Goal: Information Seeking & Learning: Learn about a topic

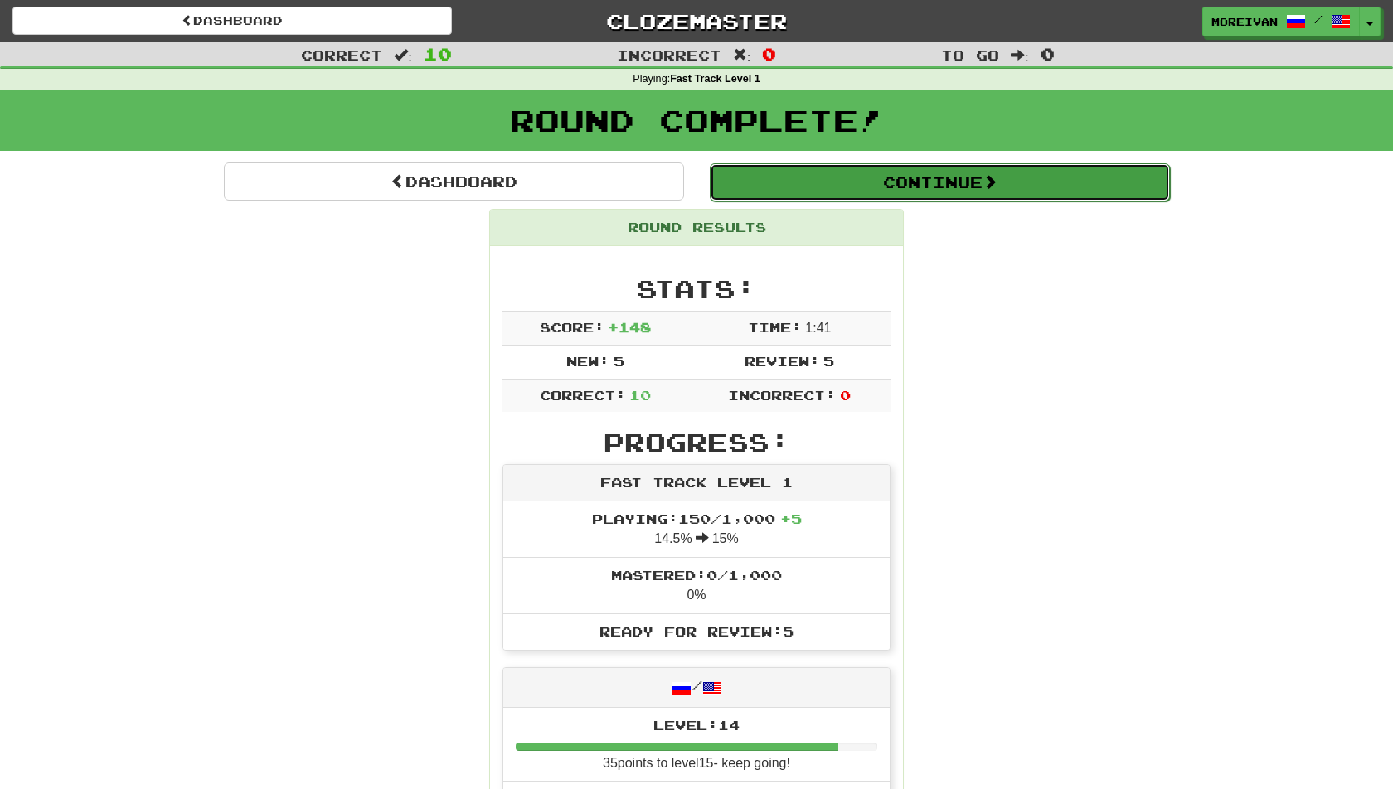
click at [829, 175] on button "Continue" at bounding box center [940, 182] width 460 height 38
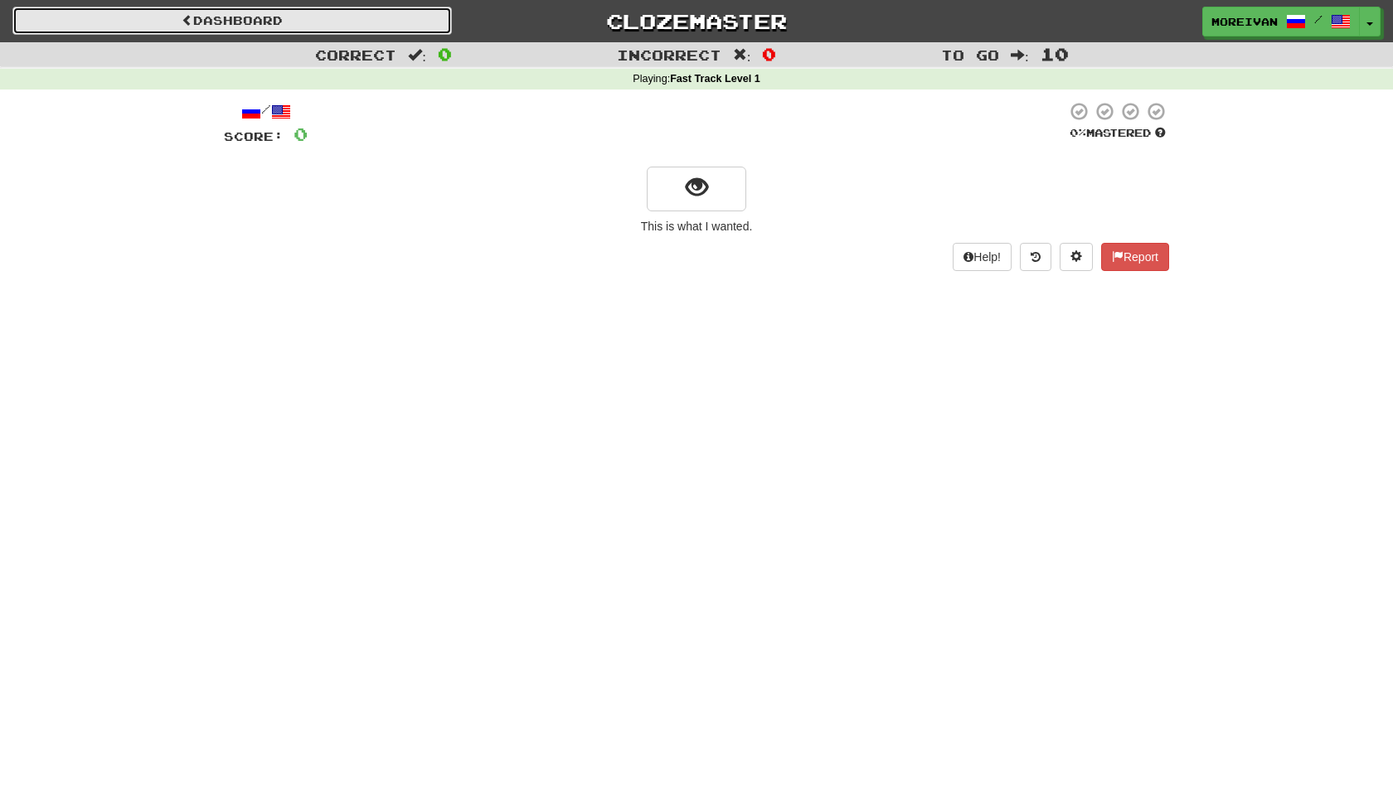
click at [395, 17] on link "Dashboard" at bounding box center [231, 21] width 439 height 28
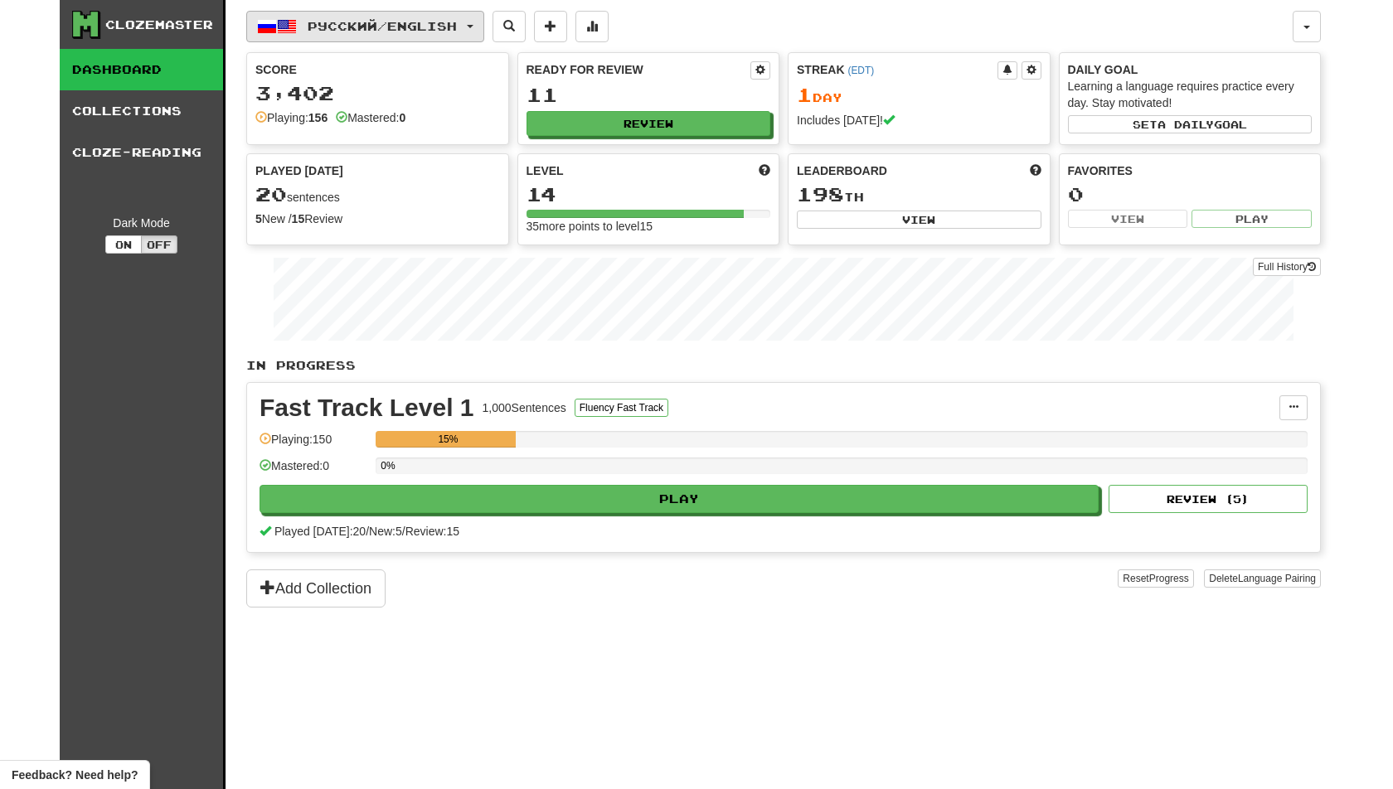
click at [393, 31] on span "Русский / English" at bounding box center [382, 26] width 149 height 14
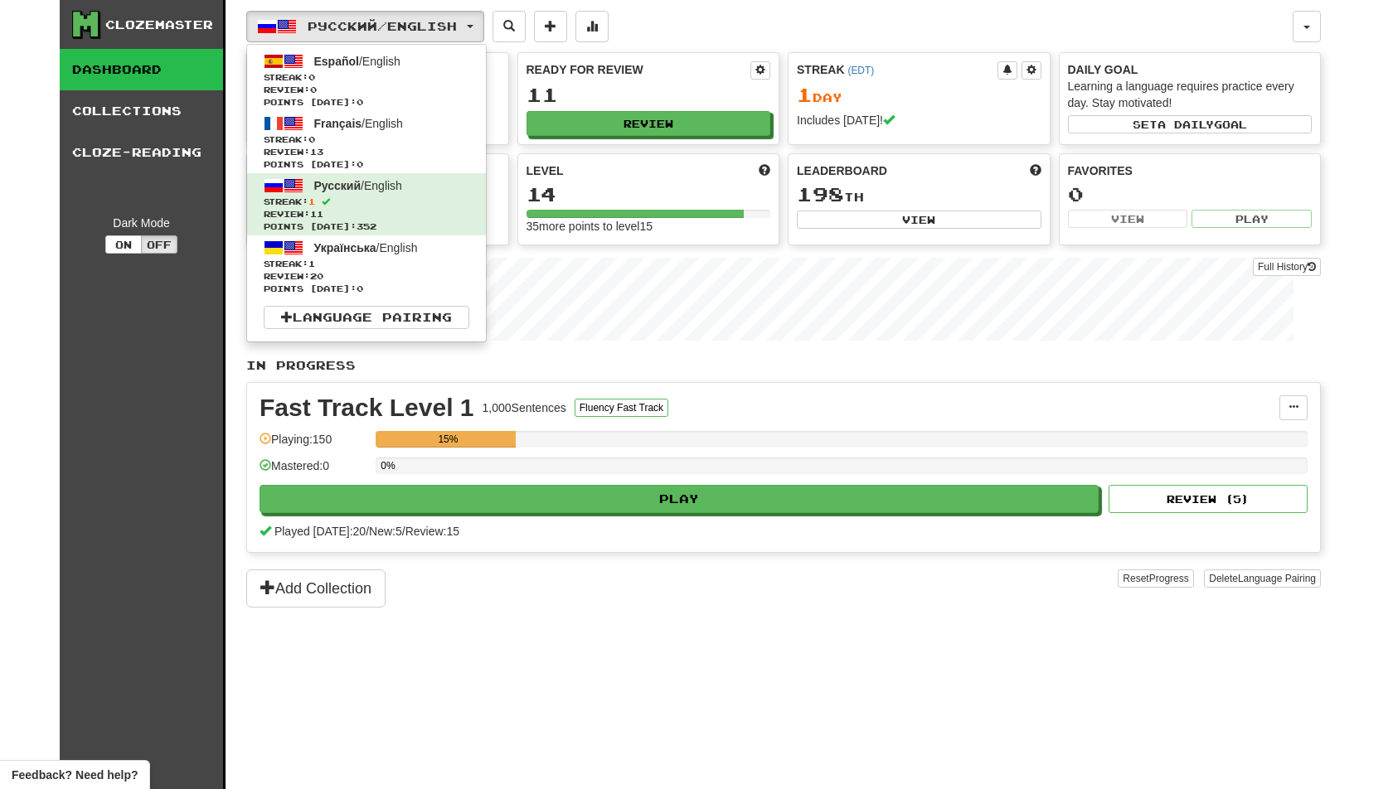
click at [659, 24] on div "Русский / English Español / English Streak: 0 Review: 0 Points today: 0 Françai…" at bounding box center [769, 26] width 1046 height 31
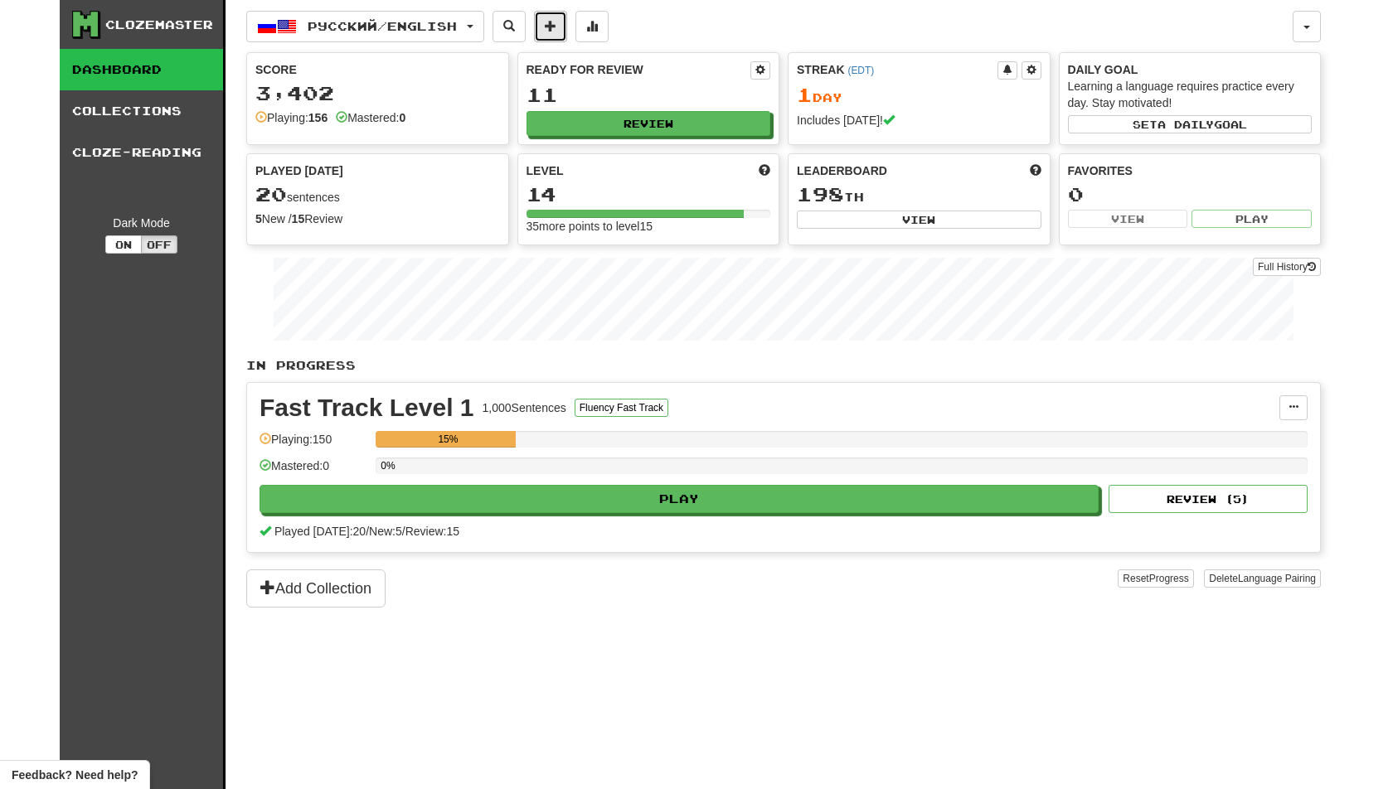
click at [556, 27] on span at bounding box center [551, 26] width 12 height 12
click at [167, 128] on link "Collections" at bounding box center [141, 110] width 163 height 41
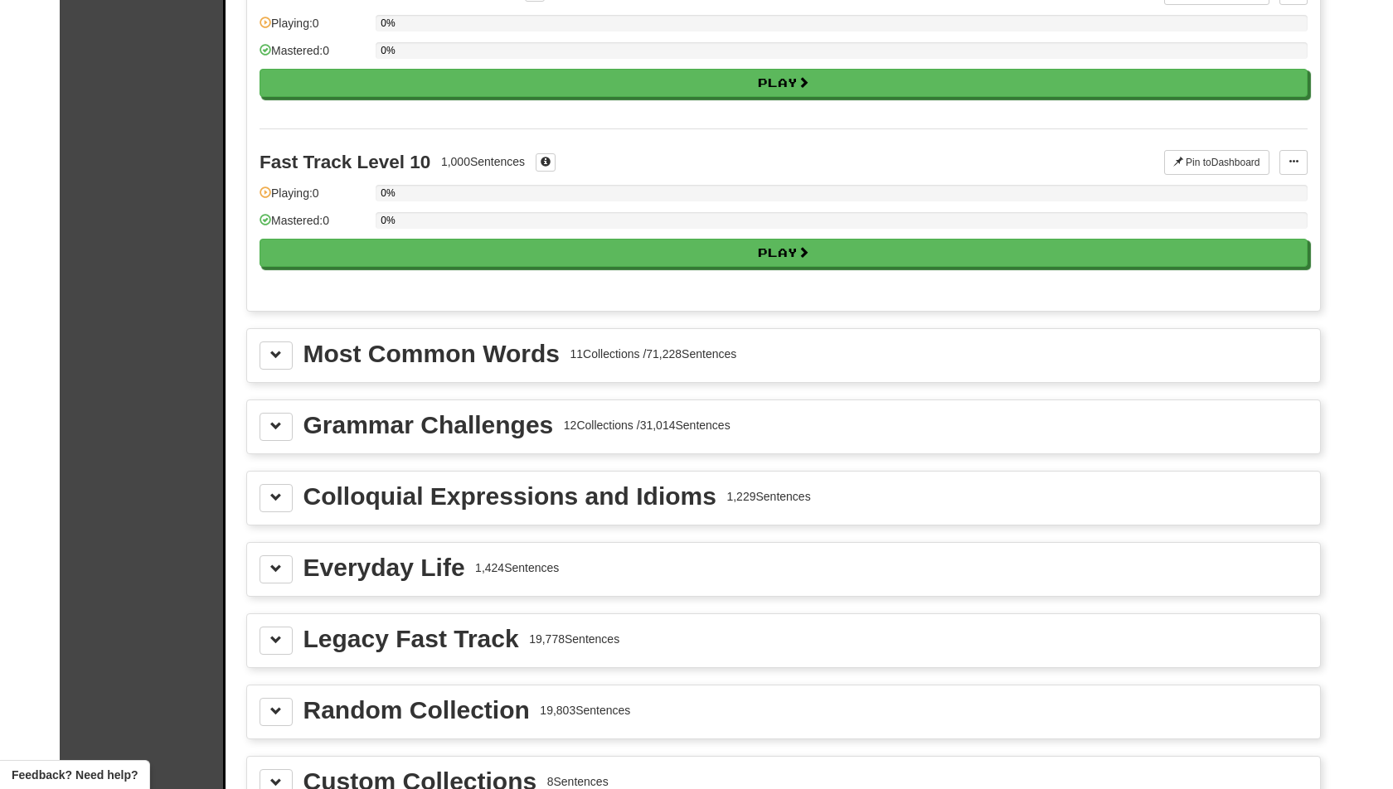
scroll to position [1573, 0]
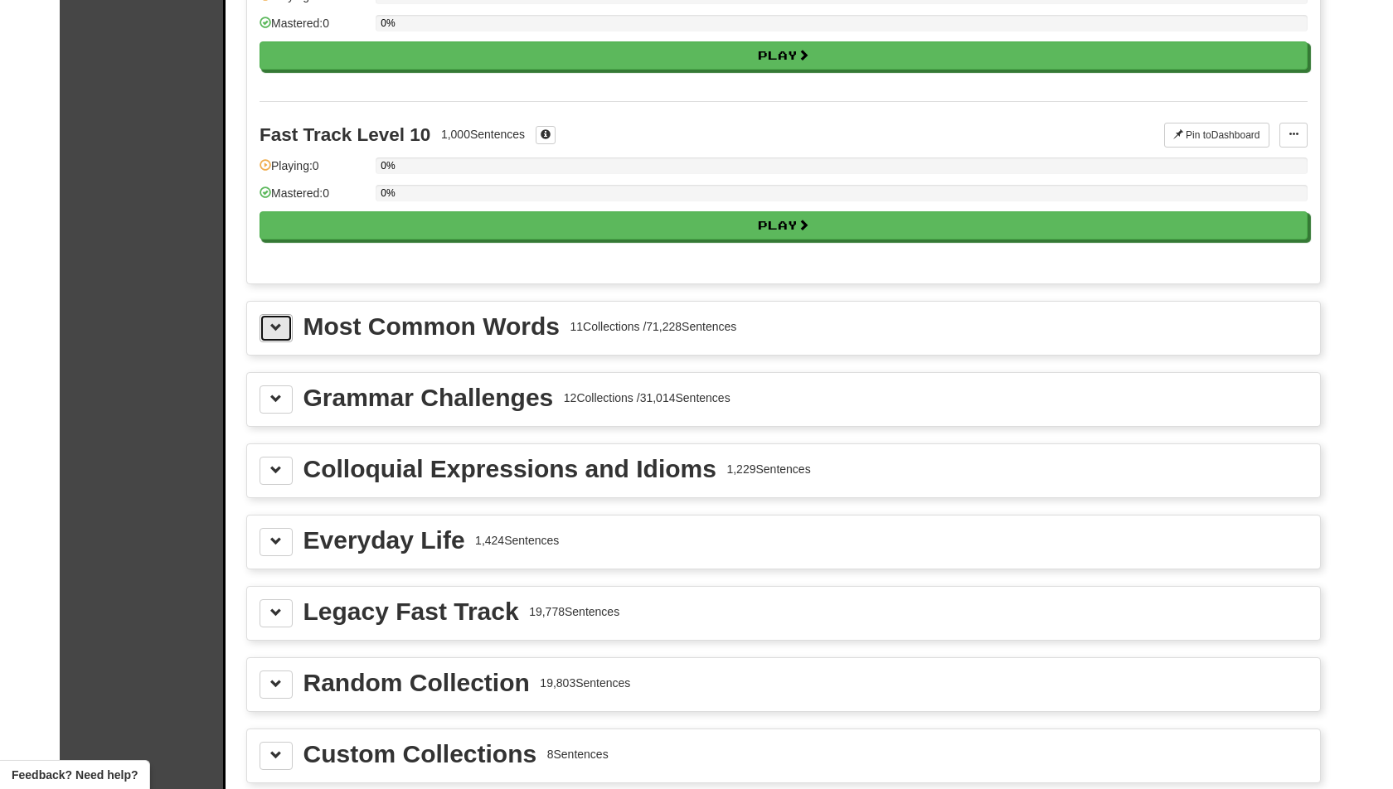
click at [259, 314] on button at bounding box center [275, 328] width 33 height 28
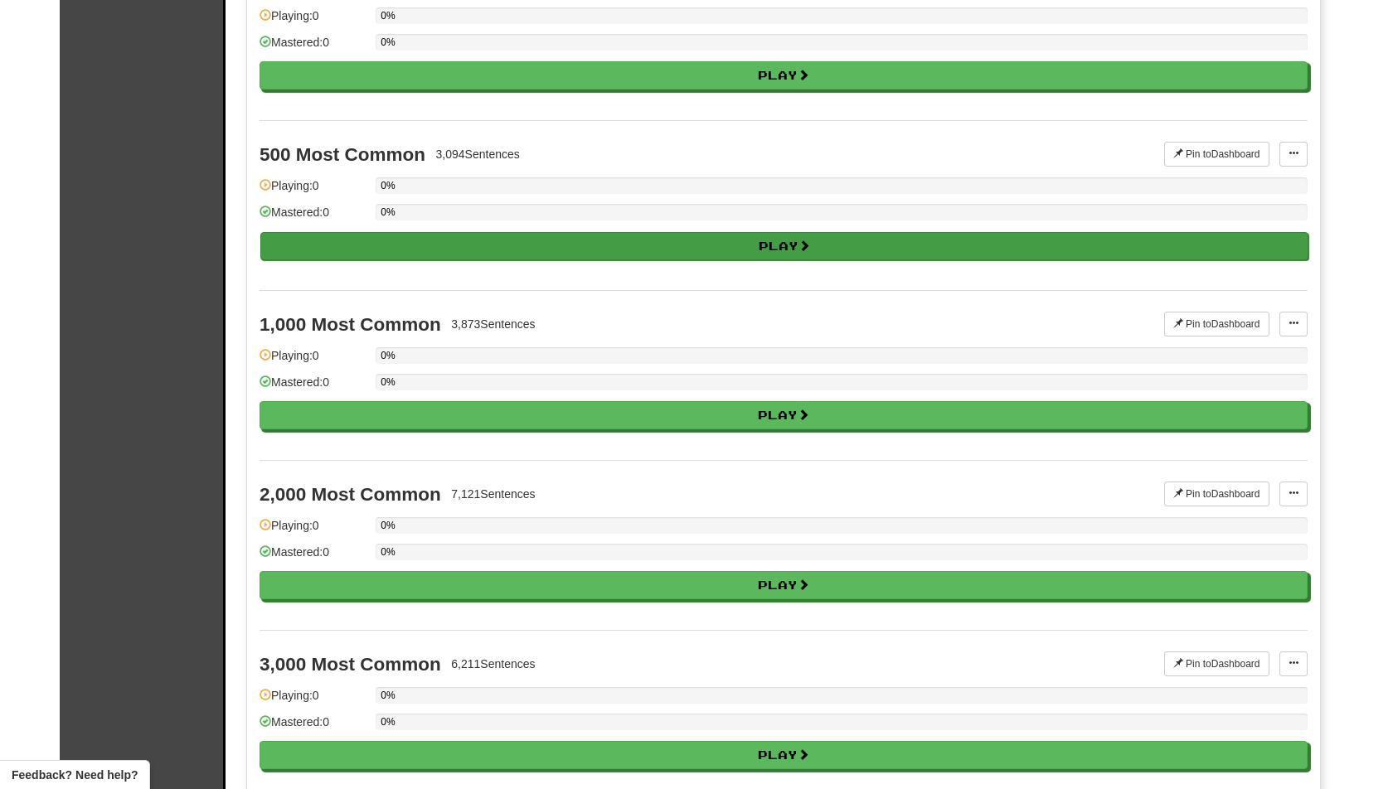
scroll to position [1734, 0]
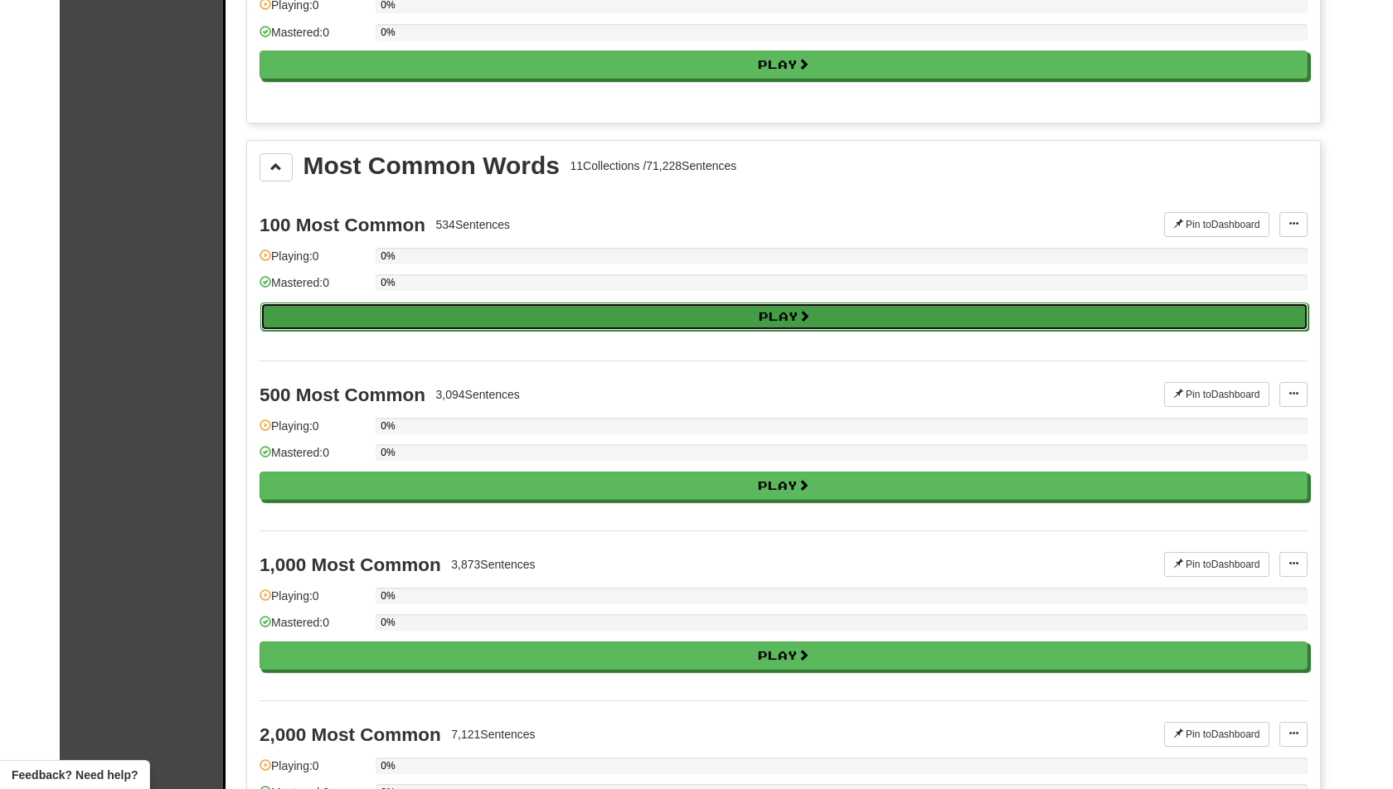
click at [371, 303] on button "Play" at bounding box center [784, 317] width 1048 height 28
select select "**"
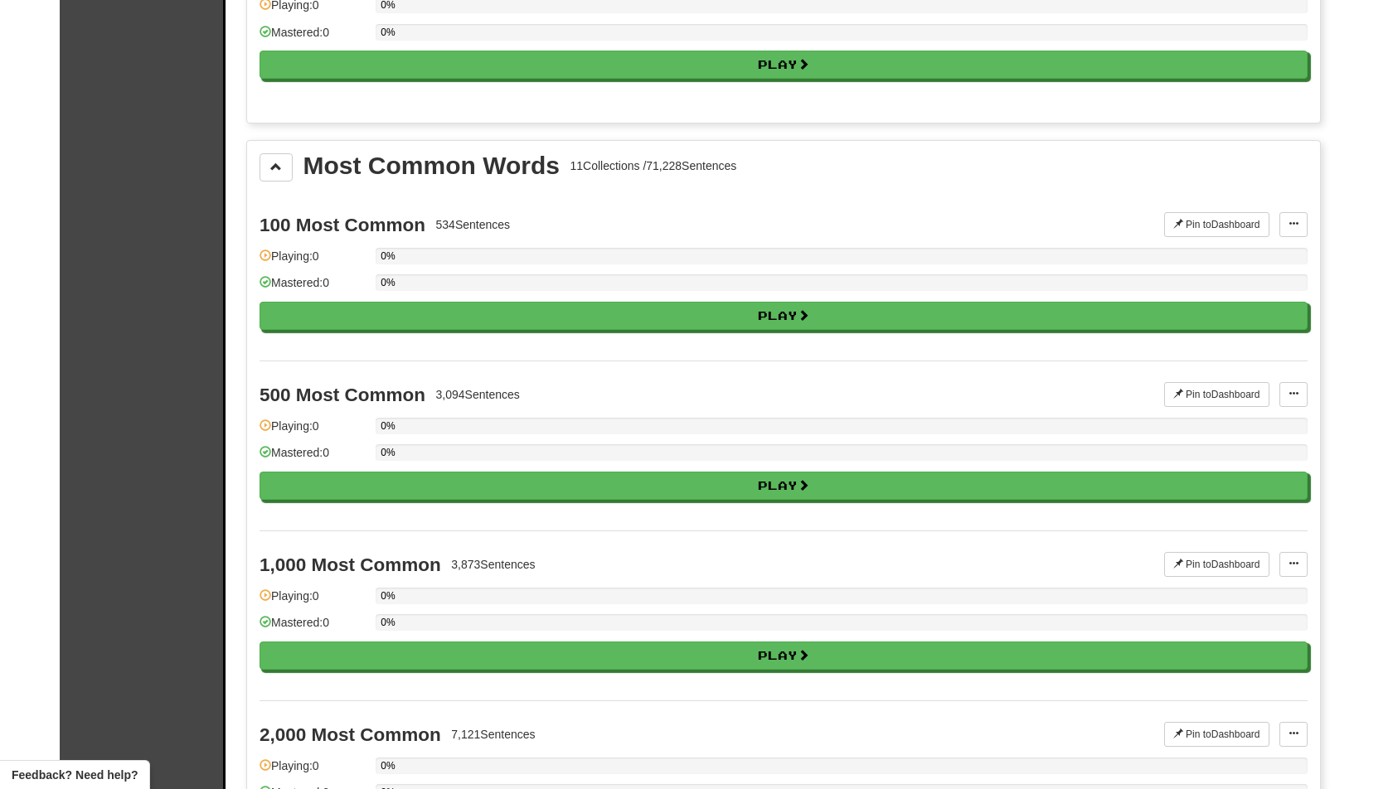
scroll to position [1718, 0]
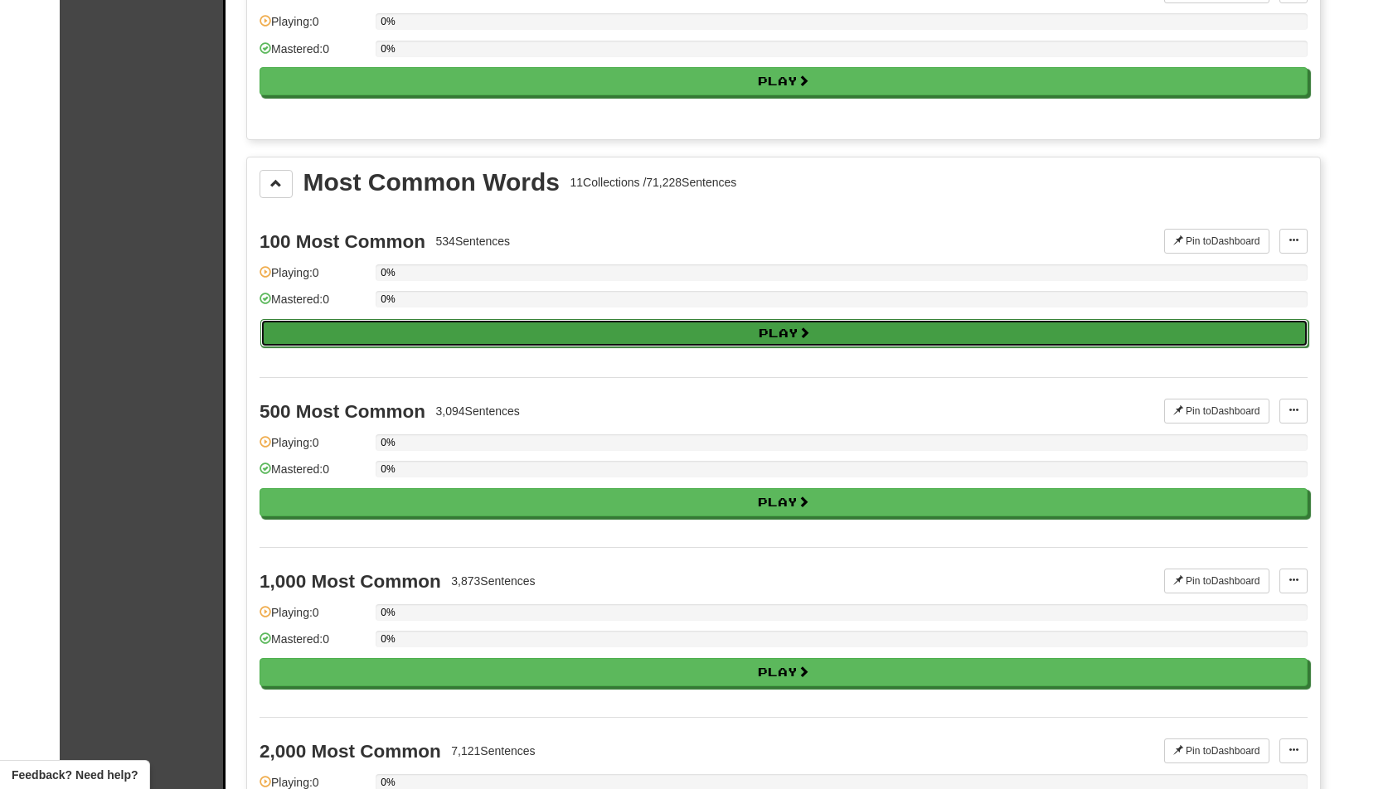
click at [933, 319] on button "Play" at bounding box center [784, 333] width 1048 height 28
select select "**"
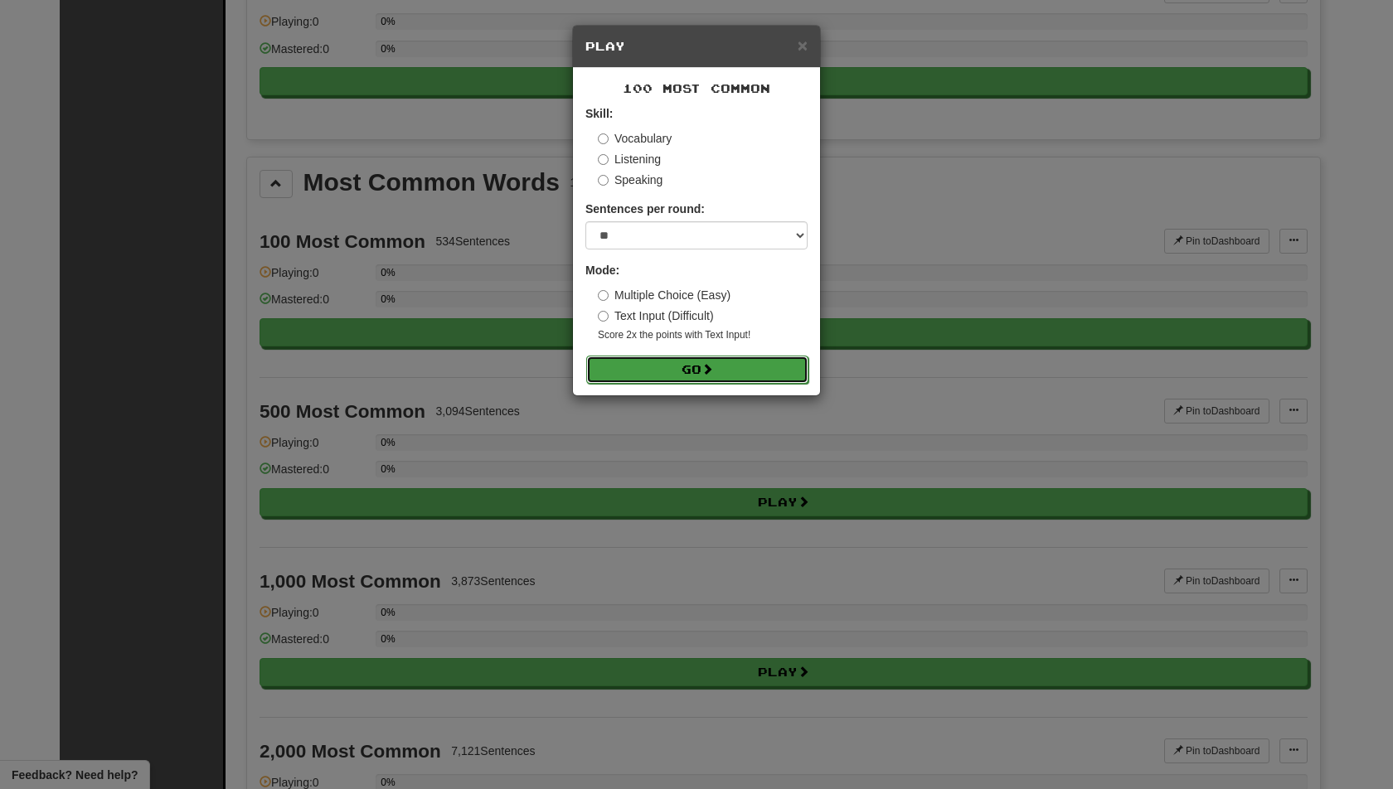
click at [760, 372] on button "Go" at bounding box center [697, 370] width 222 height 28
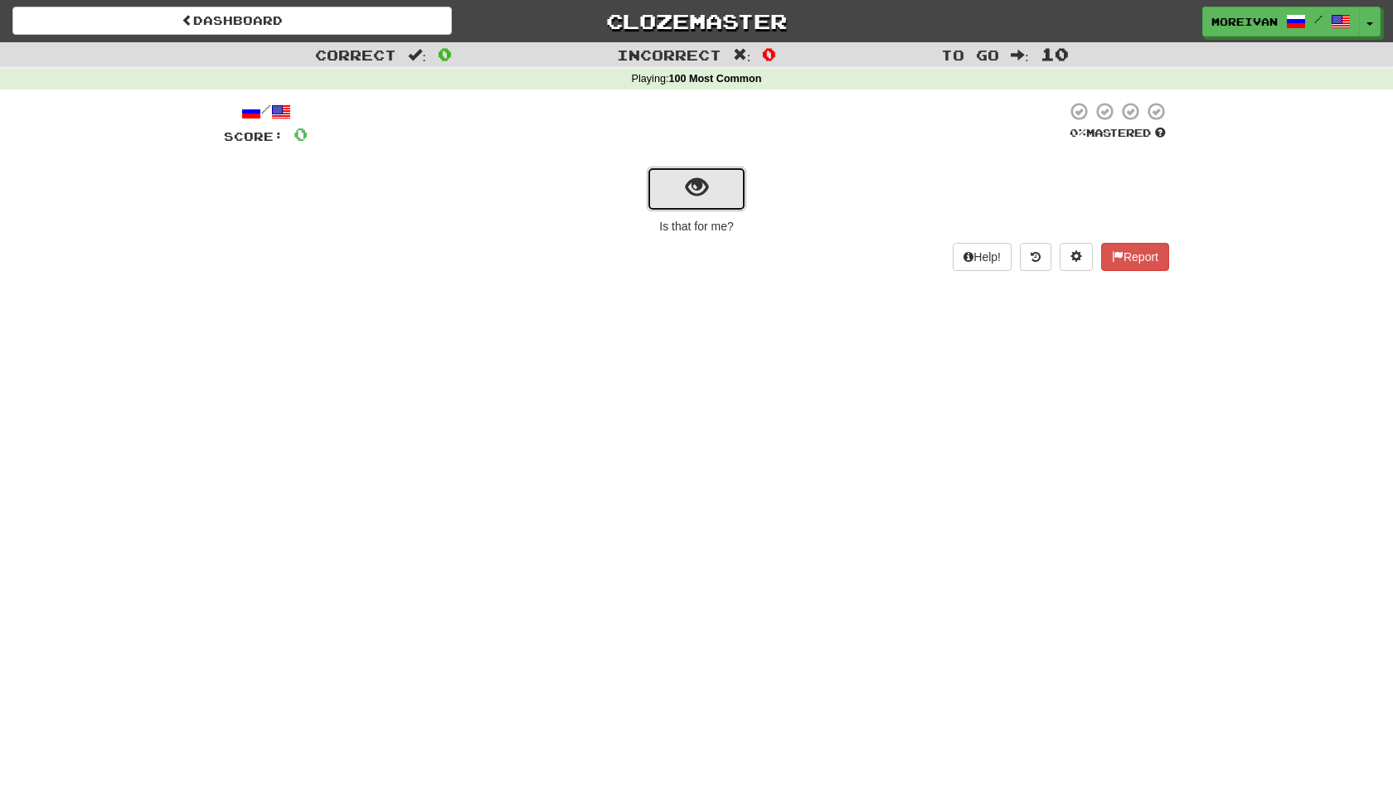
click at [730, 192] on button "show sentence" at bounding box center [696, 189] width 99 height 45
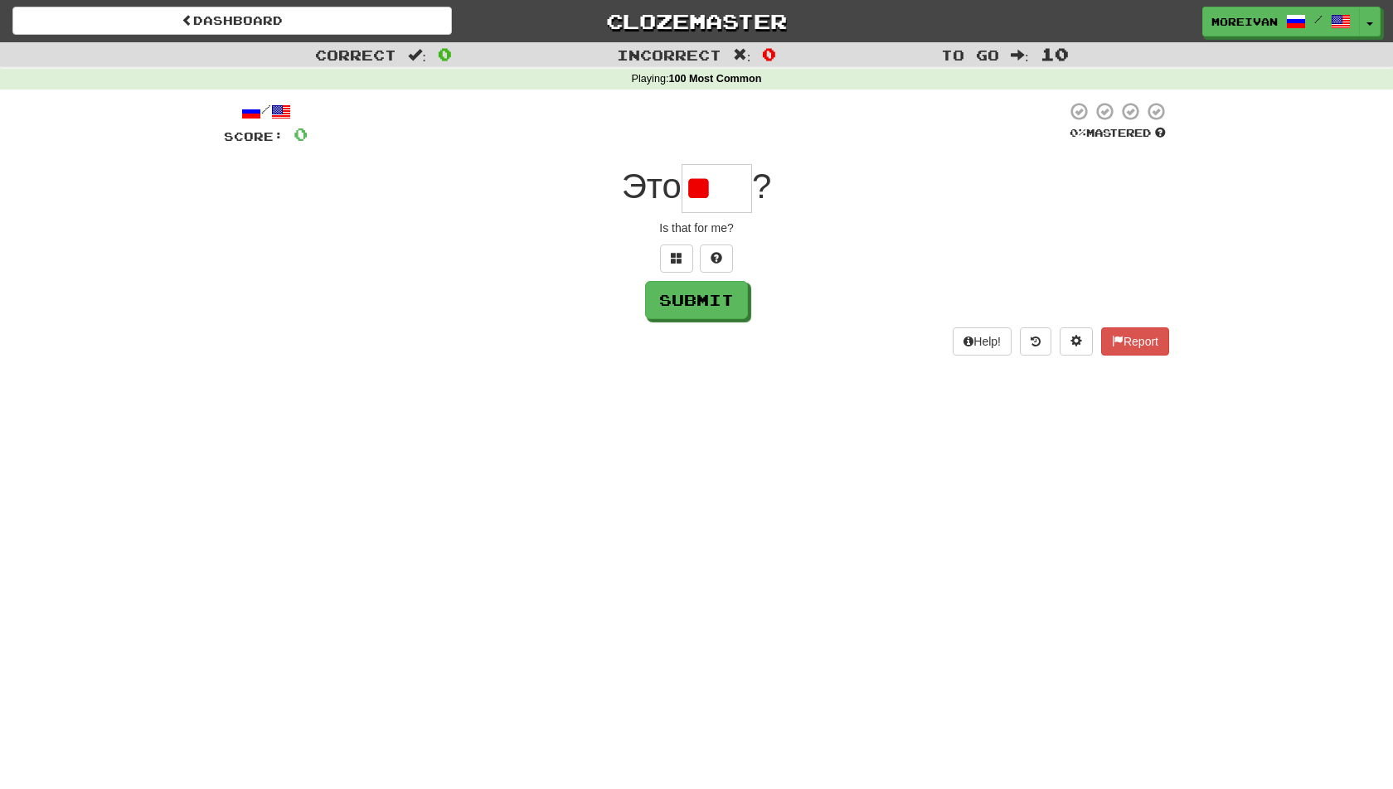
type input "*"
click at [668, 245] on button at bounding box center [676, 258] width 33 height 28
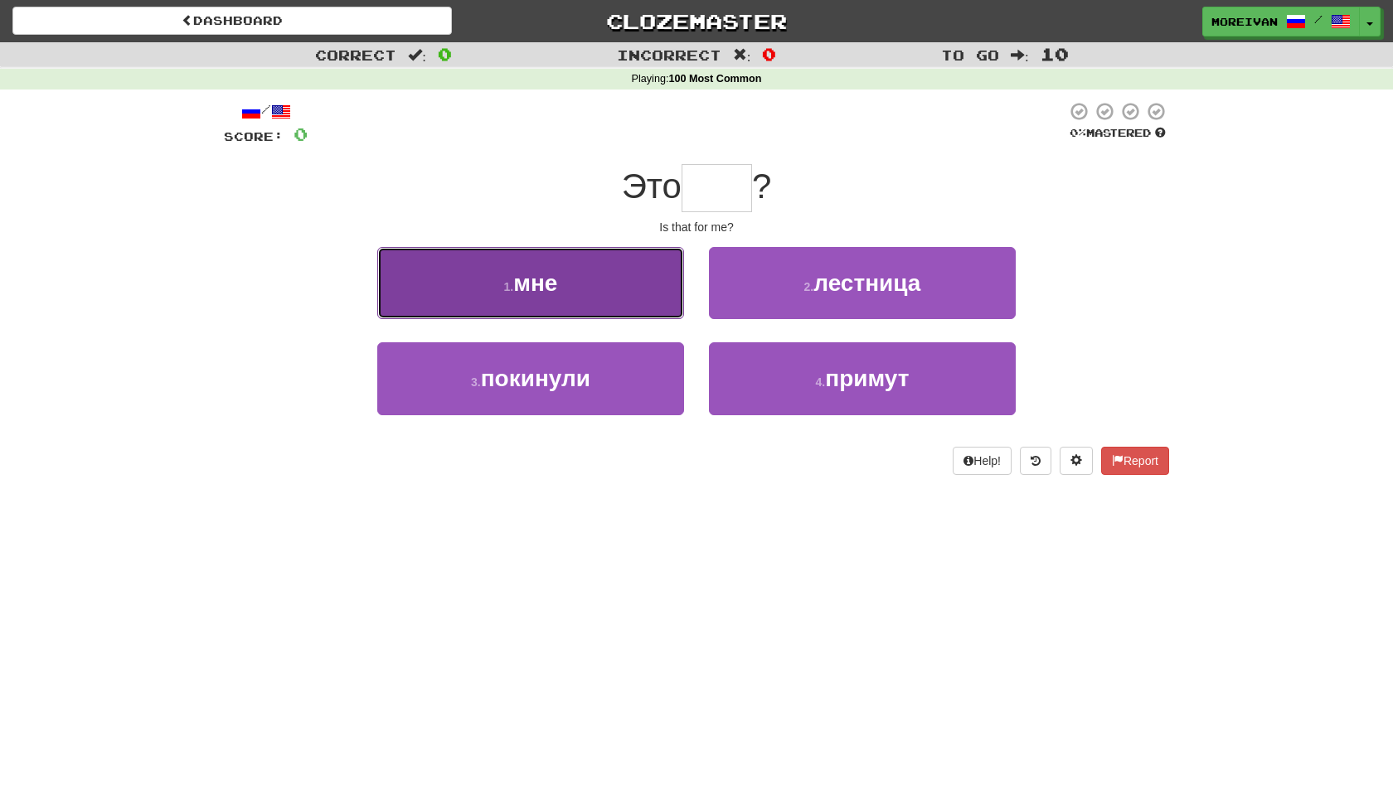
click at [632, 273] on button "1 . мне" at bounding box center [530, 283] width 307 height 72
type input "***"
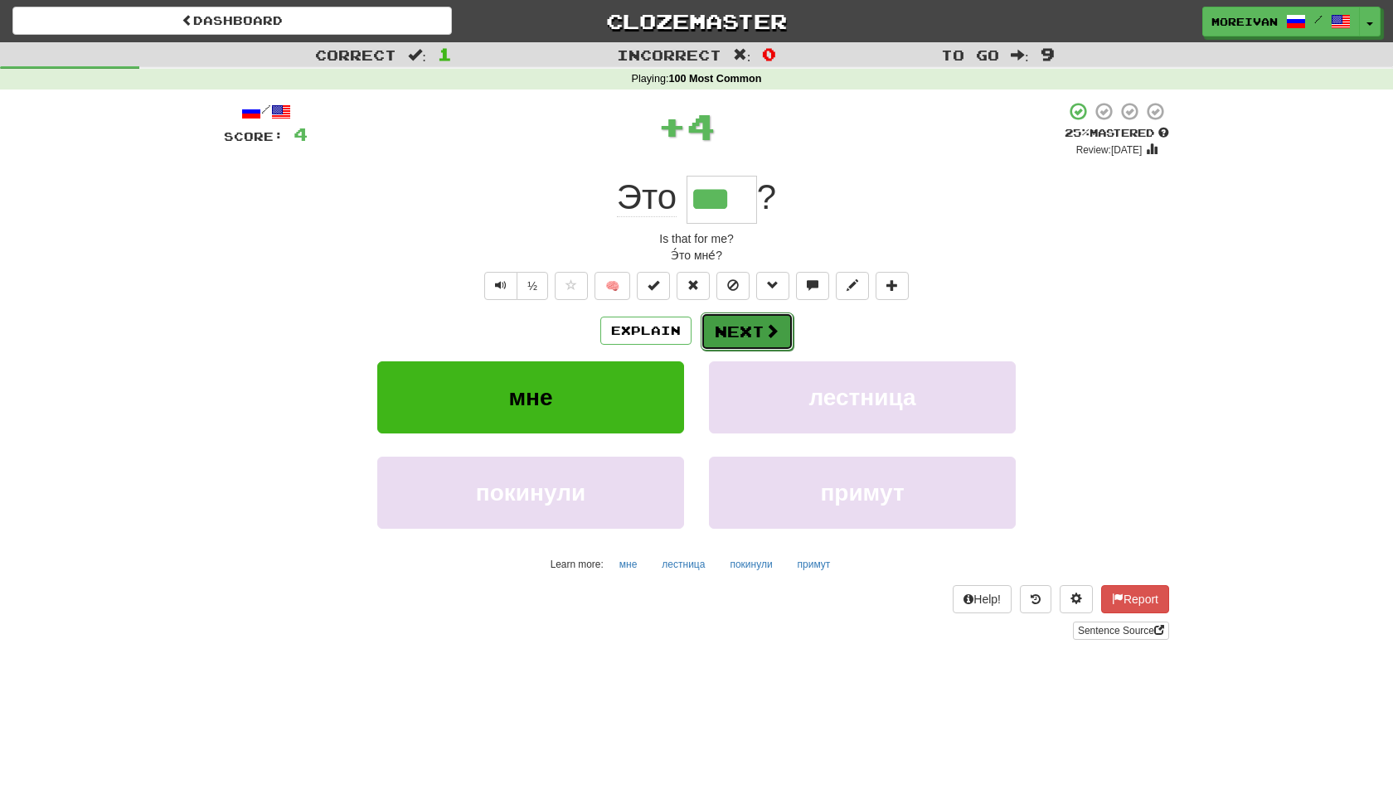
click at [744, 329] on button "Next" at bounding box center [746, 332] width 93 height 38
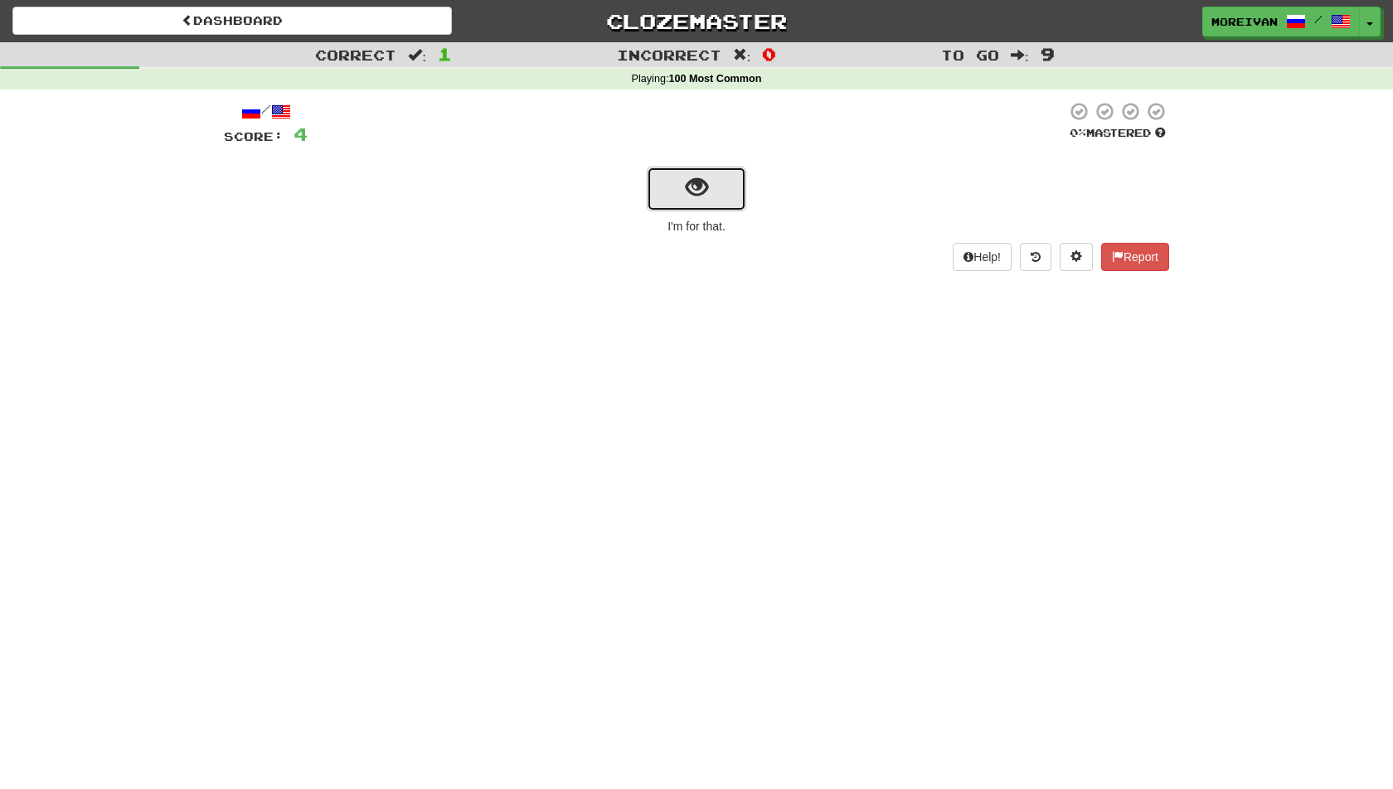
click at [709, 195] on button "show sentence" at bounding box center [696, 189] width 99 height 45
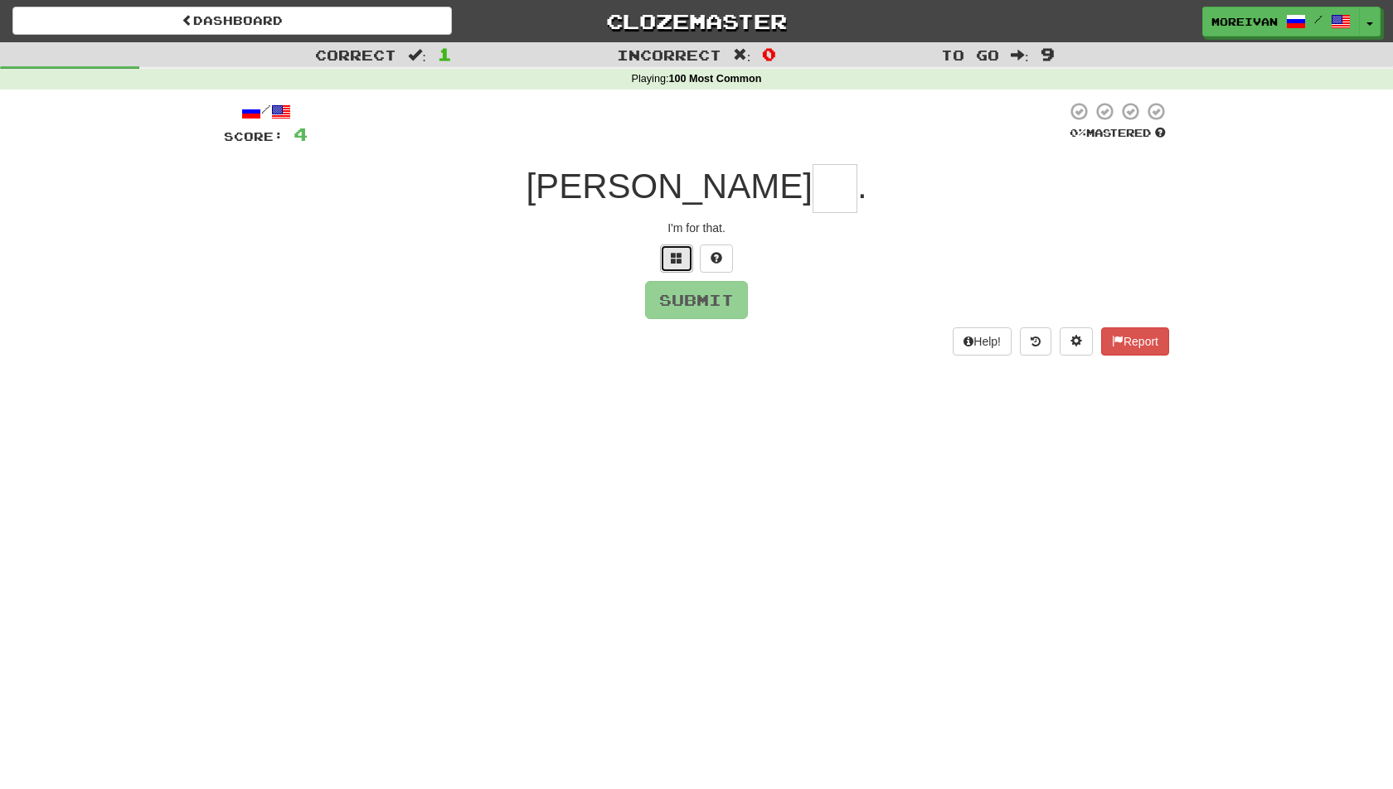
click at [671, 257] on span at bounding box center [677, 258] width 12 height 12
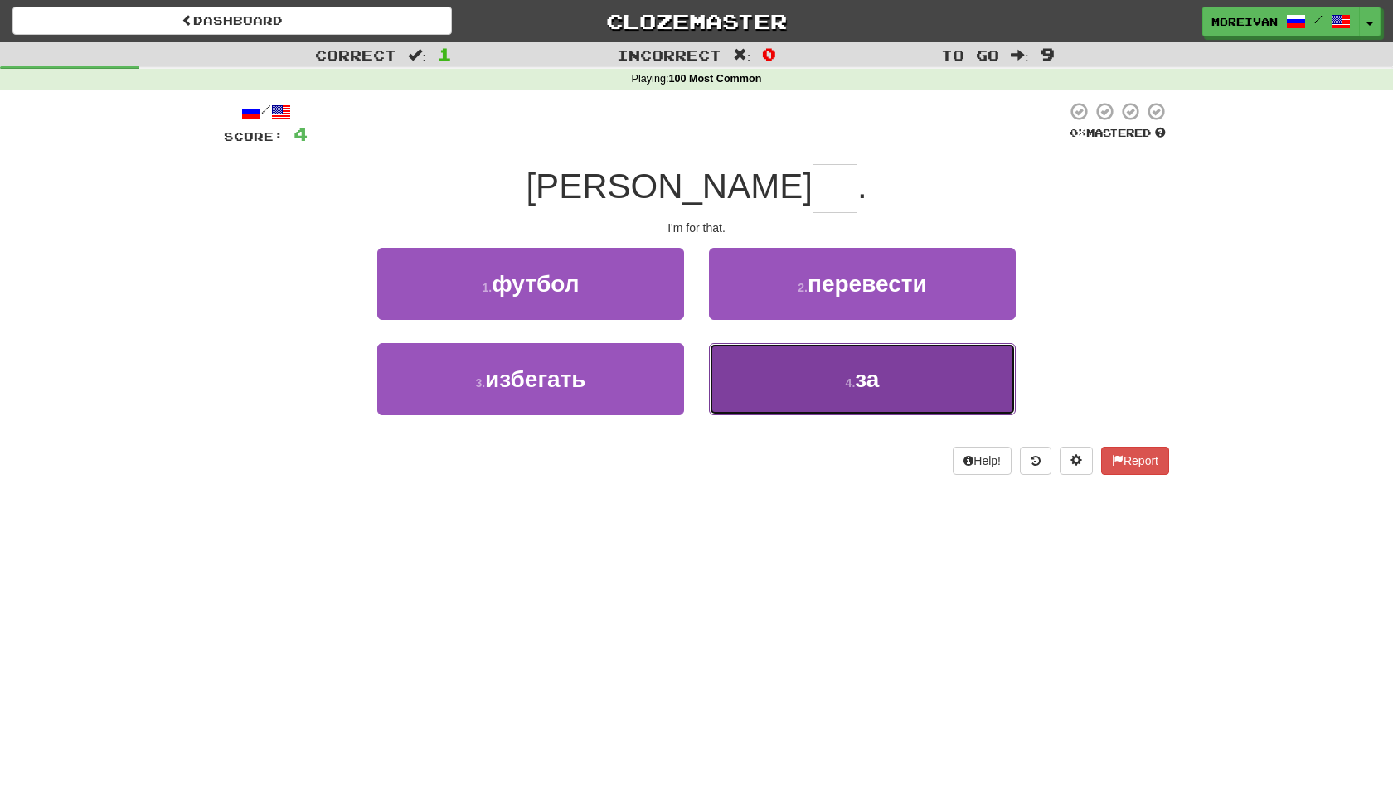
click at [839, 379] on button "4 . за" at bounding box center [862, 379] width 307 height 72
type input "**"
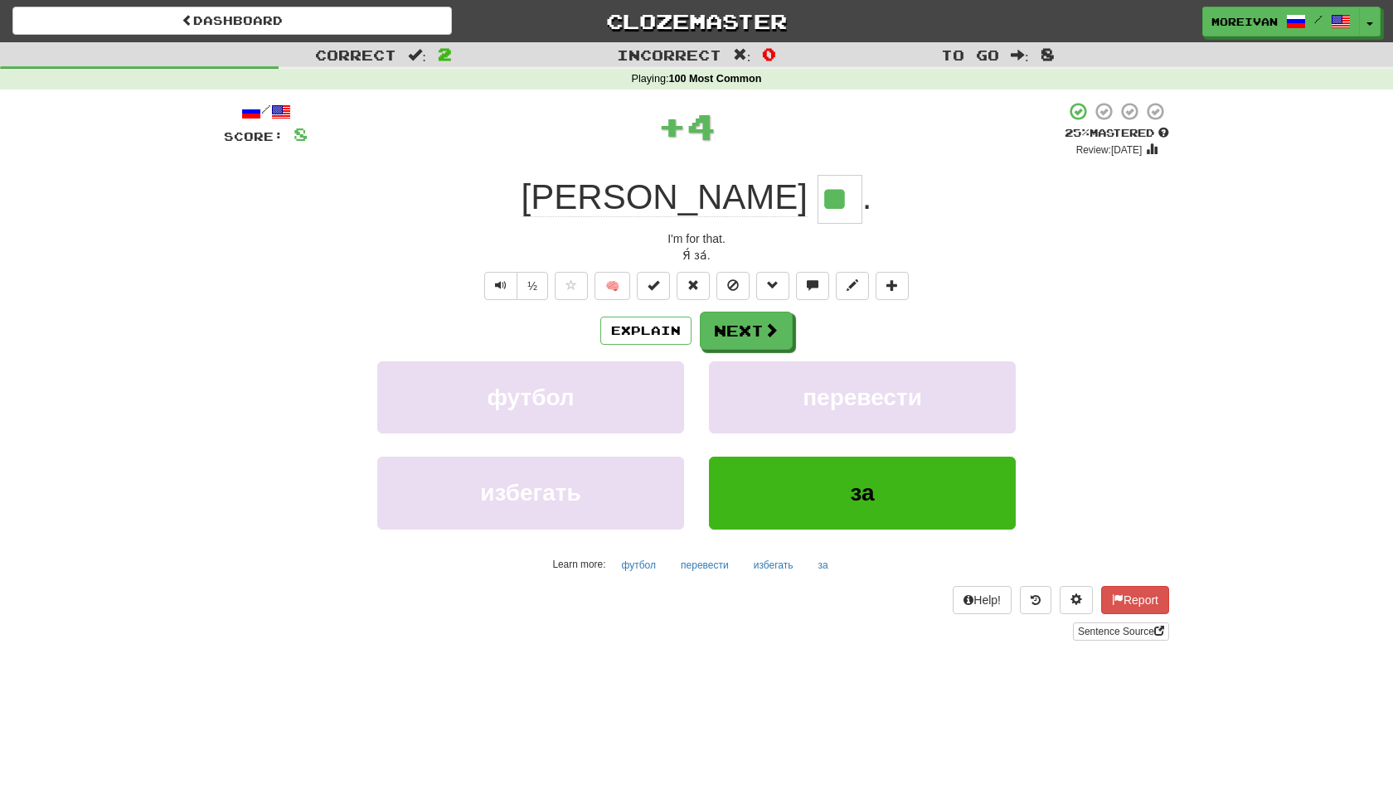
click at [761, 308] on div "/ Score: 8 + 4 25 % Mastered Review: 2025-08-20 Я ** . I'm for that. Я́ за́. ½ …" at bounding box center [696, 371] width 945 height 540
click at [765, 319] on button "Next" at bounding box center [746, 332] width 93 height 38
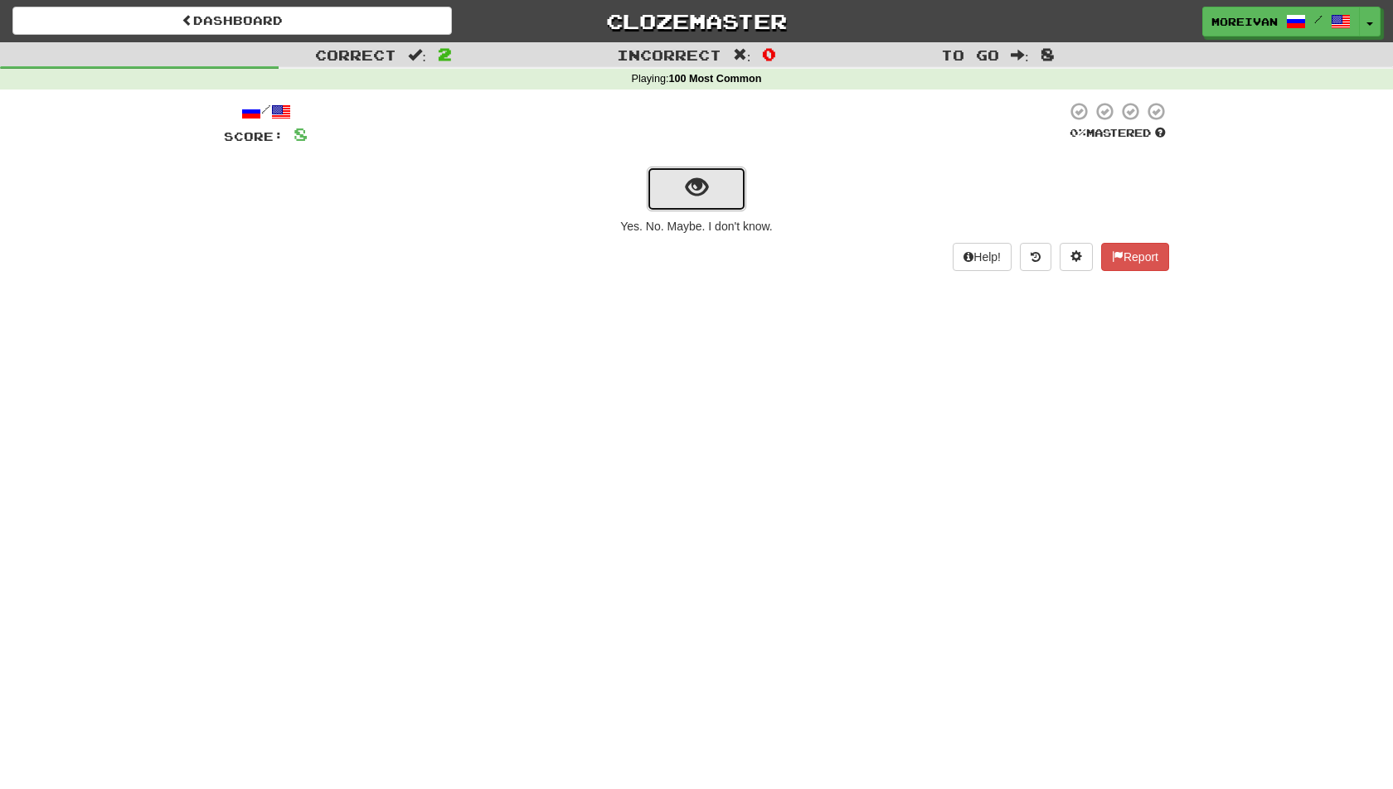
click at [732, 182] on button "show sentence" at bounding box center [696, 189] width 99 height 45
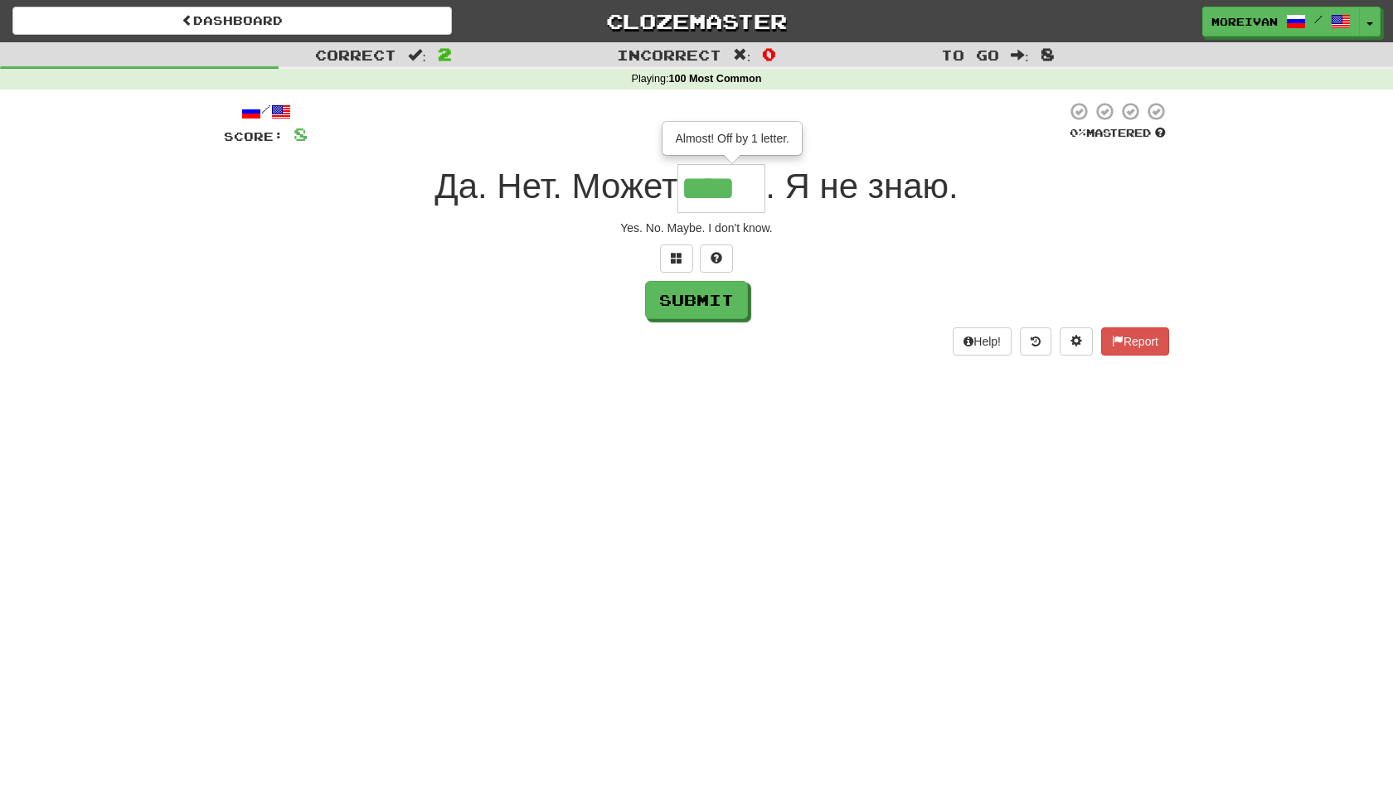
type input "****"
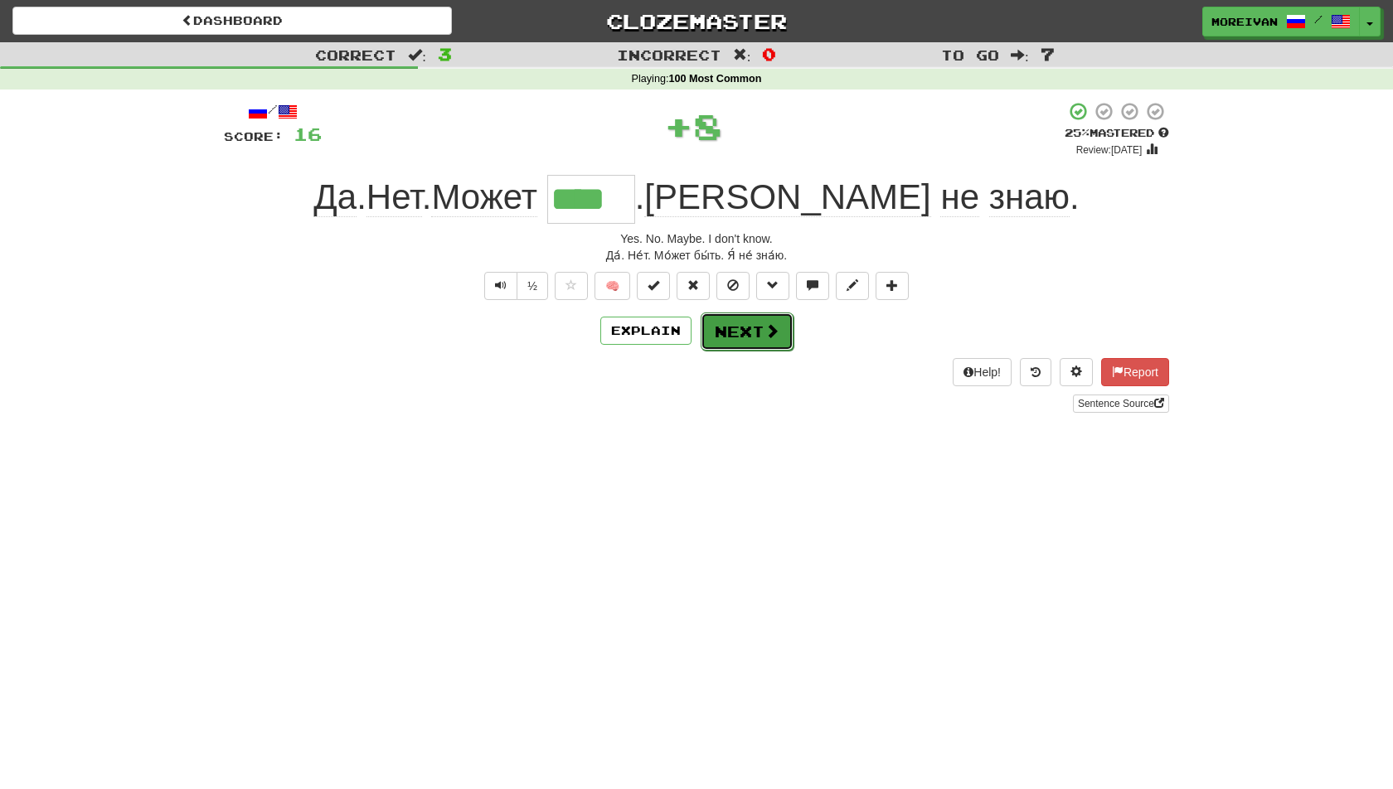
click at [743, 324] on button "Next" at bounding box center [746, 332] width 93 height 38
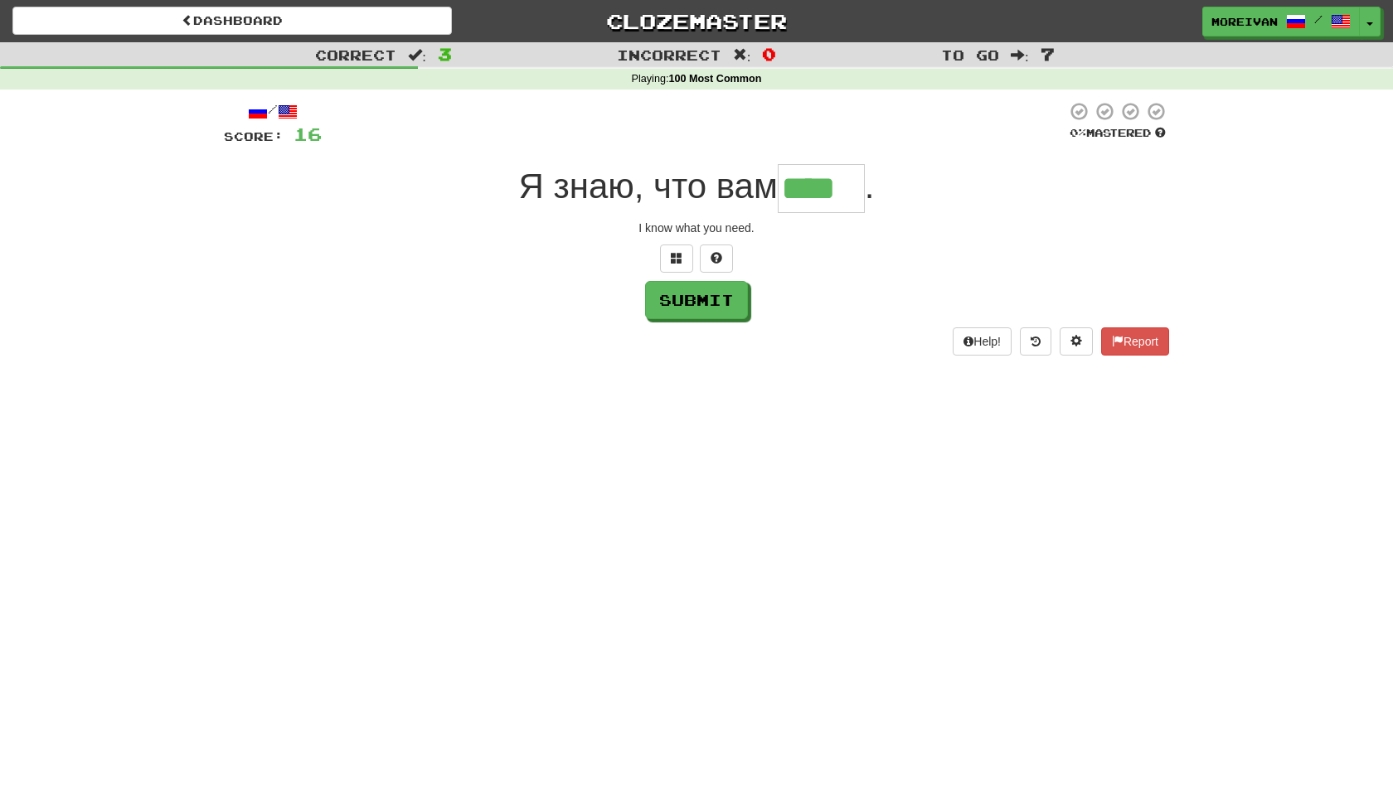
type input "****"
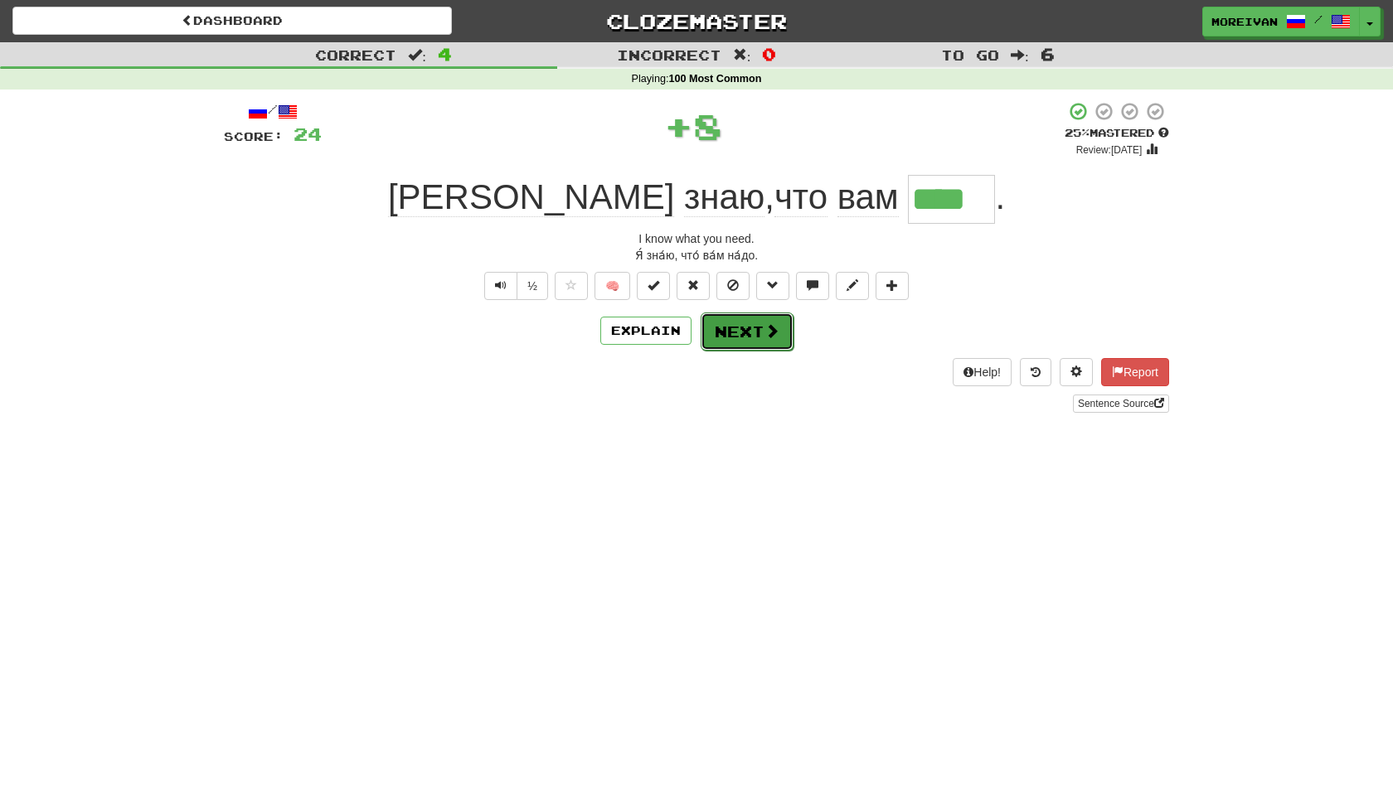
click at [753, 332] on button "Next" at bounding box center [746, 332] width 93 height 38
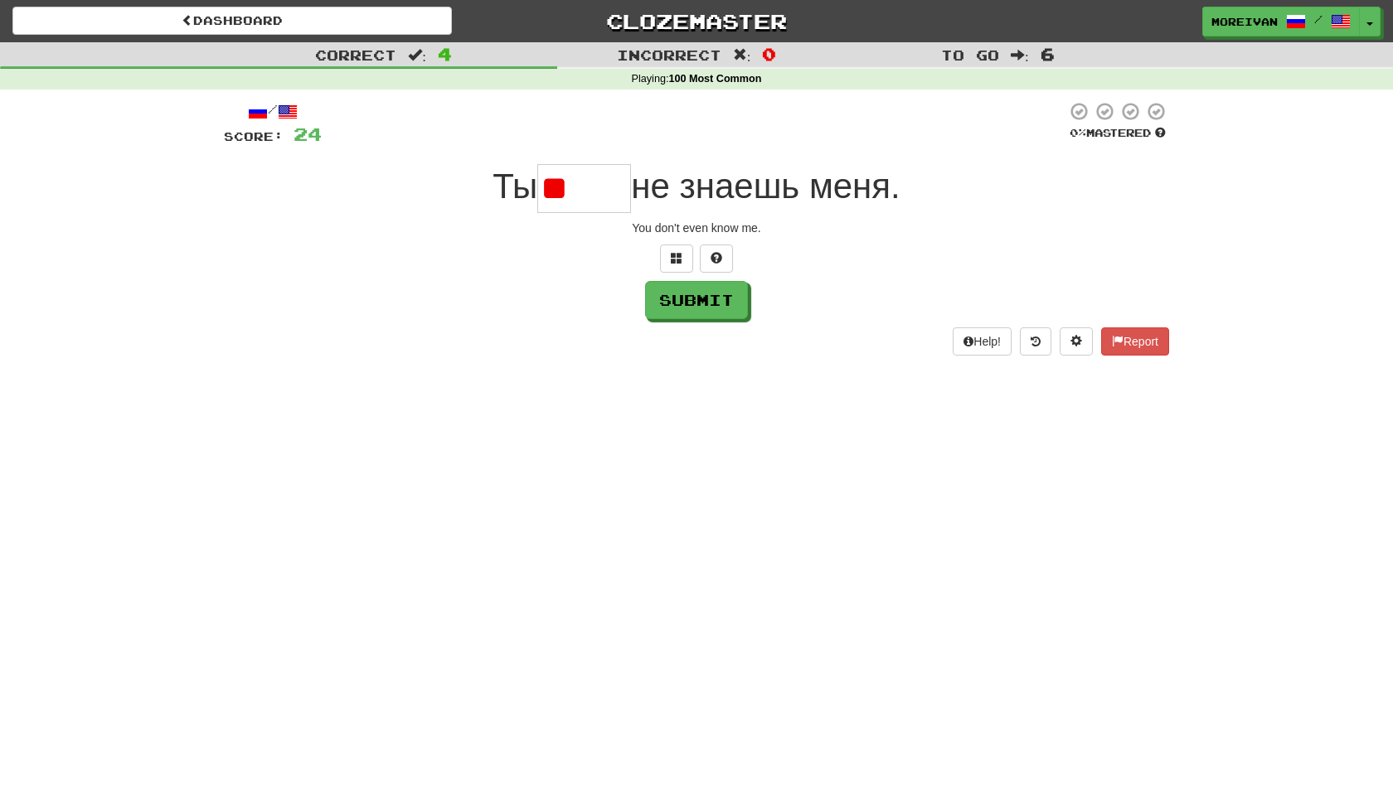
type input "*"
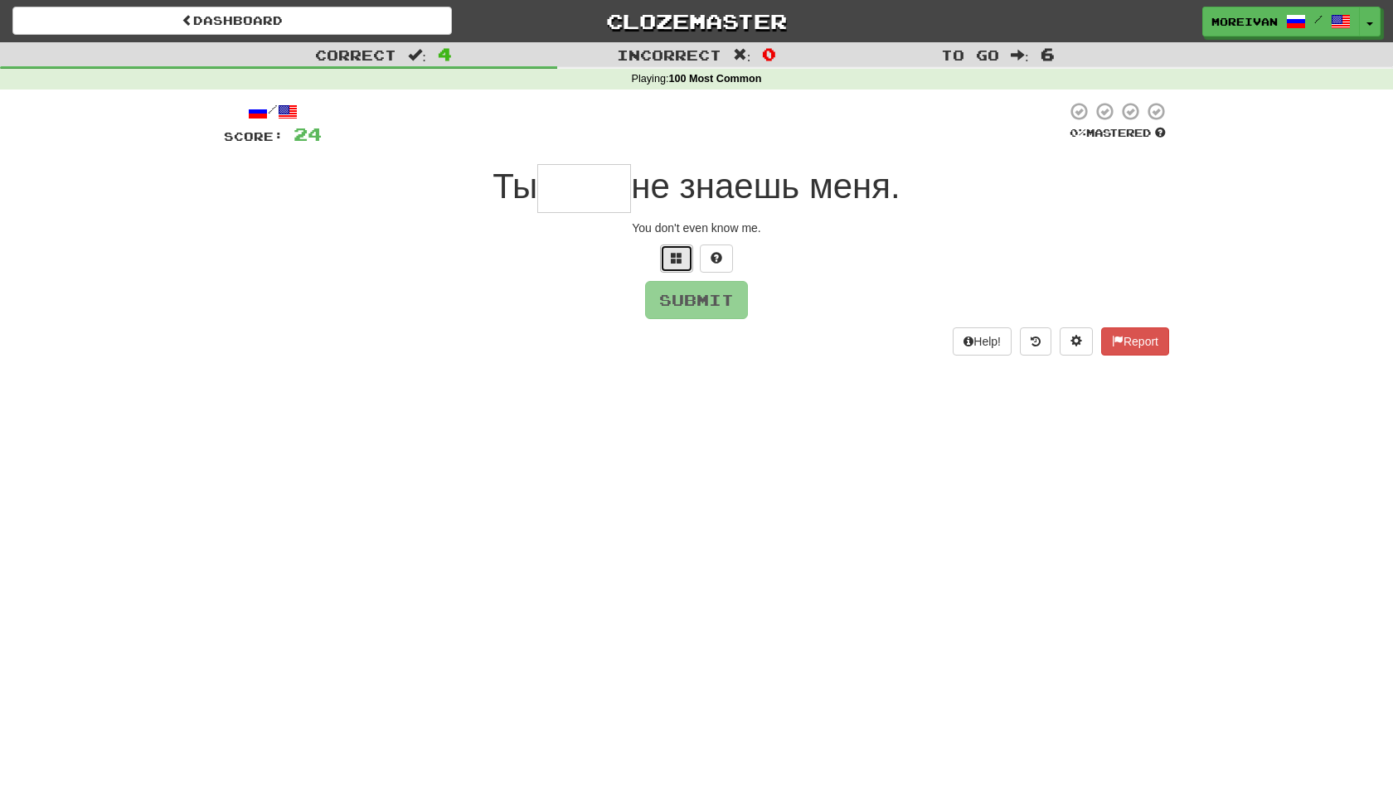
click at [685, 256] on button at bounding box center [676, 259] width 33 height 28
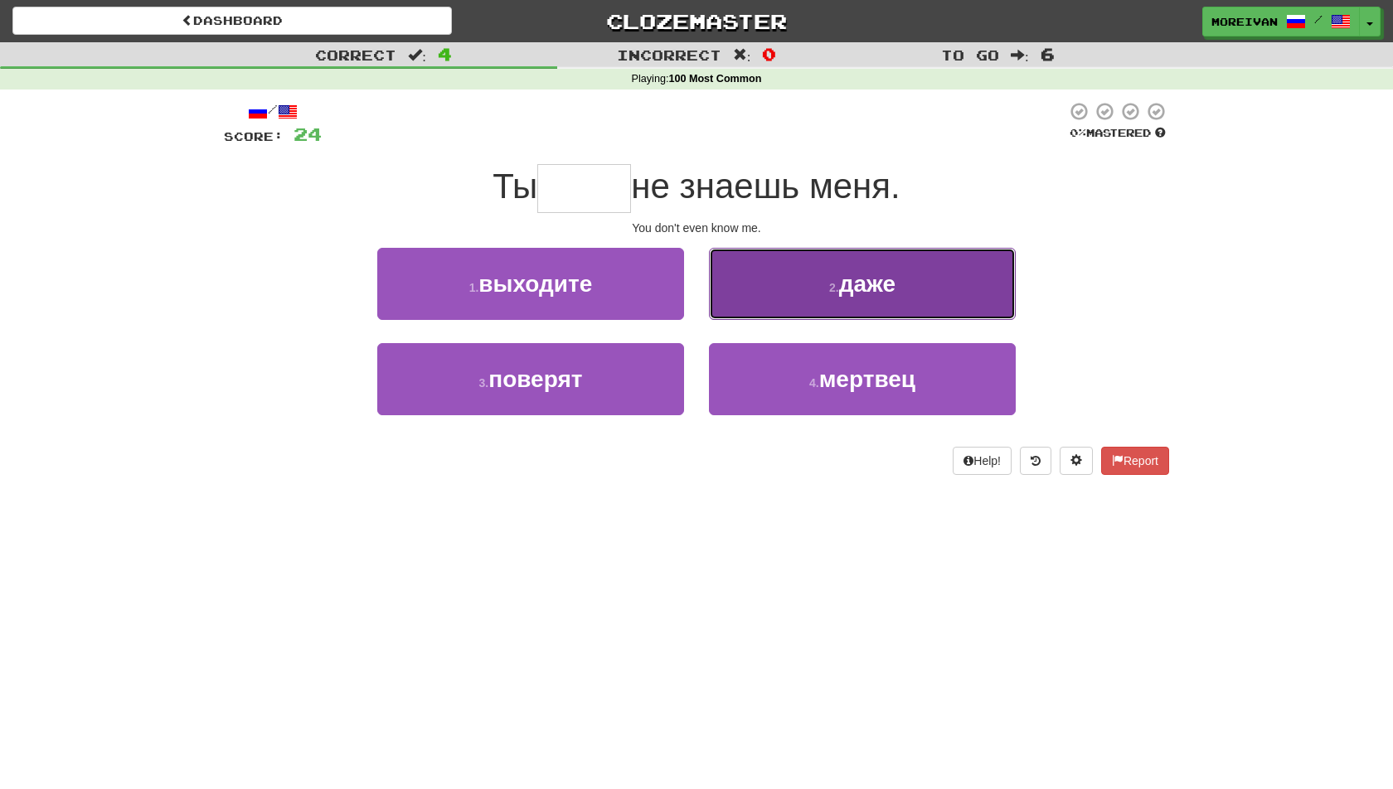
click at [773, 303] on button "2 . даже" at bounding box center [862, 284] width 307 height 72
type input "****"
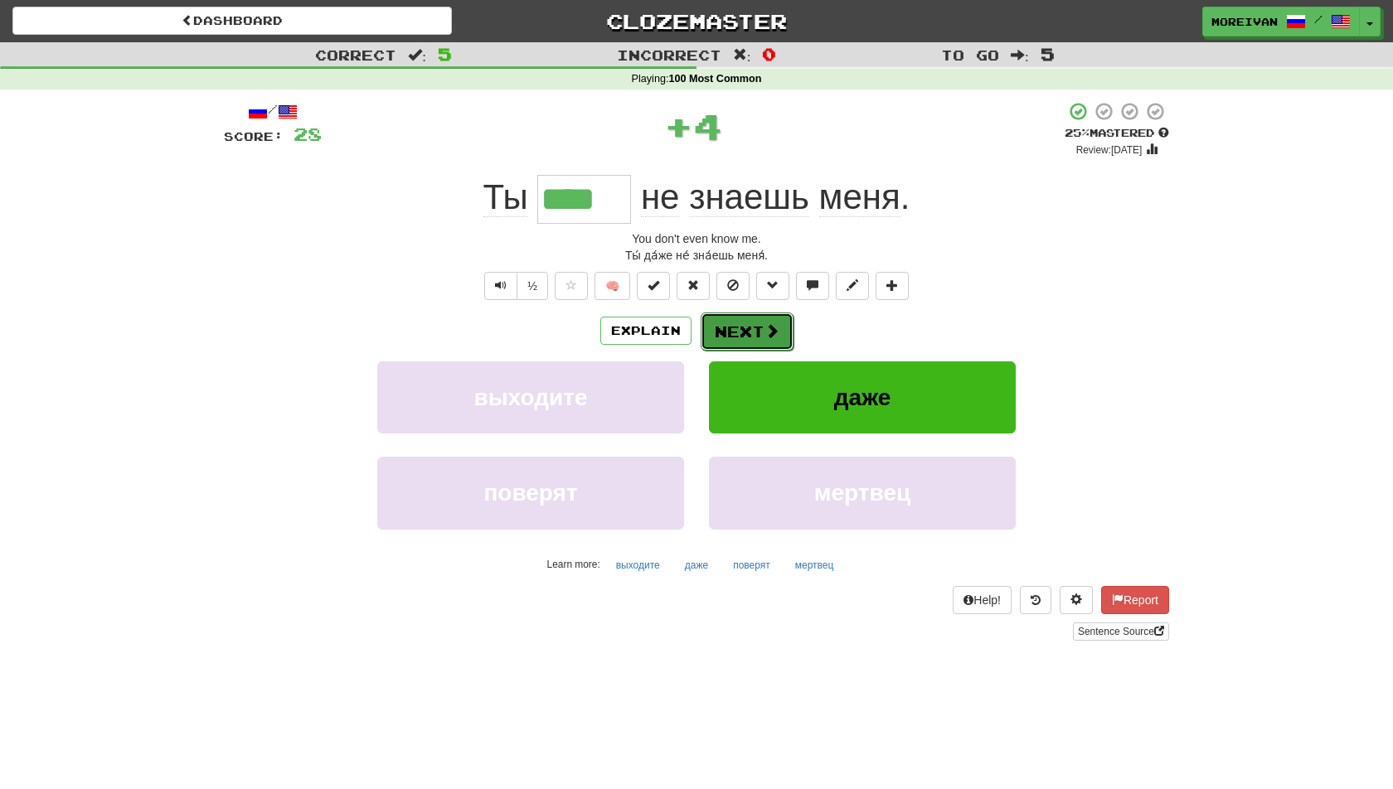
click at [747, 341] on button "Next" at bounding box center [746, 332] width 93 height 38
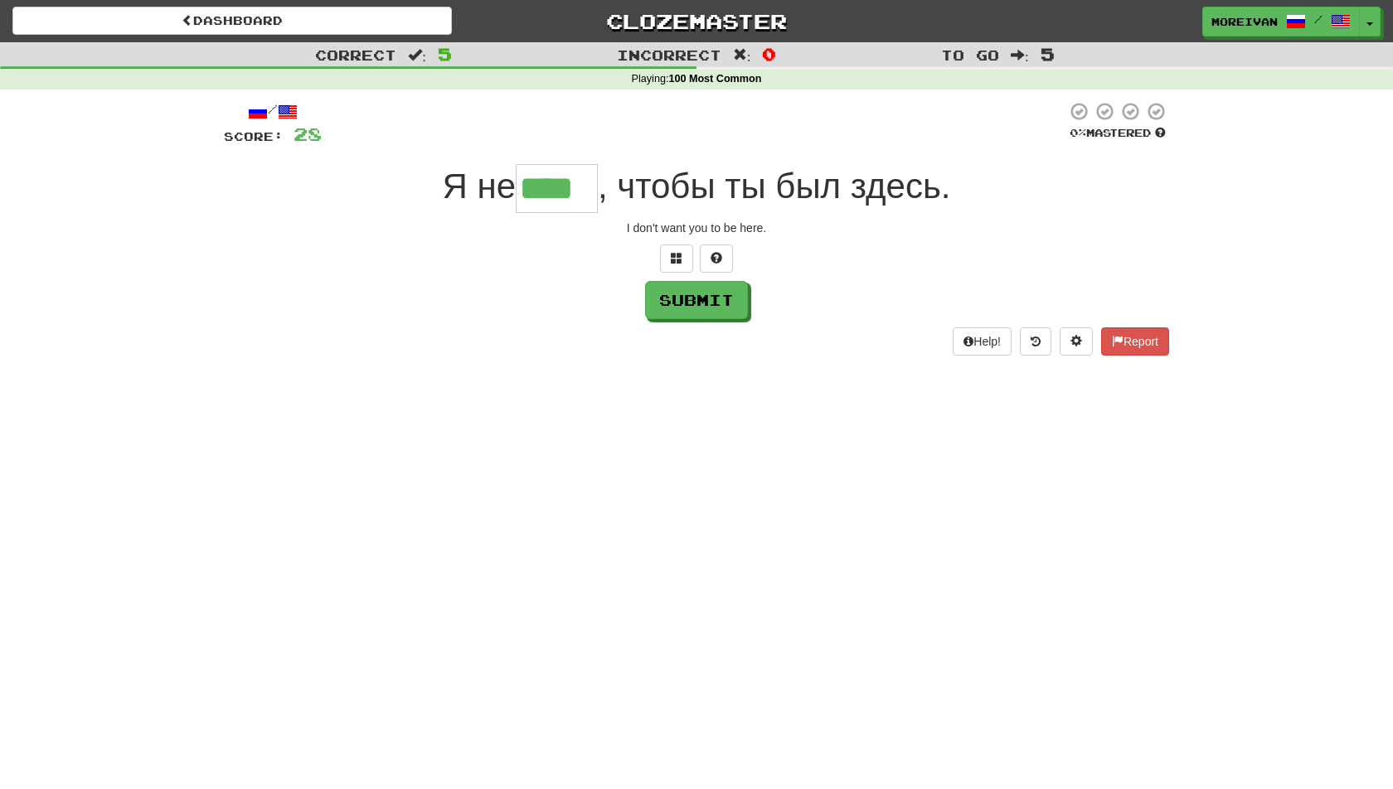
type input "****"
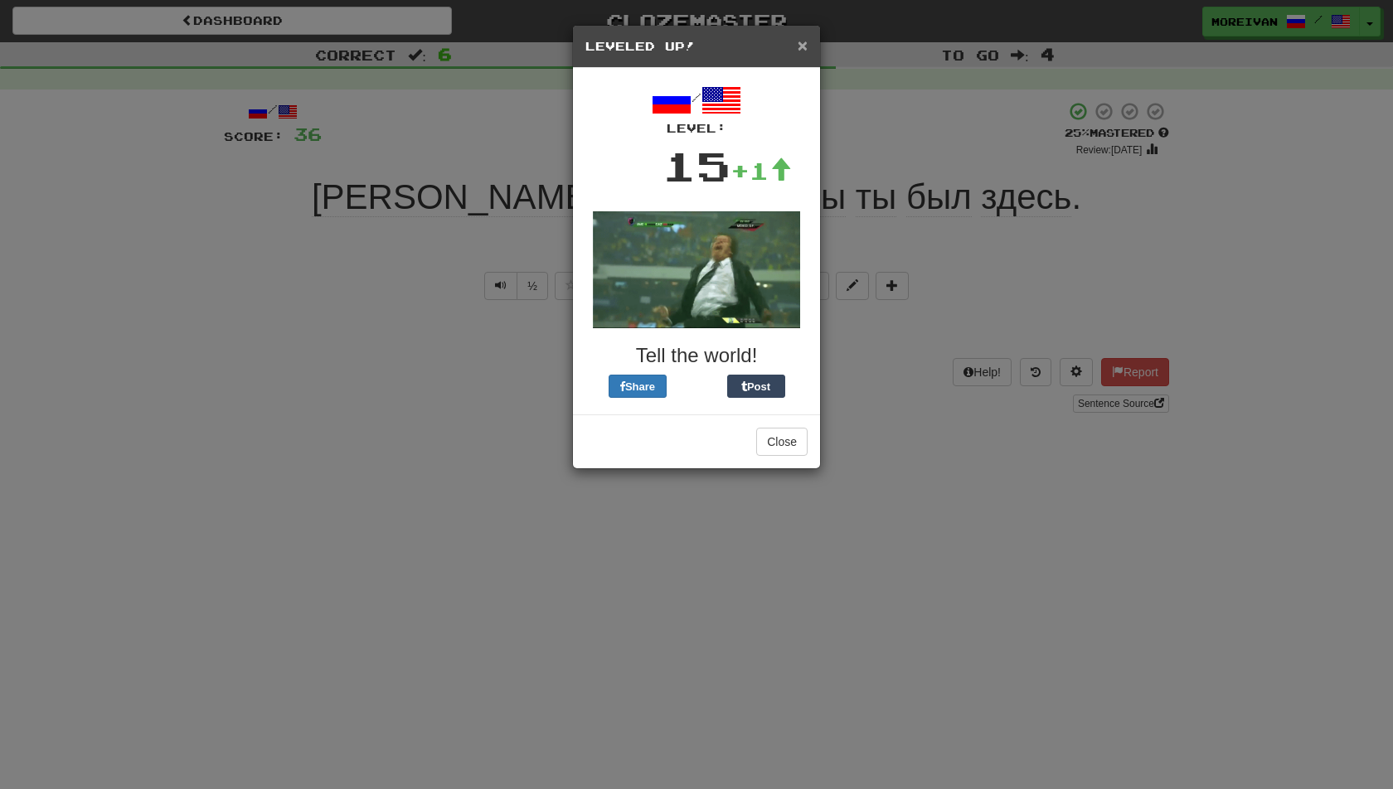
click at [802, 39] on span "×" at bounding box center [802, 45] width 10 height 19
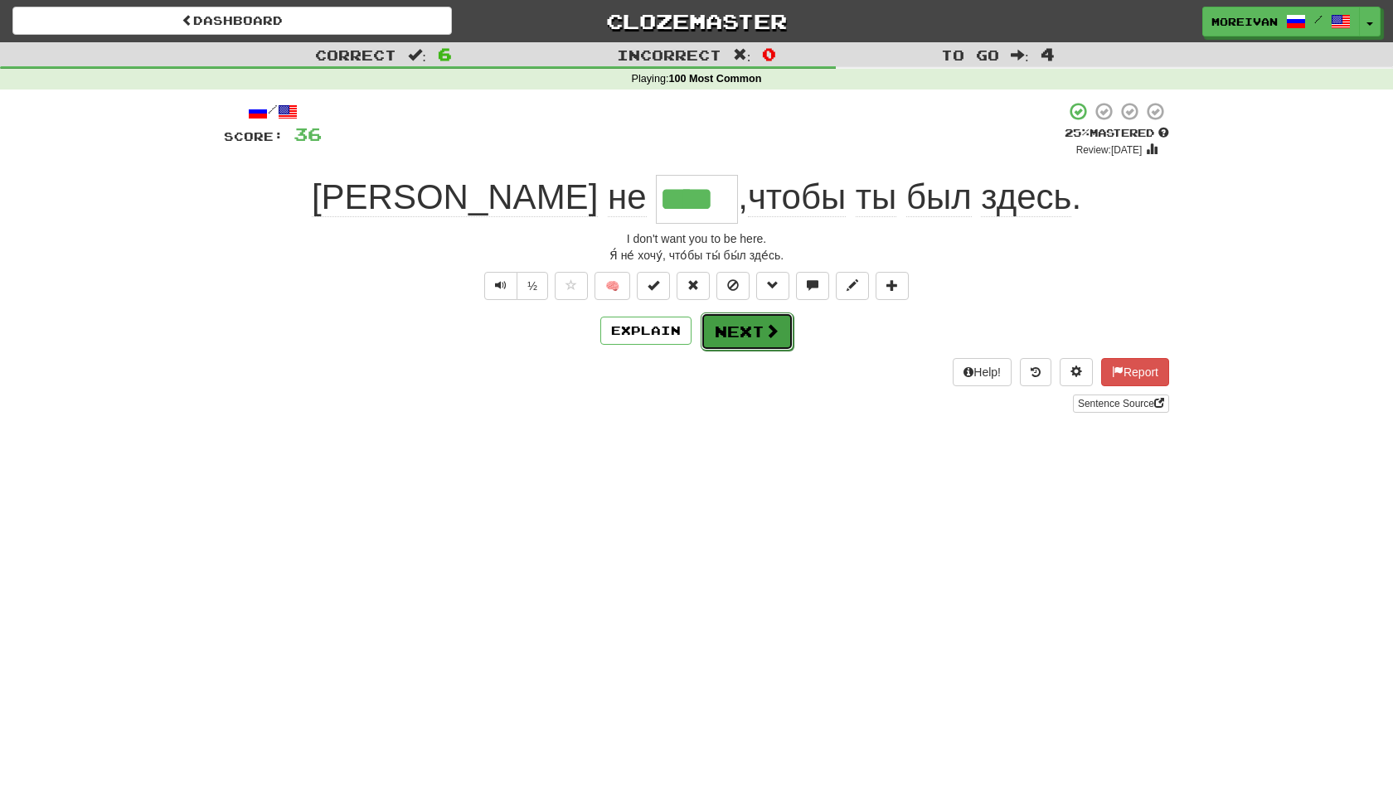
click at [754, 346] on button "Next" at bounding box center [746, 332] width 93 height 38
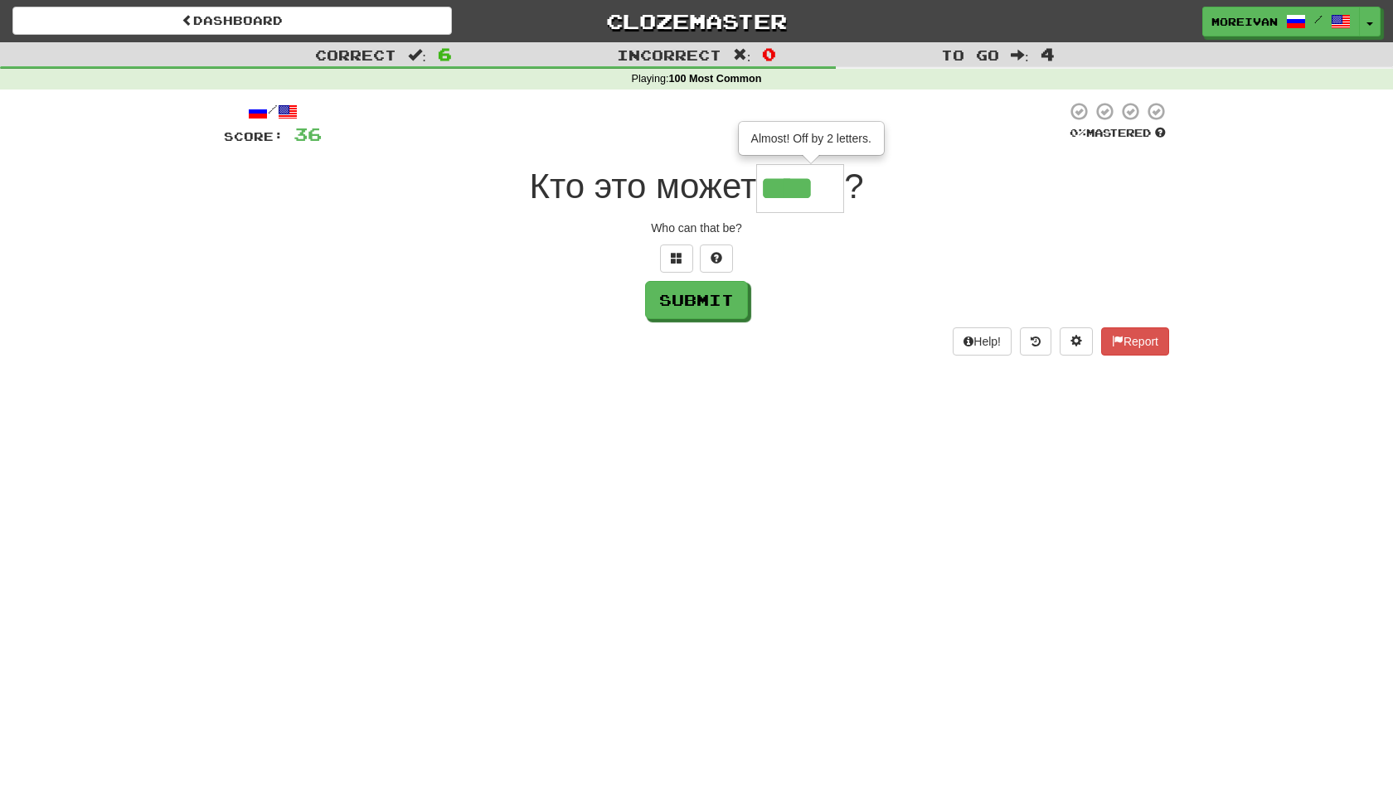
type input "****"
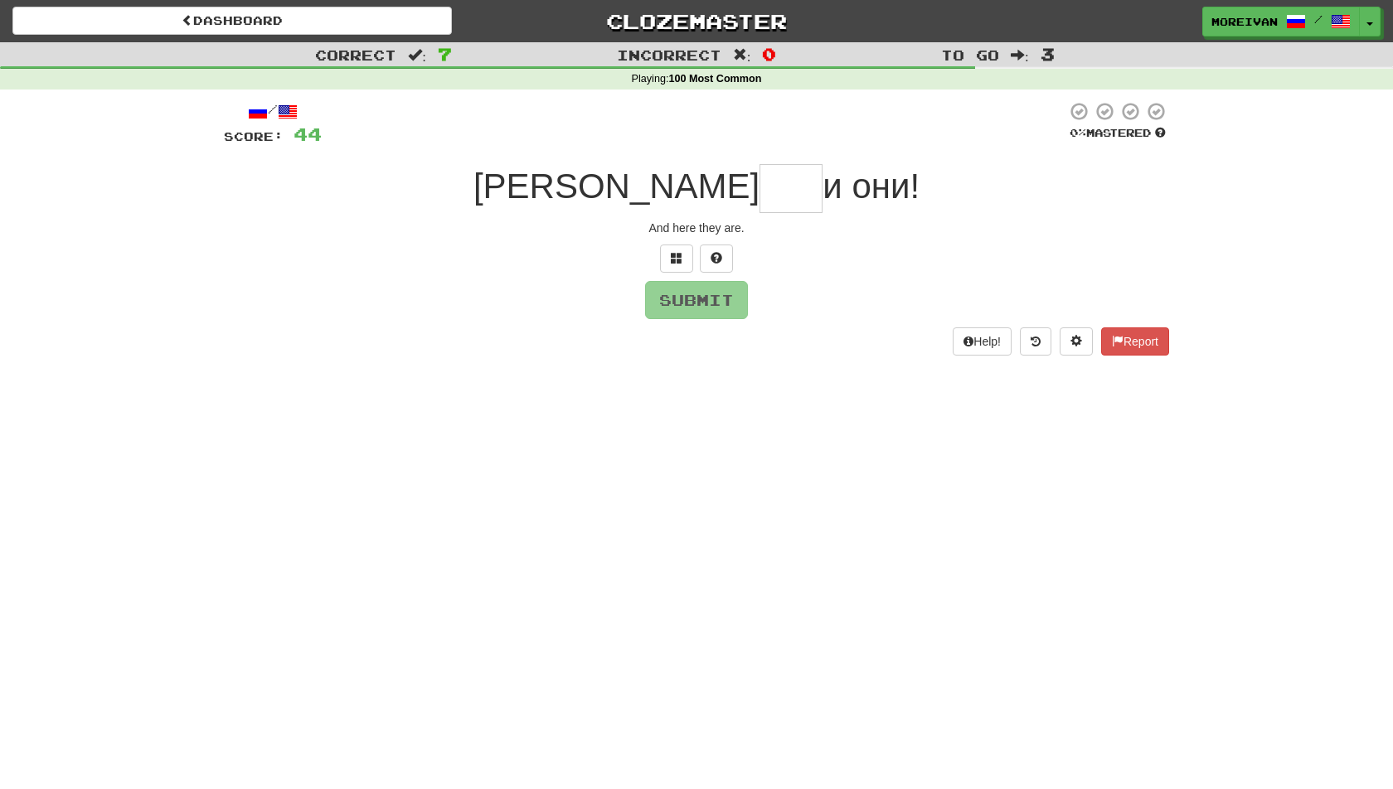
type input "*"
type input "***"
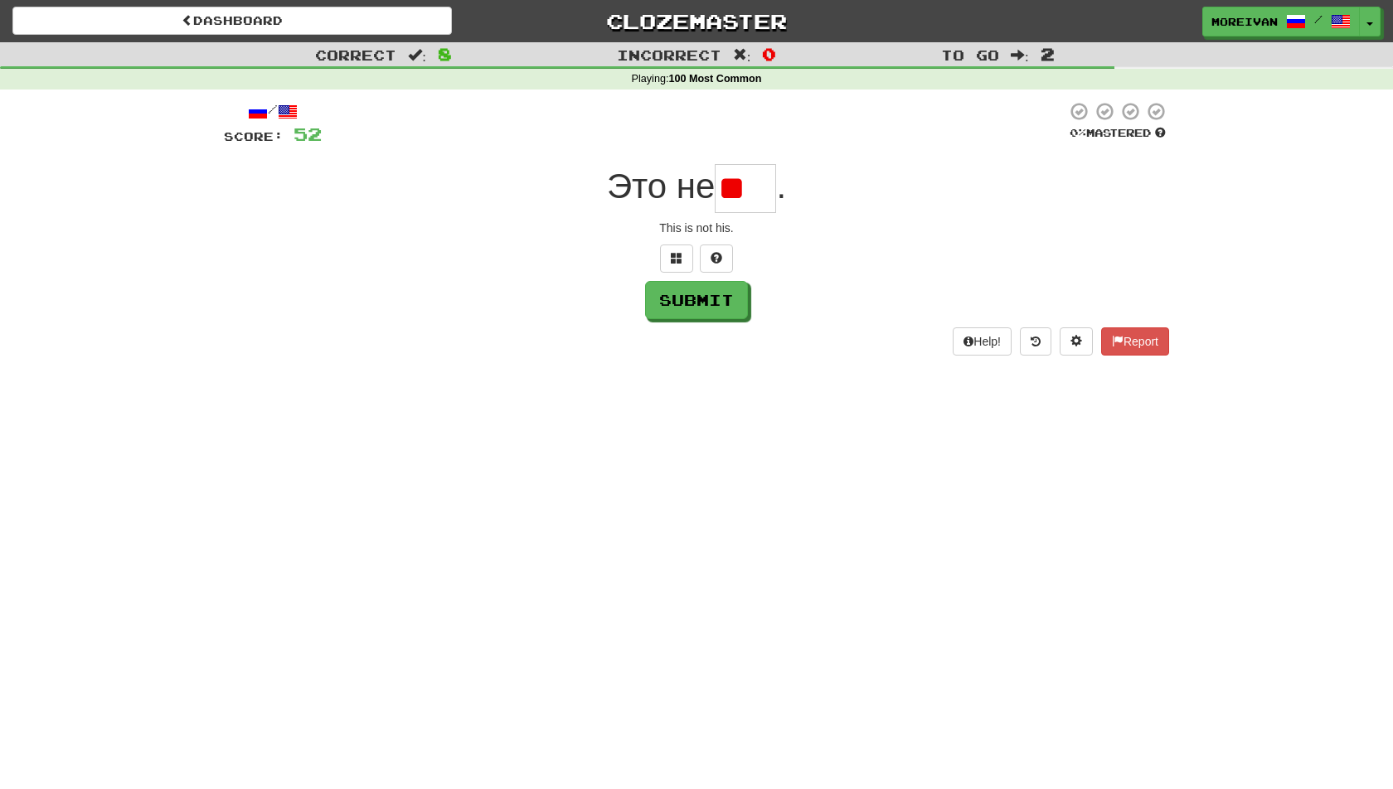
type input "*"
type input "***"
type input "******"
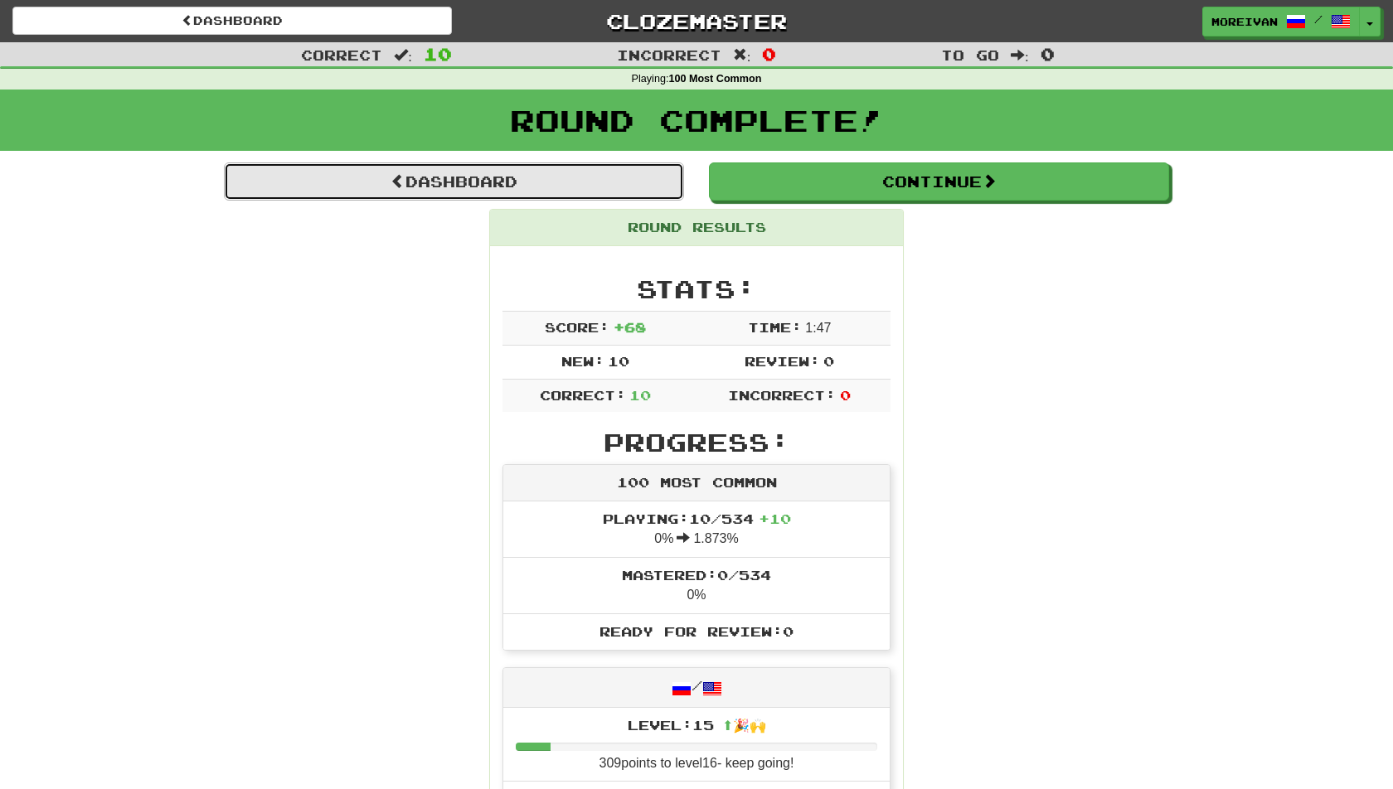
click at [574, 179] on link "Dashboard" at bounding box center [454, 181] width 460 height 38
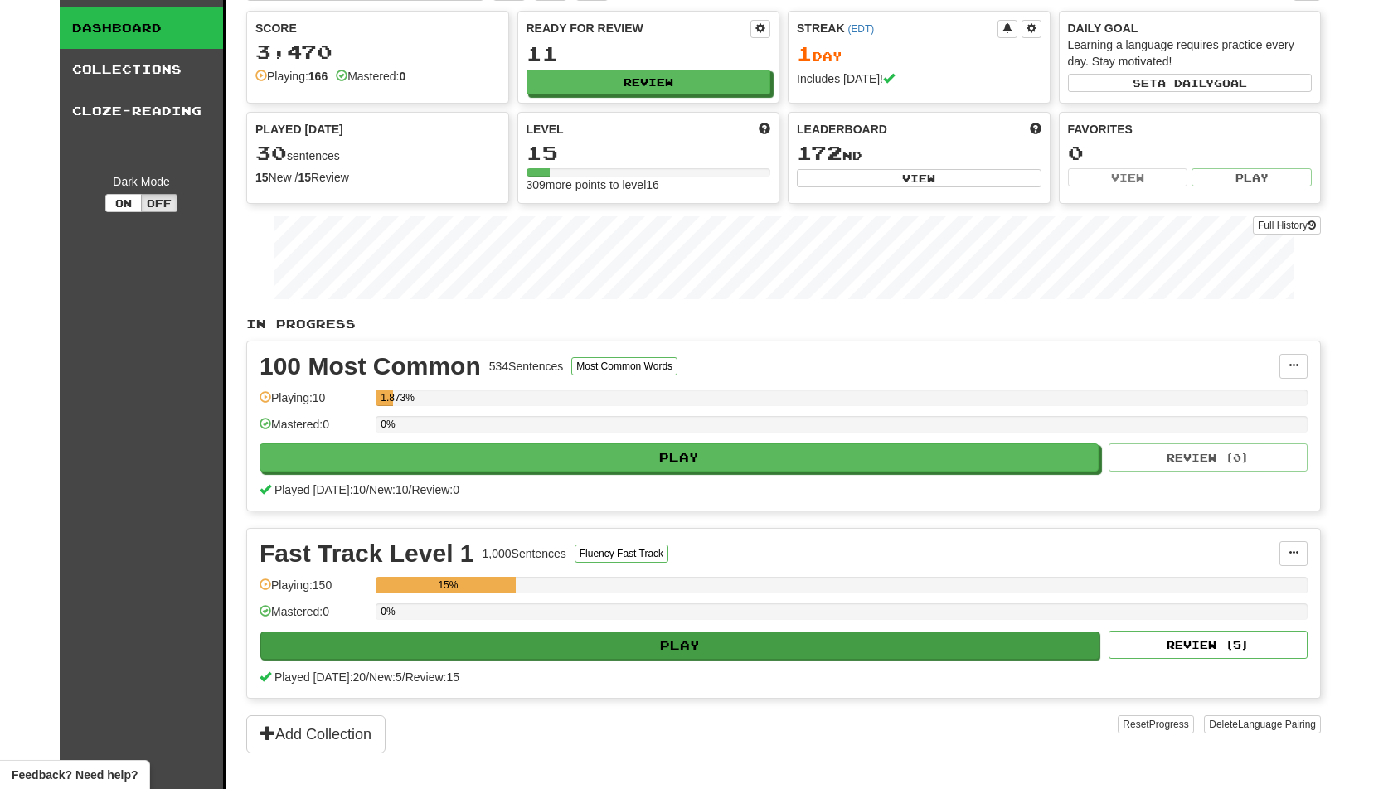
scroll to position [69, 0]
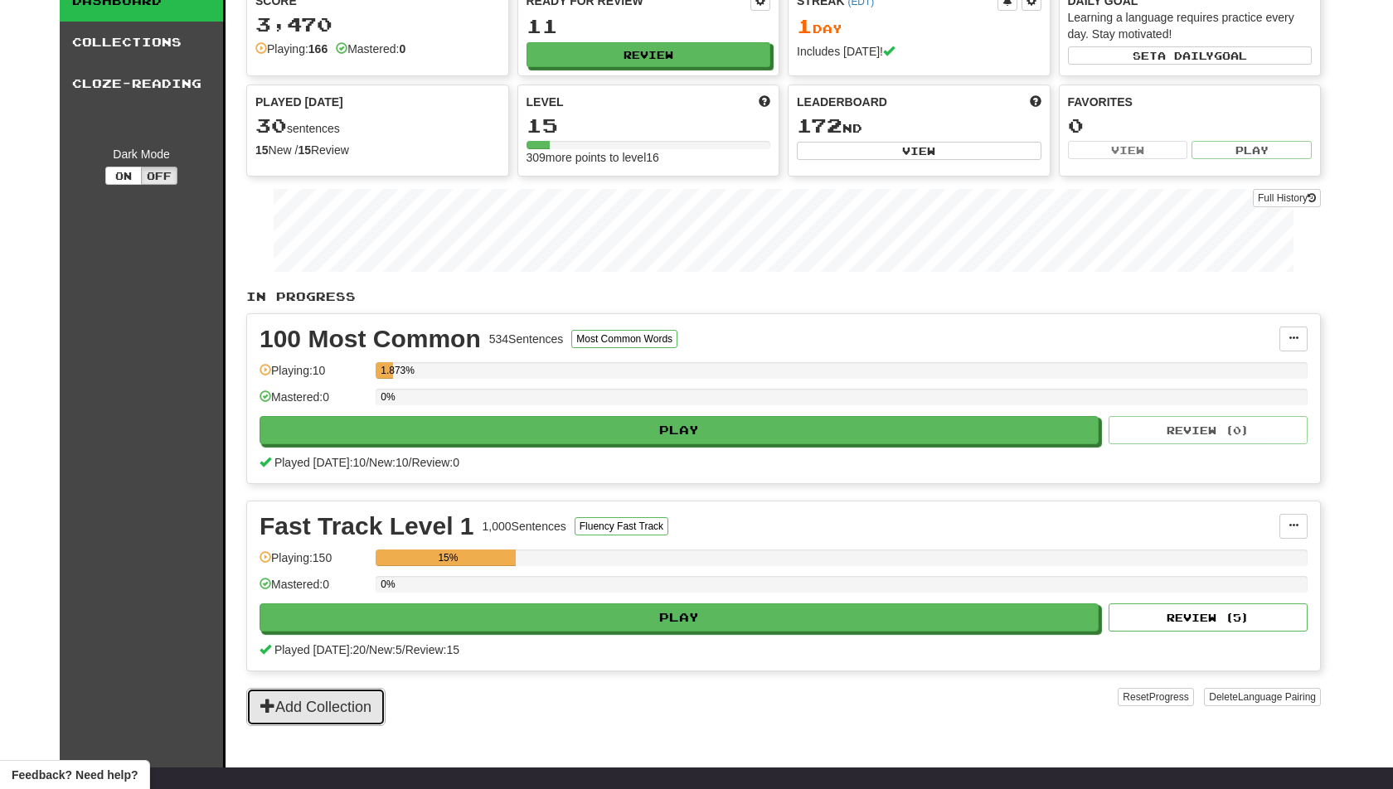
click at [353, 696] on button "Add Collection" at bounding box center [315, 707] width 139 height 38
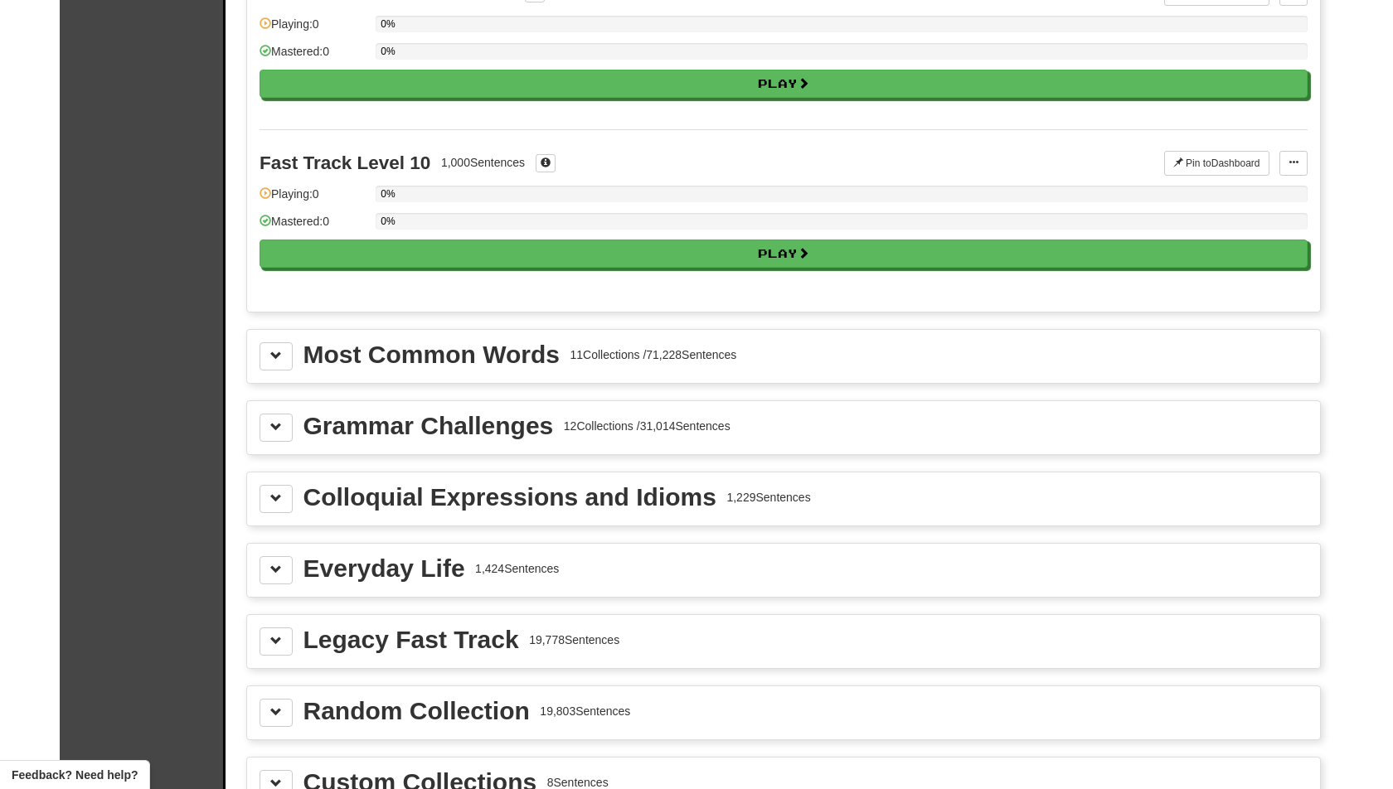
scroll to position [1807, 0]
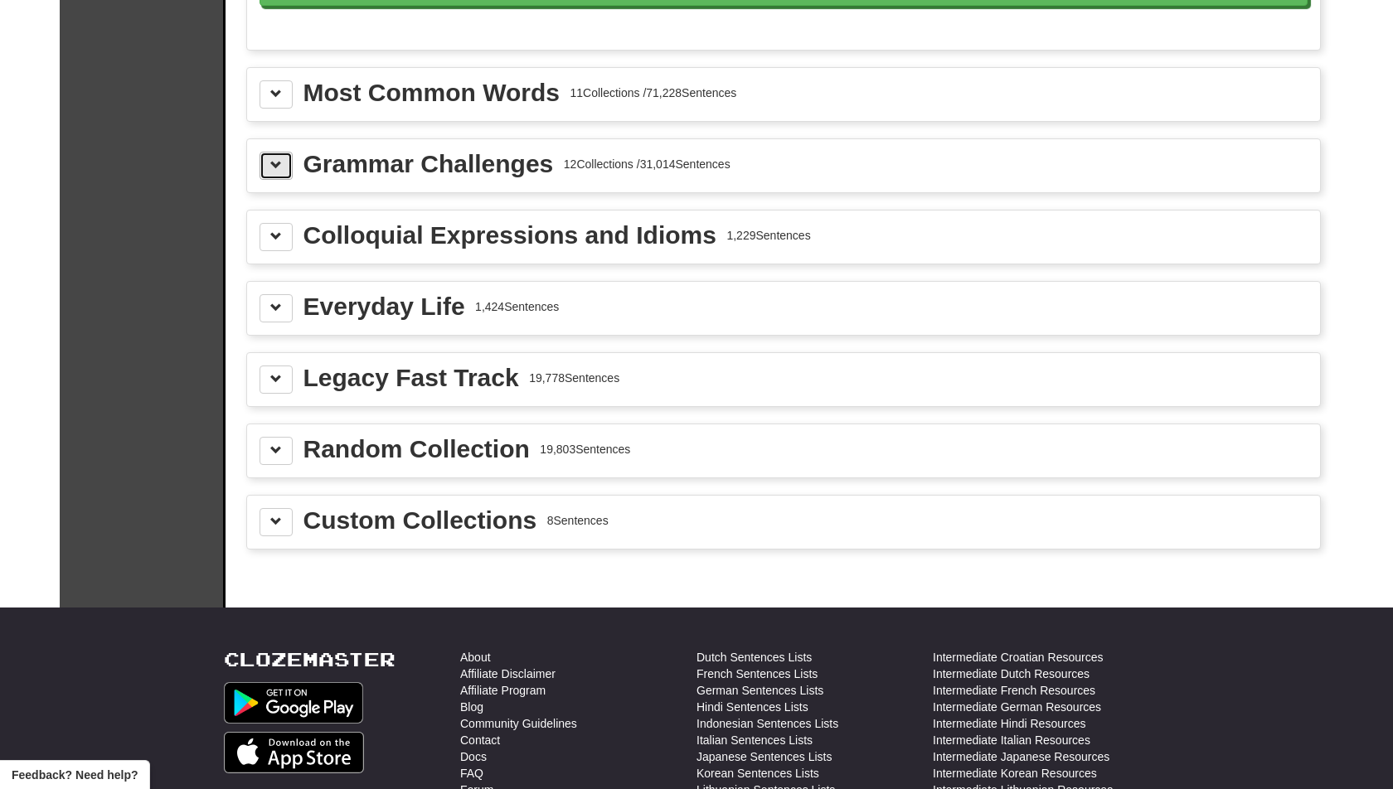
click at [274, 152] on button at bounding box center [275, 166] width 33 height 28
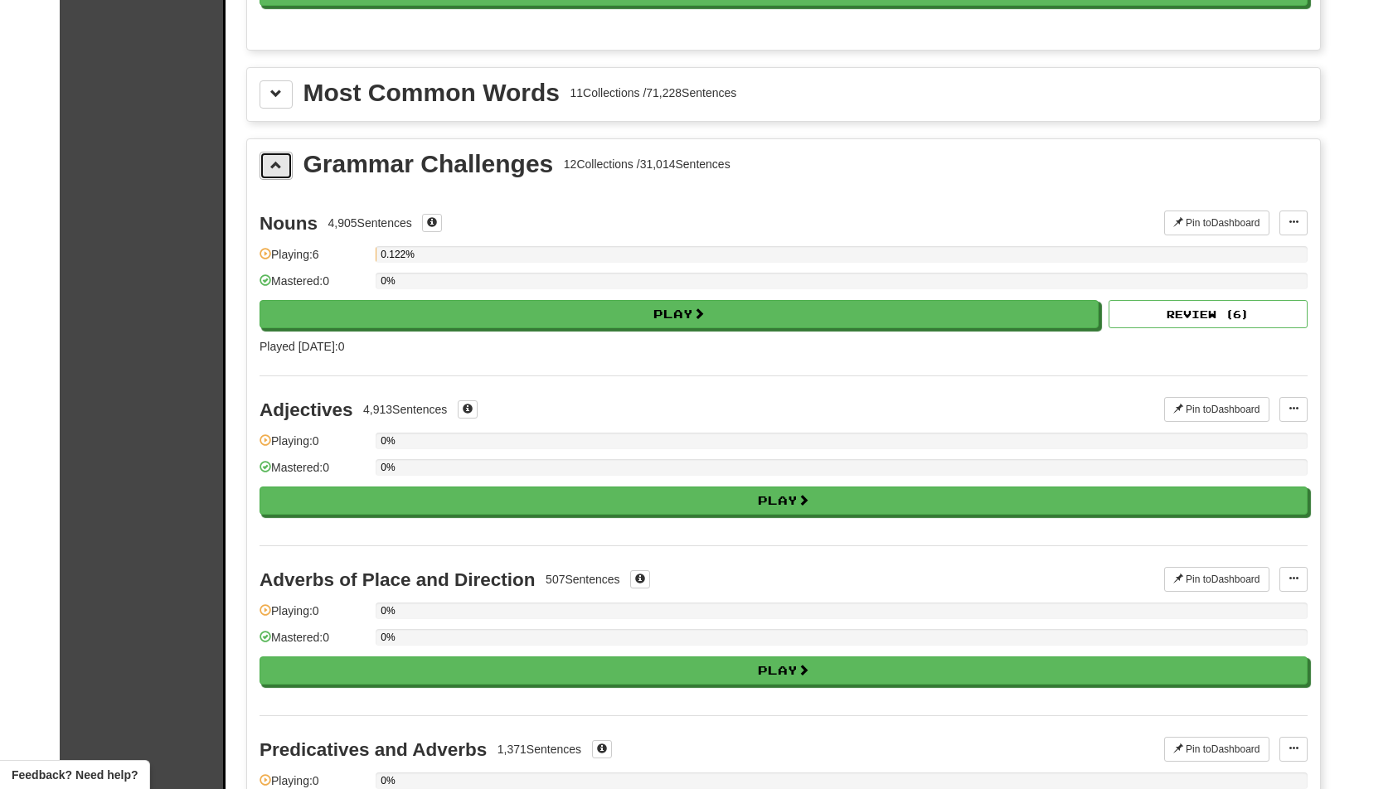
click at [274, 152] on button at bounding box center [275, 166] width 33 height 28
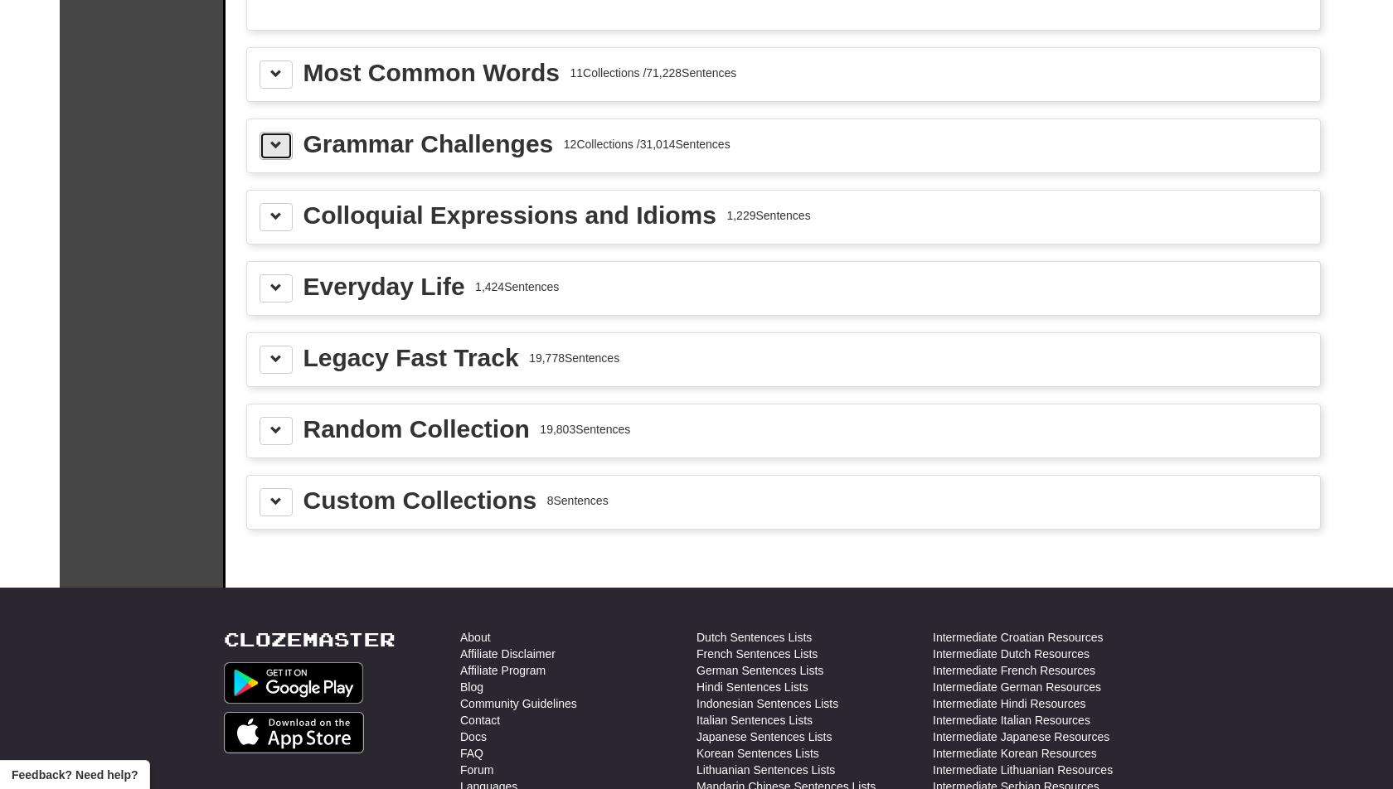
scroll to position [1834, 0]
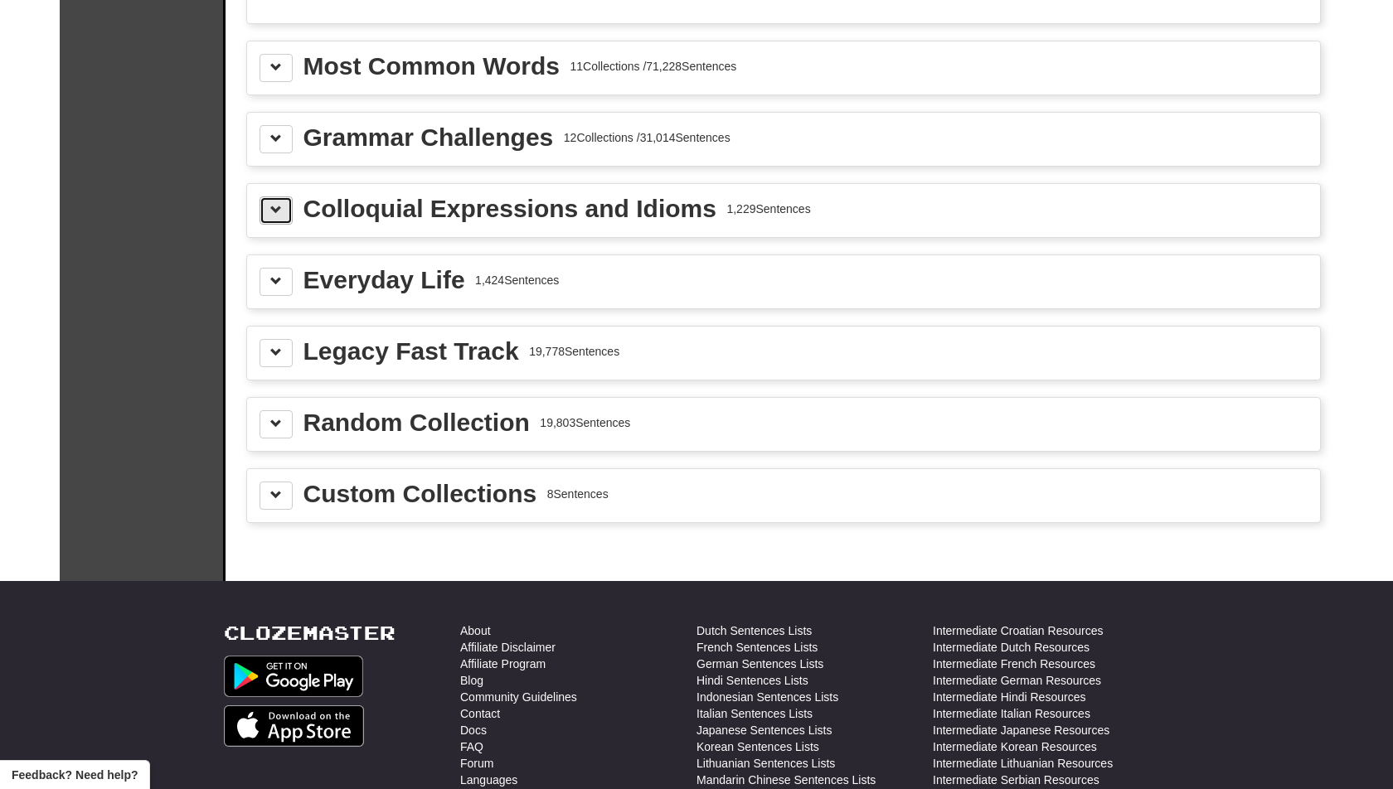
click at [272, 204] on span at bounding box center [276, 210] width 12 height 12
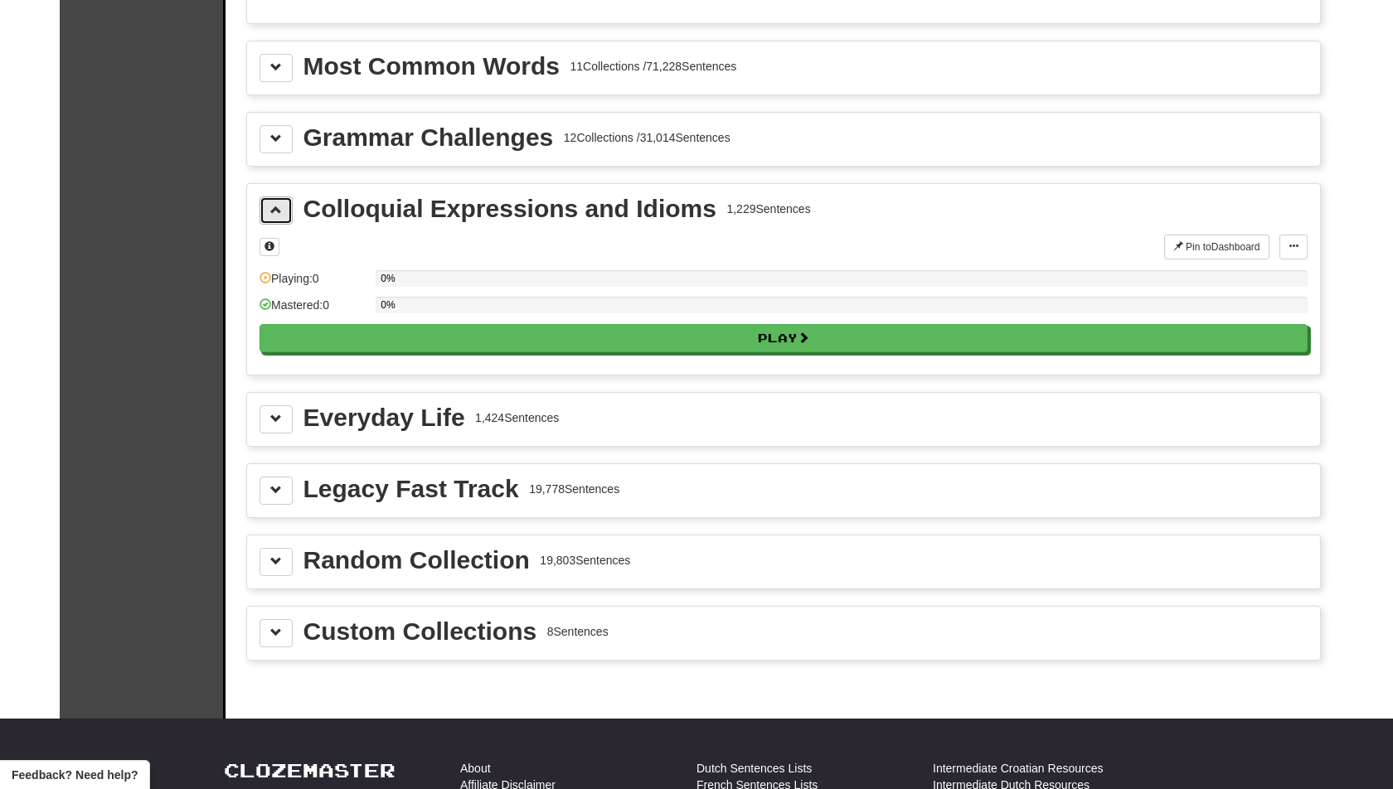
click at [272, 204] on span at bounding box center [276, 210] width 12 height 12
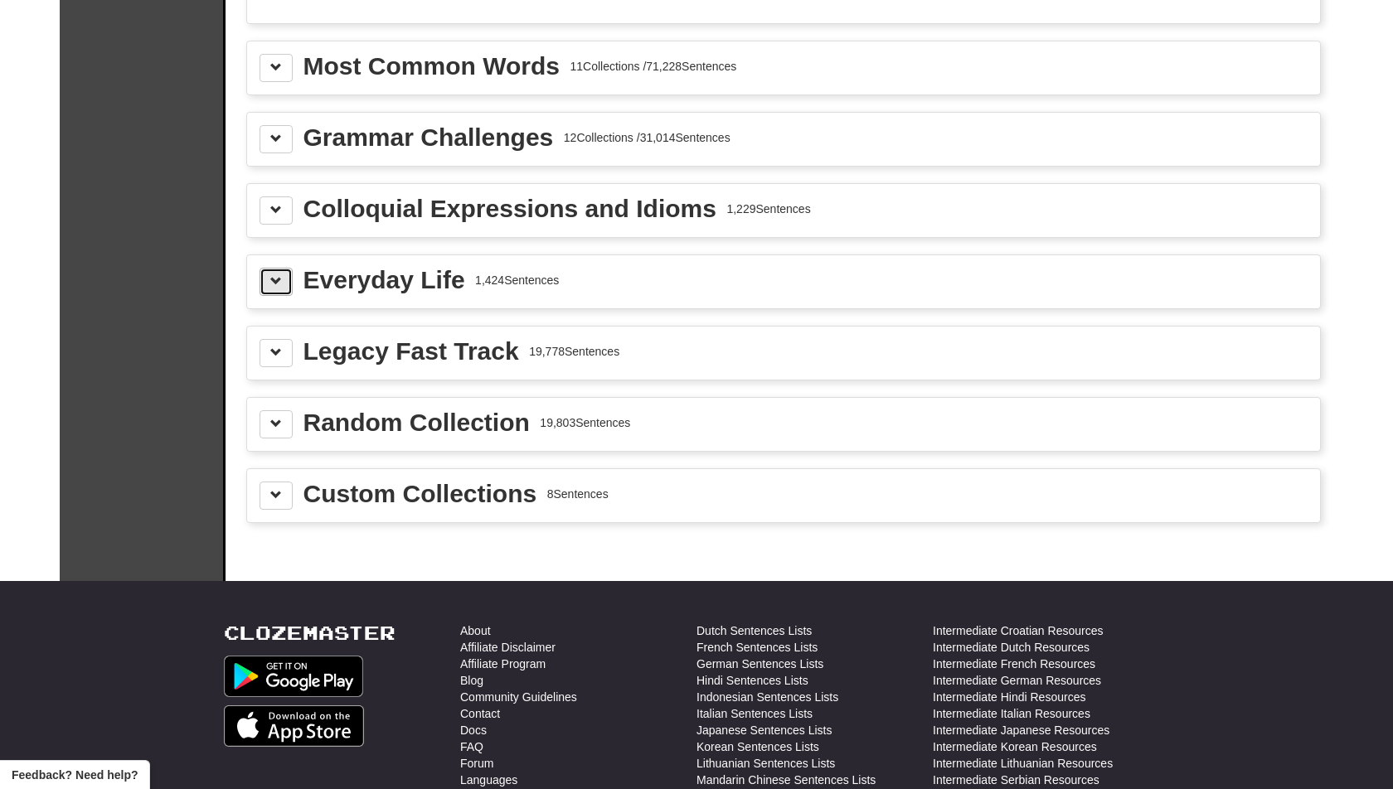
click at [271, 275] on span at bounding box center [276, 281] width 12 height 12
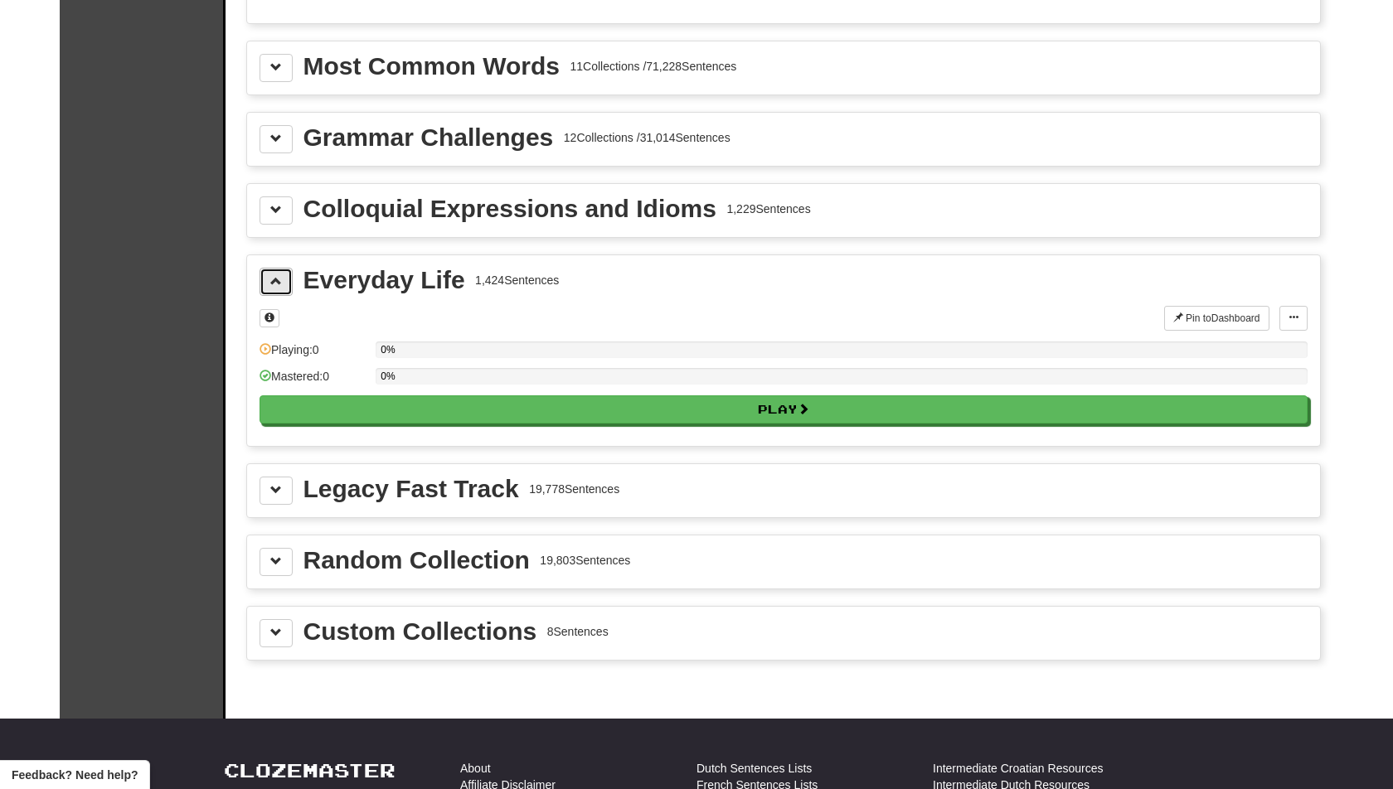
click at [271, 275] on span at bounding box center [276, 281] width 12 height 12
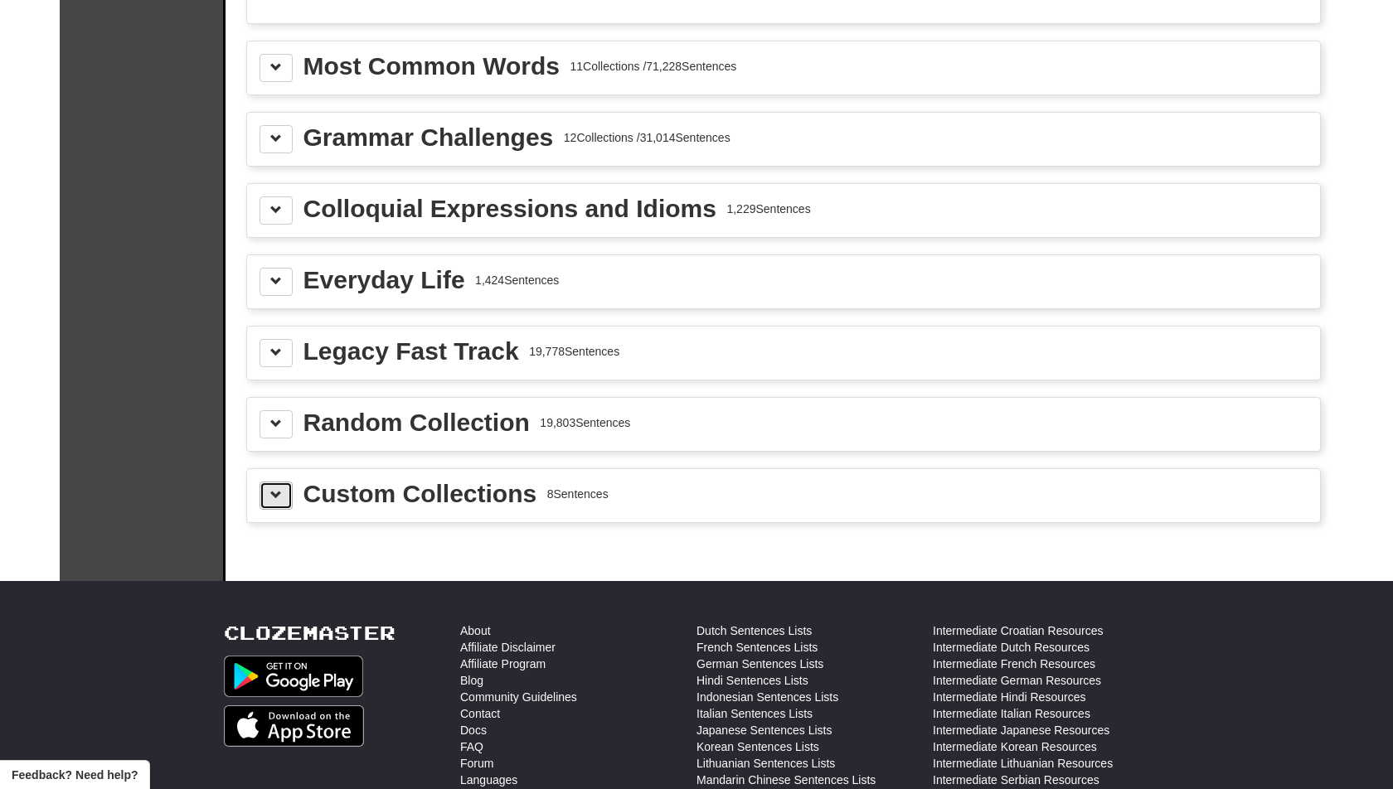
click at [278, 482] on button at bounding box center [275, 496] width 33 height 28
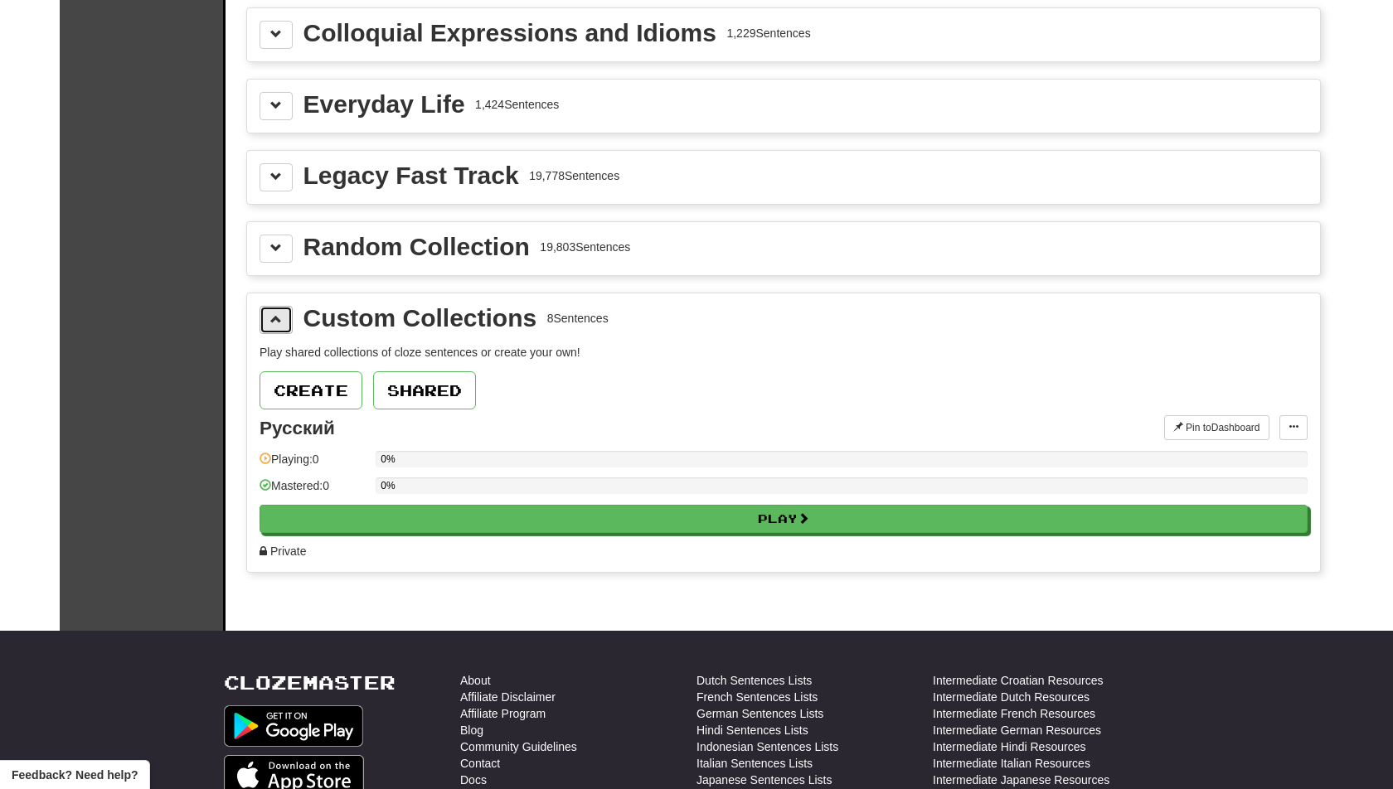
scroll to position [2013, 0]
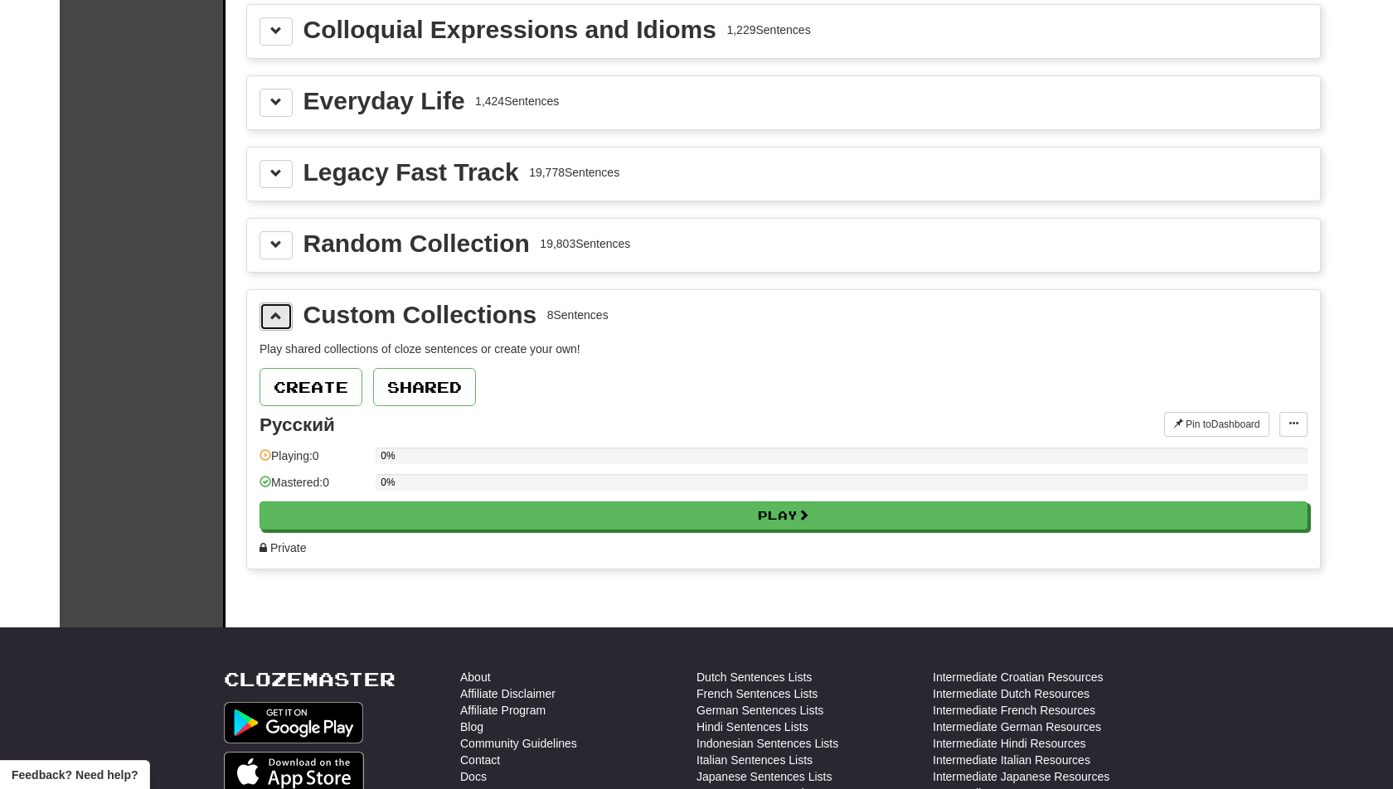
click at [273, 310] on span at bounding box center [276, 316] width 12 height 12
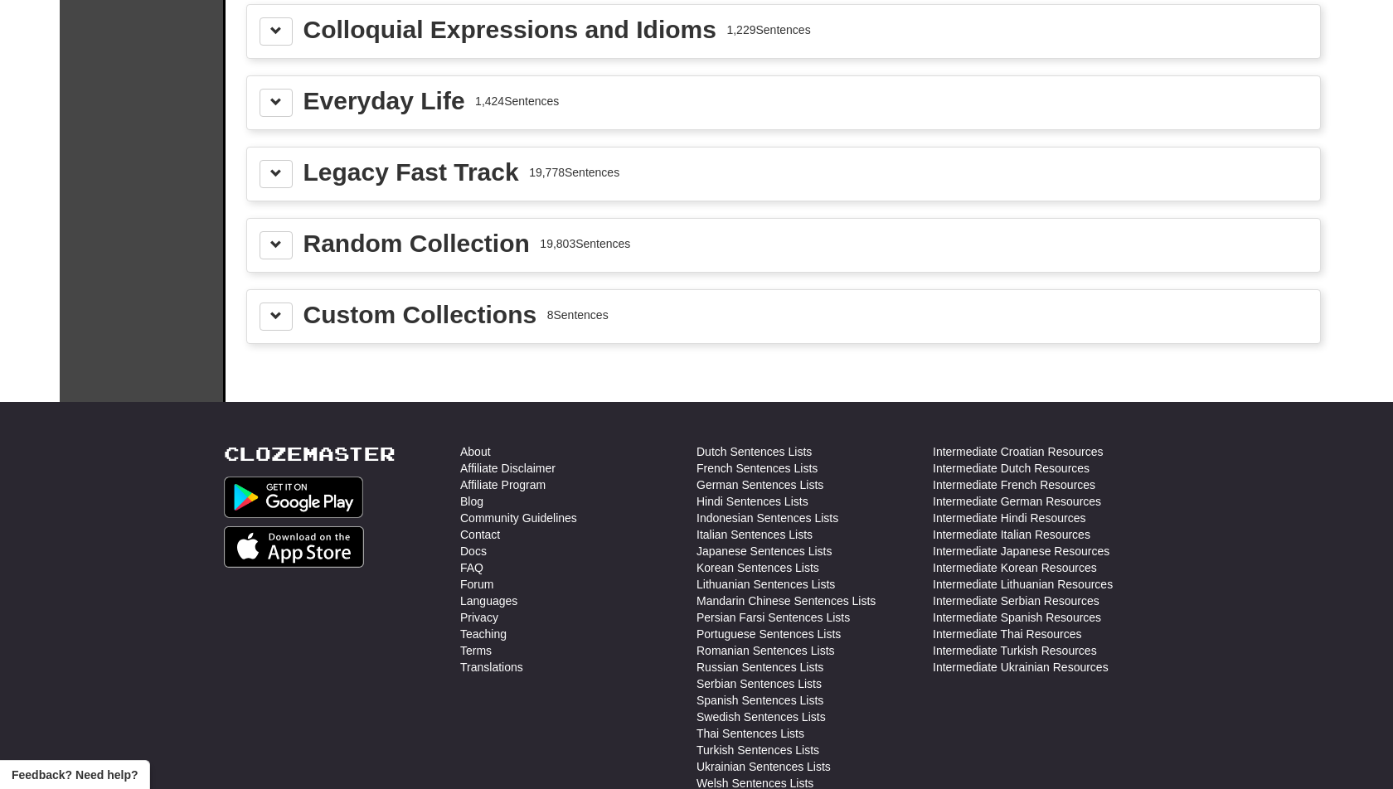
click at [272, 219] on div "Random Collection 19,803 Sentences" at bounding box center [783, 245] width 1073 height 53
click at [272, 239] on span at bounding box center [276, 245] width 12 height 12
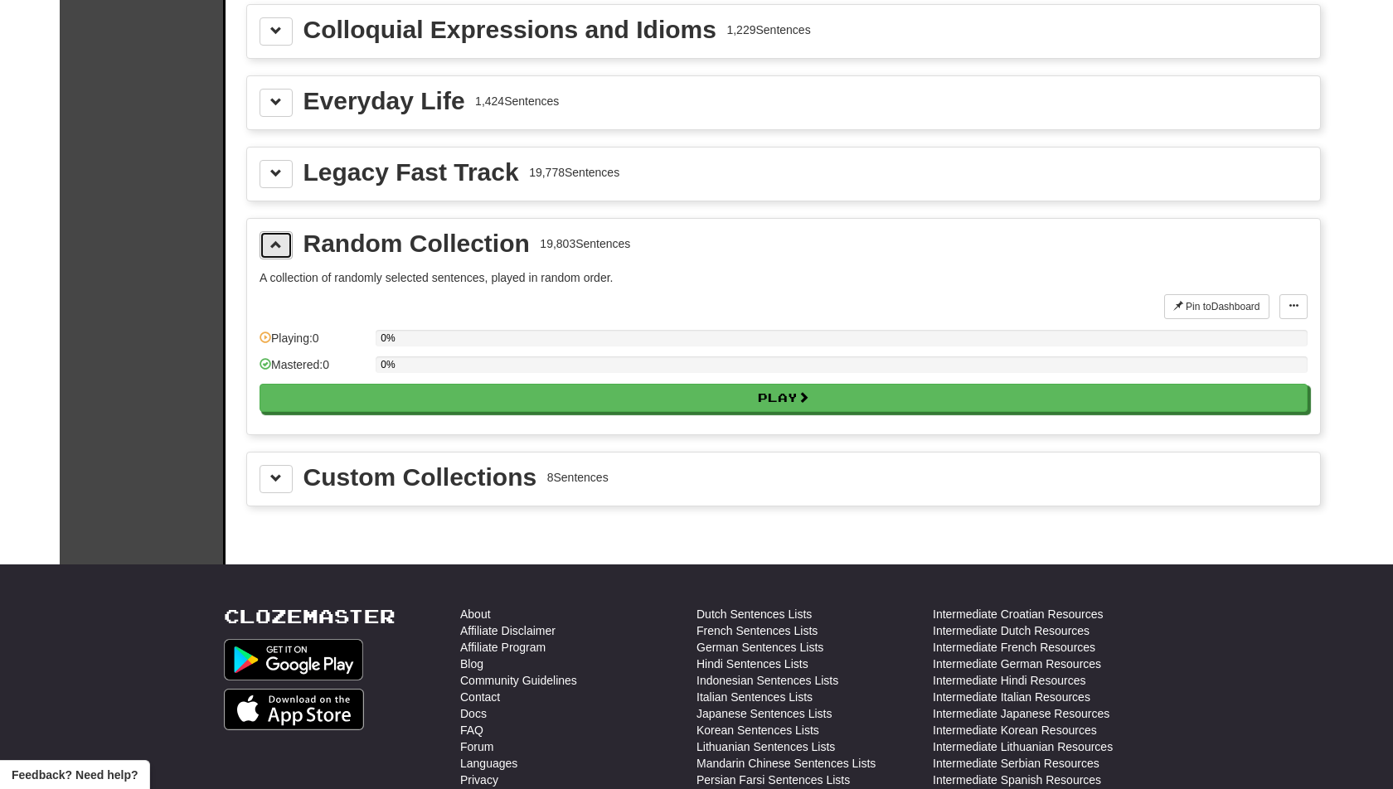
click at [272, 231] on button at bounding box center [275, 245] width 33 height 28
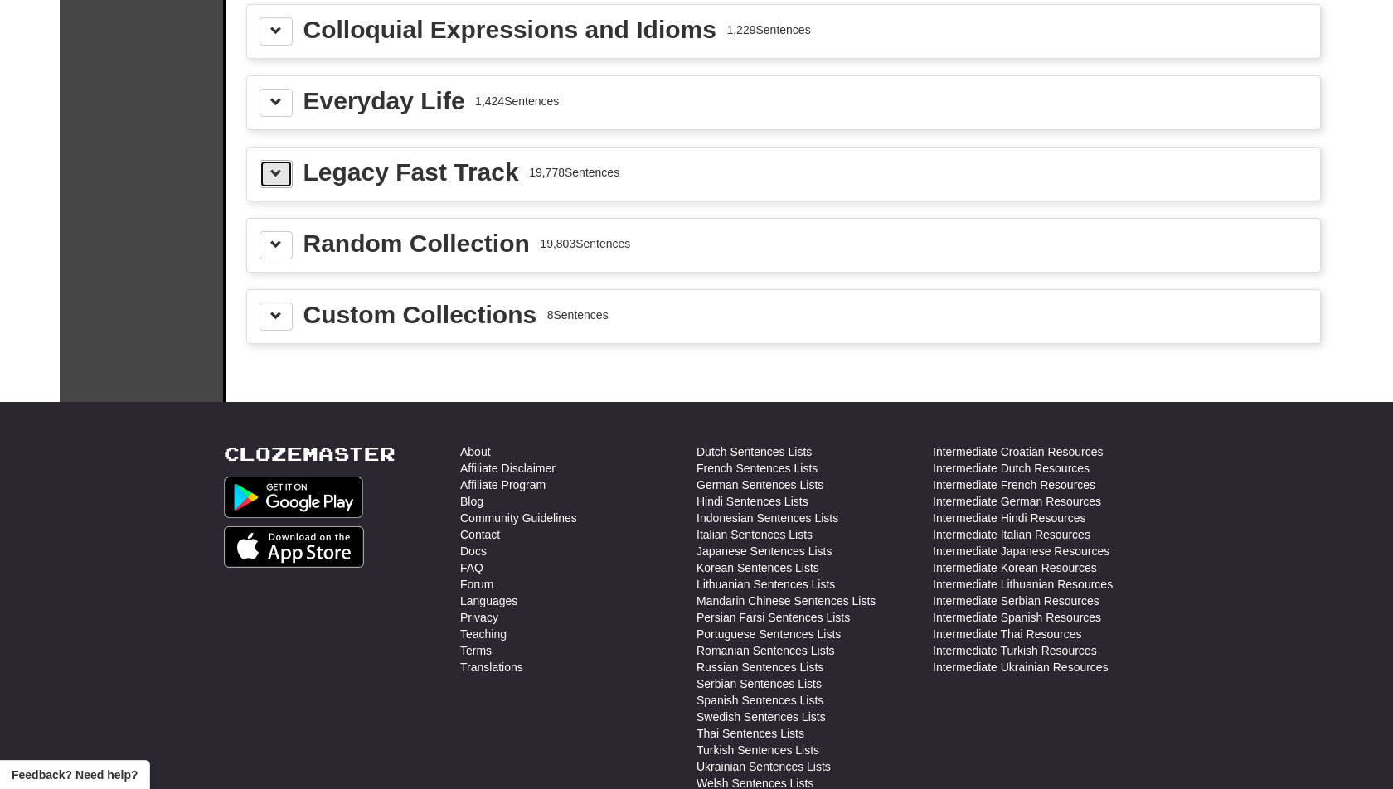
click at [278, 167] on span at bounding box center [276, 173] width 12 height 12
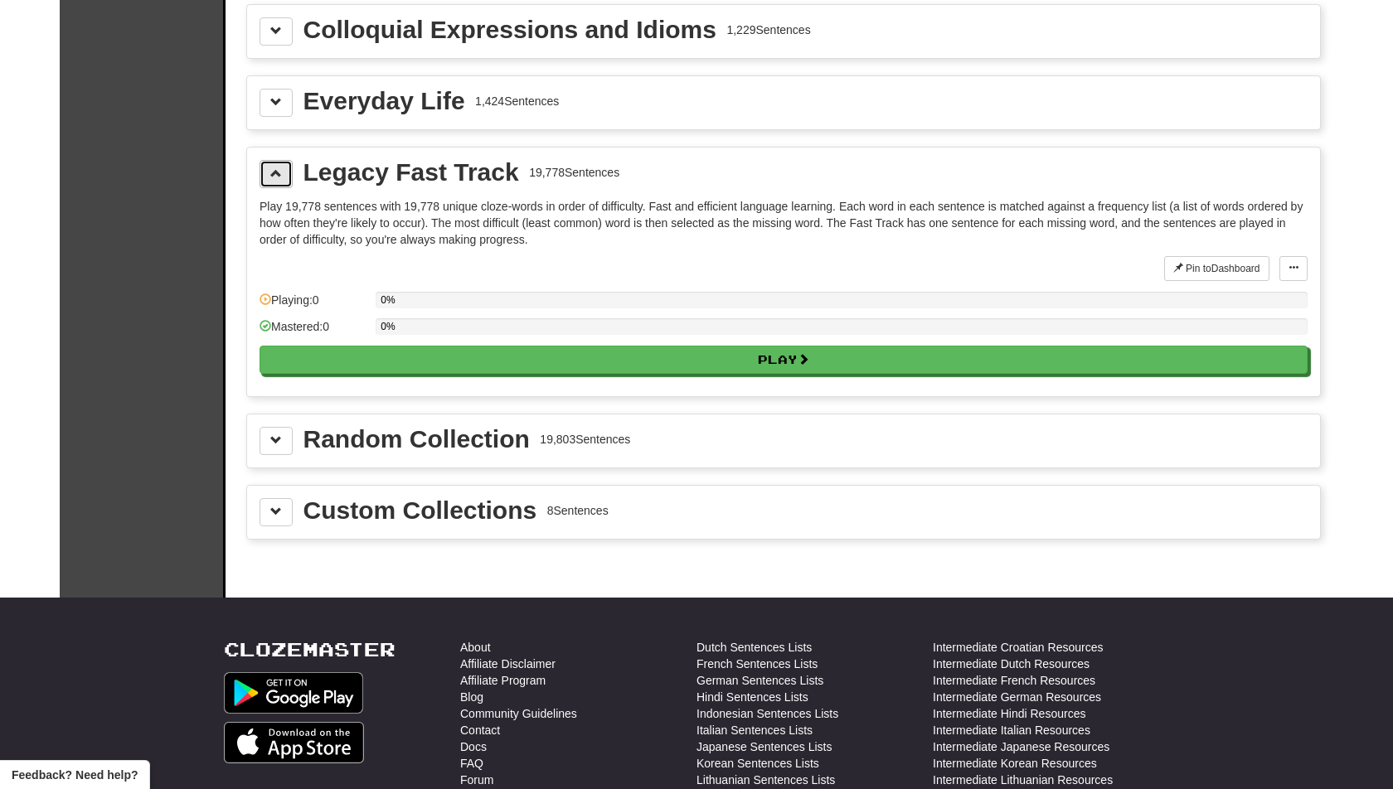
click at [278, 167] on span at bounding box center [276, 173] width 12 height 12
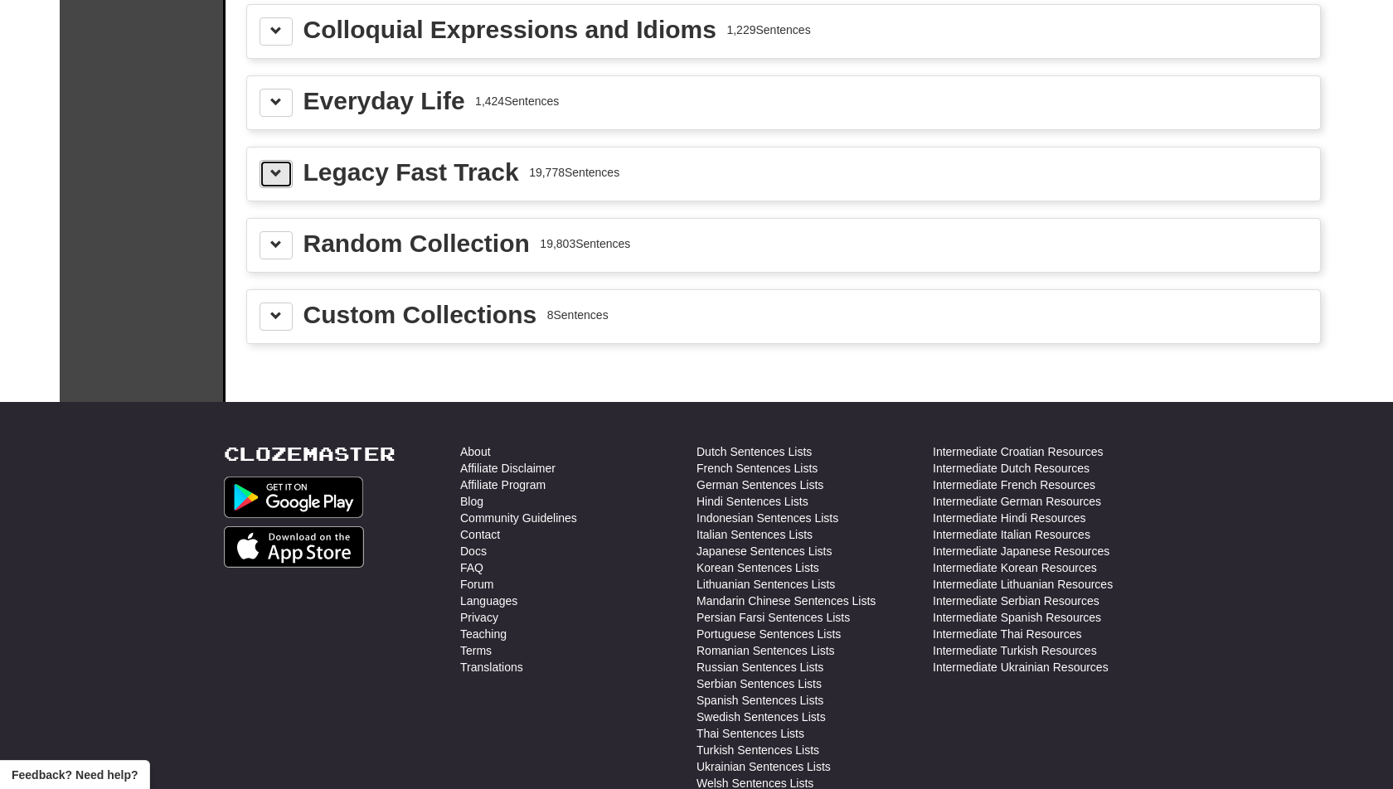
scroll to position [1995, 0]
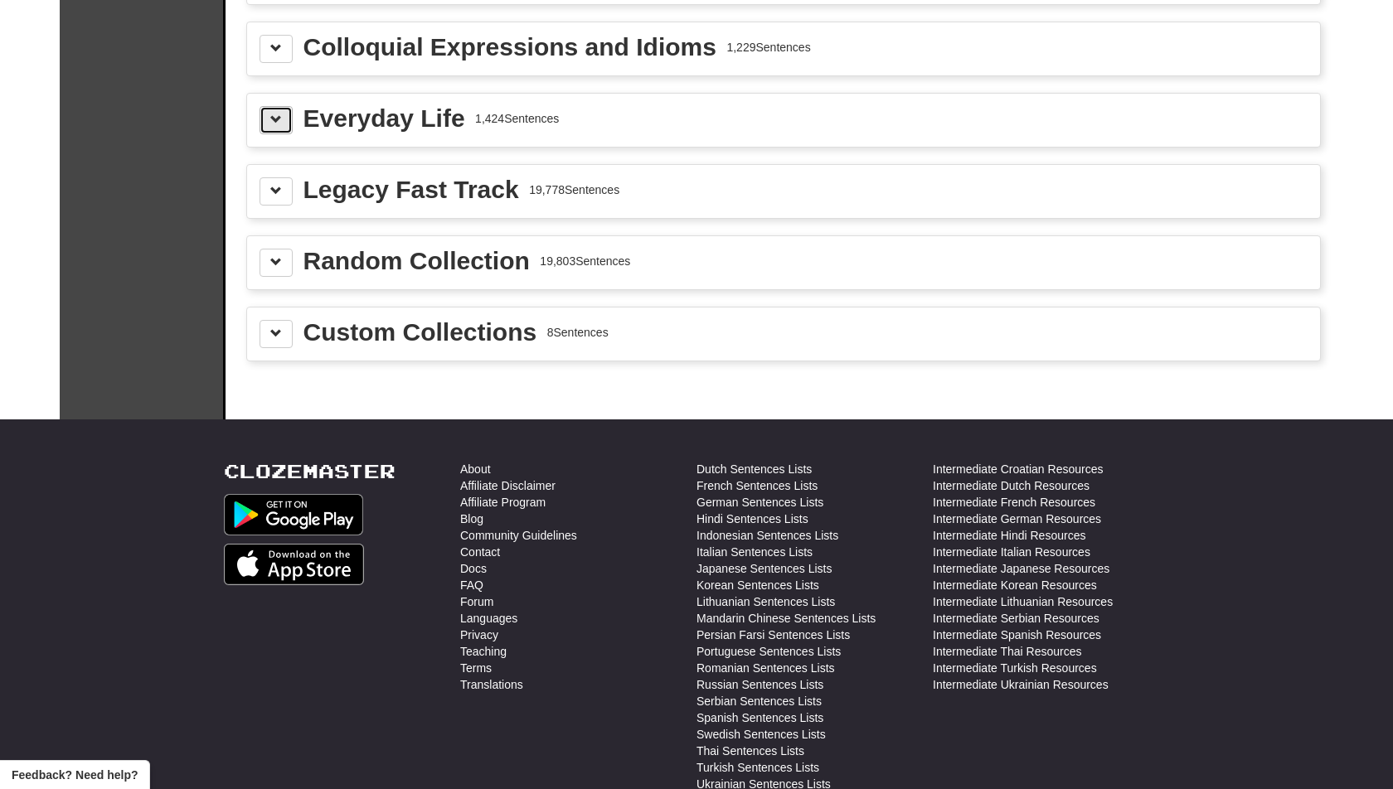
click at [279, 114] on span at bounding box center [276, 120] width 12 height 12
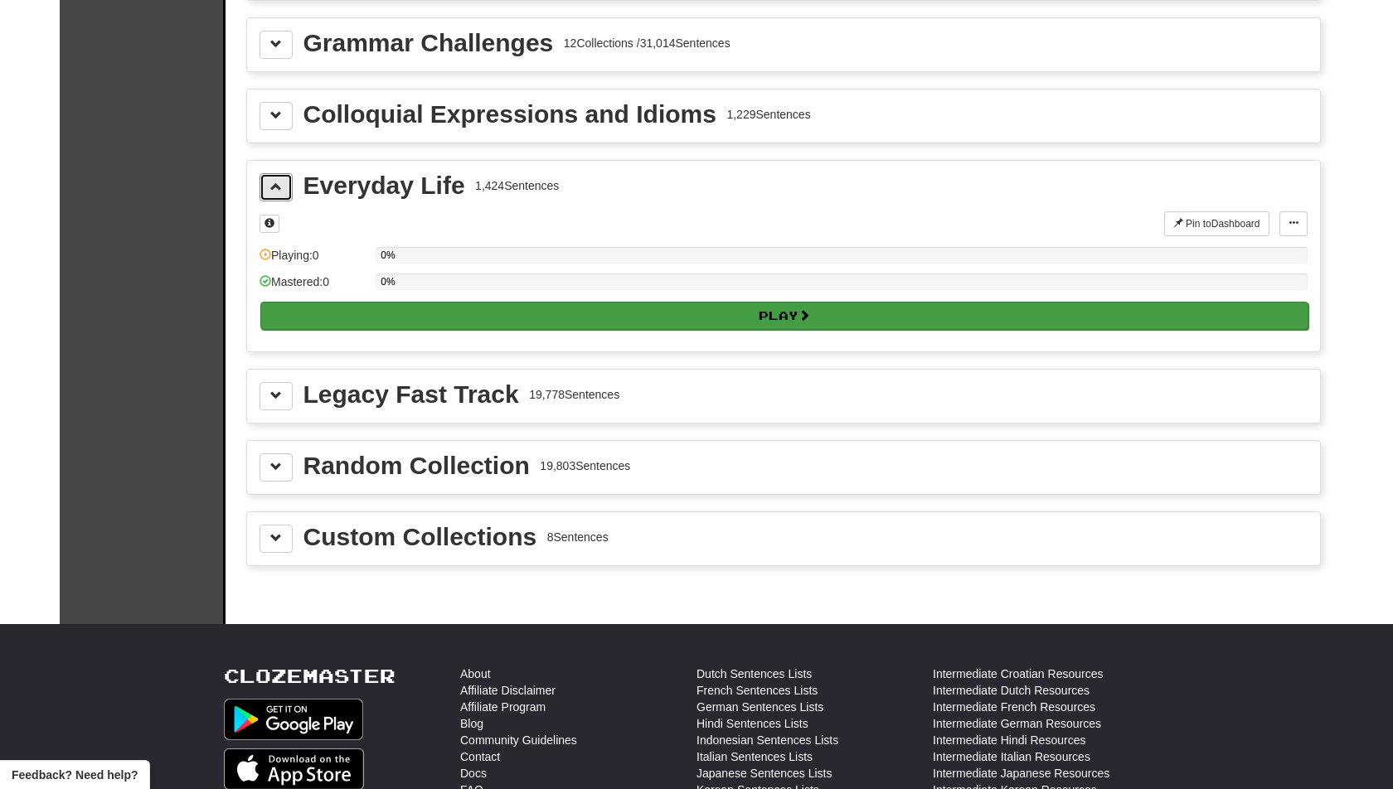
scroll to position [1876, 0]
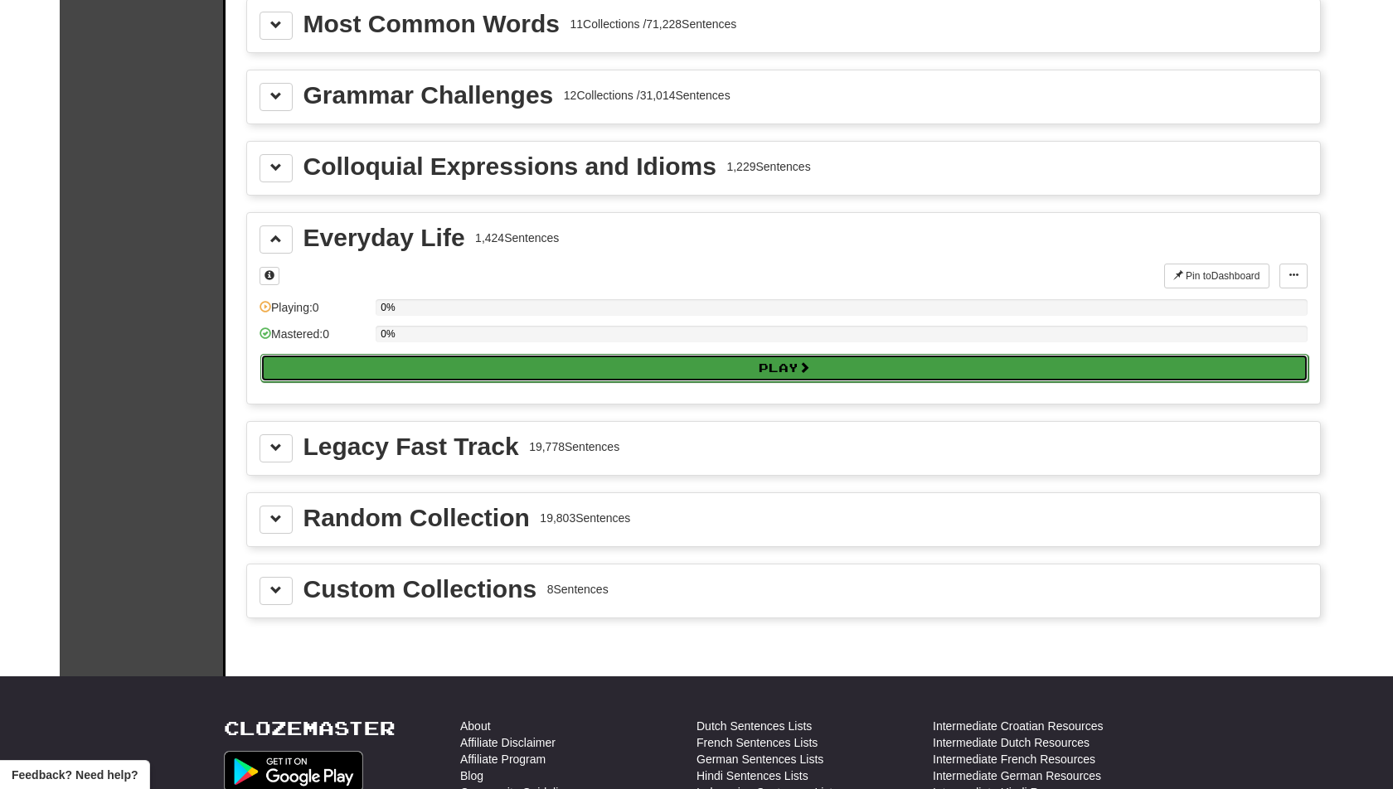
click at [414, 354] on button "Play" at bounding box center [784, 368] width 1048 height 28
select select "**"
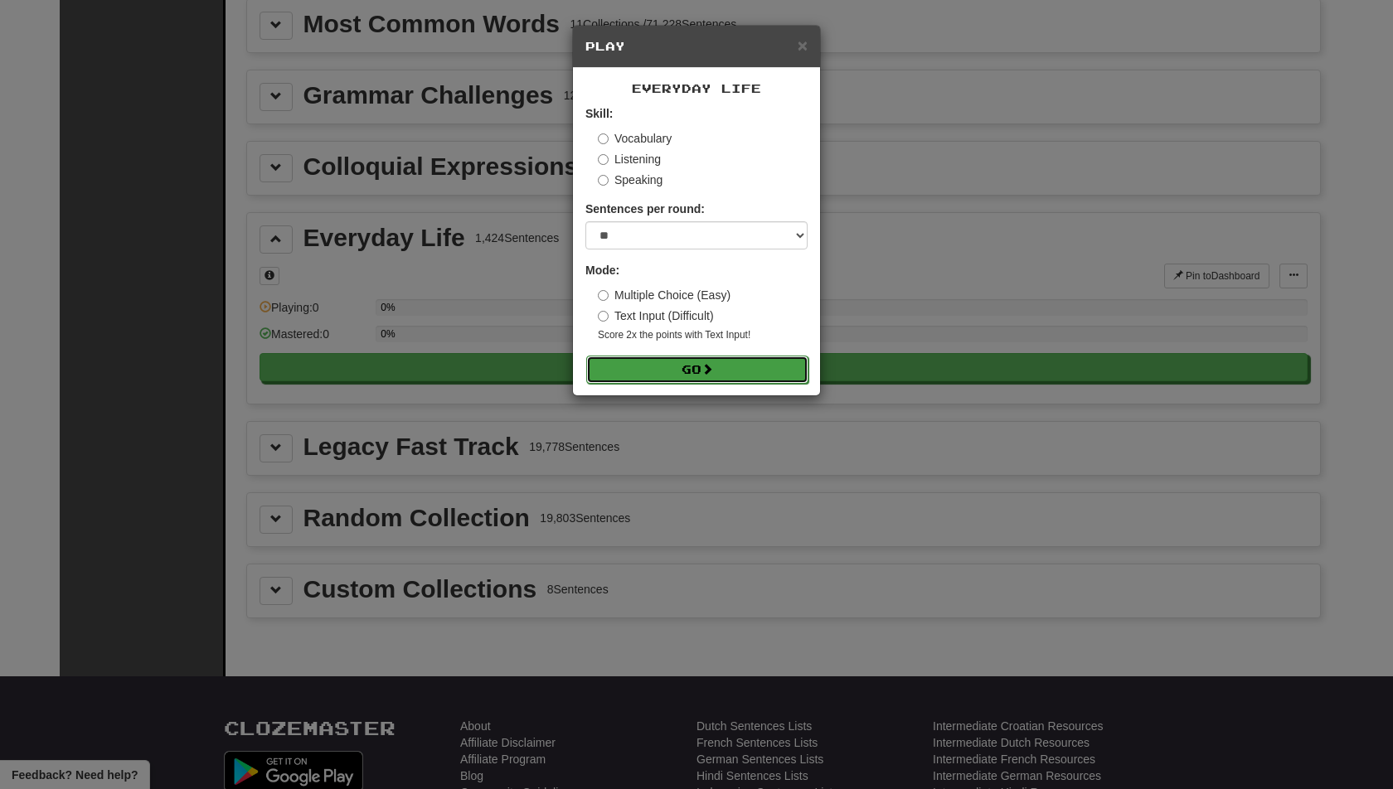
click at [707, 360] on button "Go" at bounding box center [697, 370] width 222 height 28
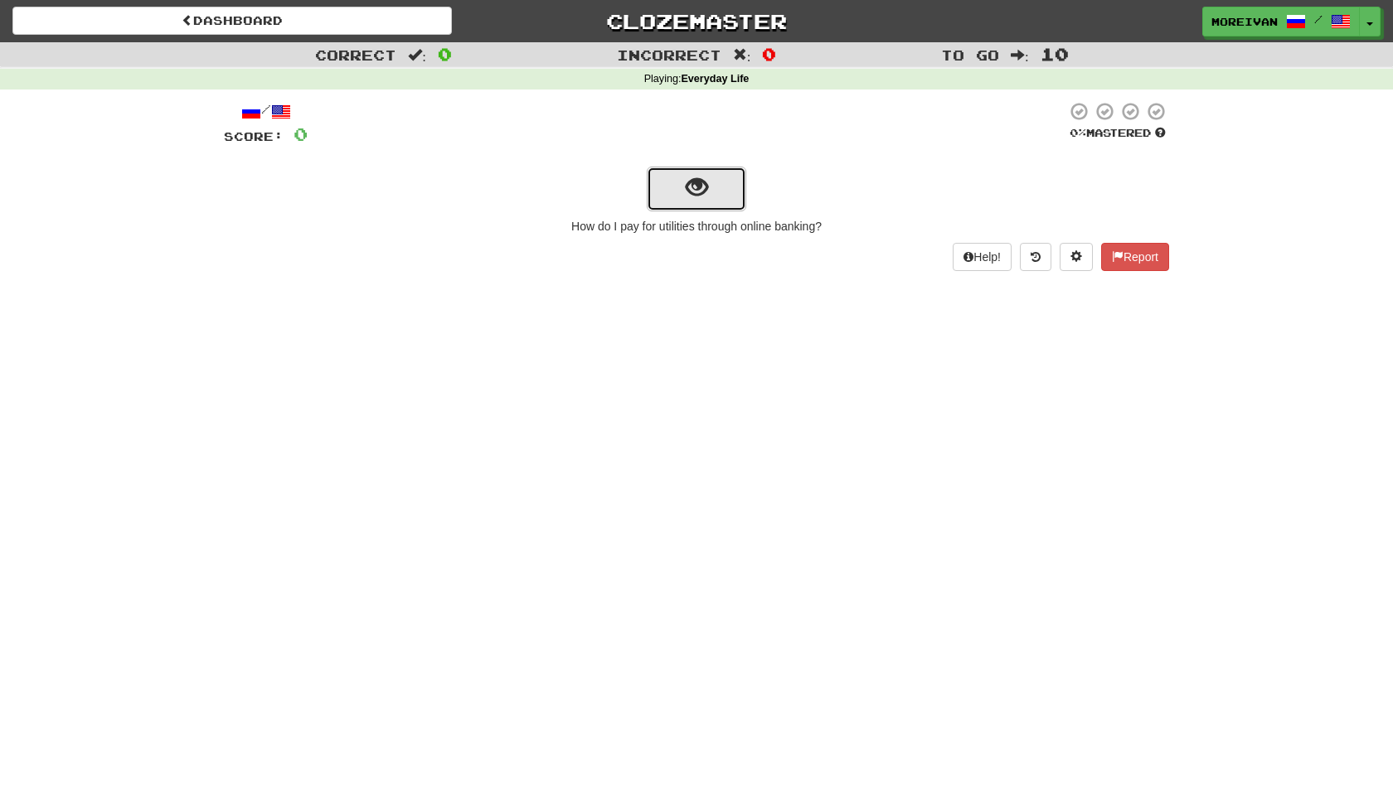
click at [657, 183] on button "show sentence" at bounding box center [696, 189] width 99 height 45
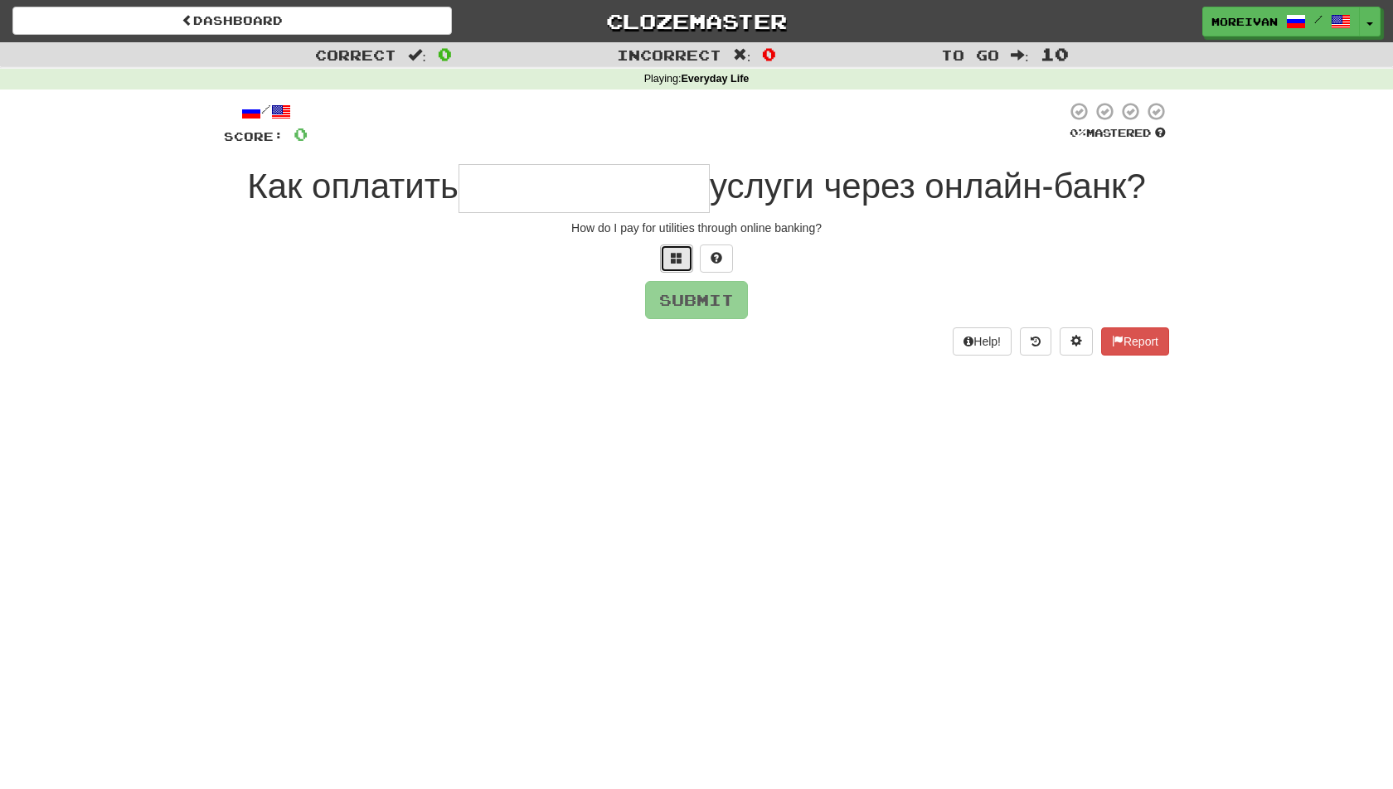
click at [674, 253] on span at bounding box center [677, 258] width 12 height 12
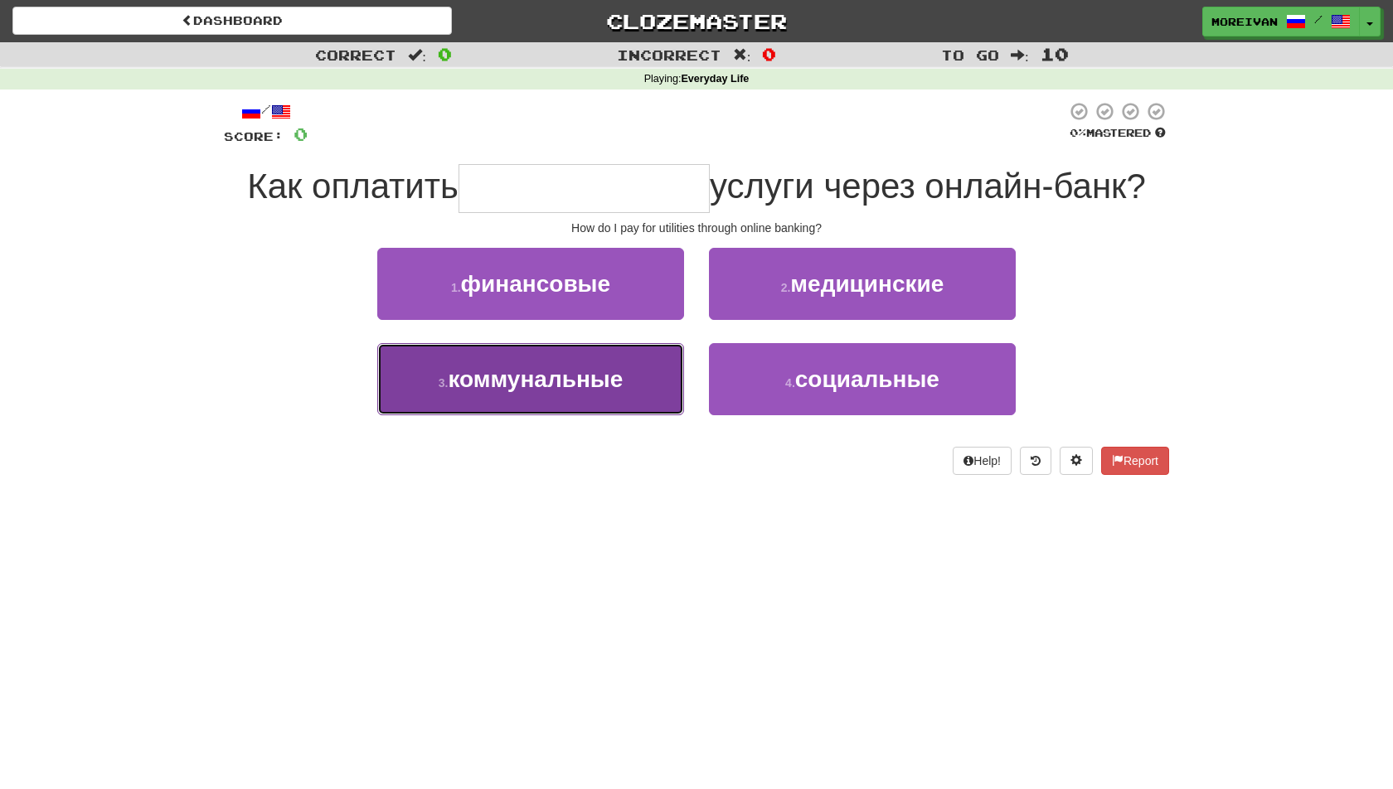
click at [658, 370] on button "3 . коммунальные" at bounding box center [530, 379] width 307 height 72
type input "**********"
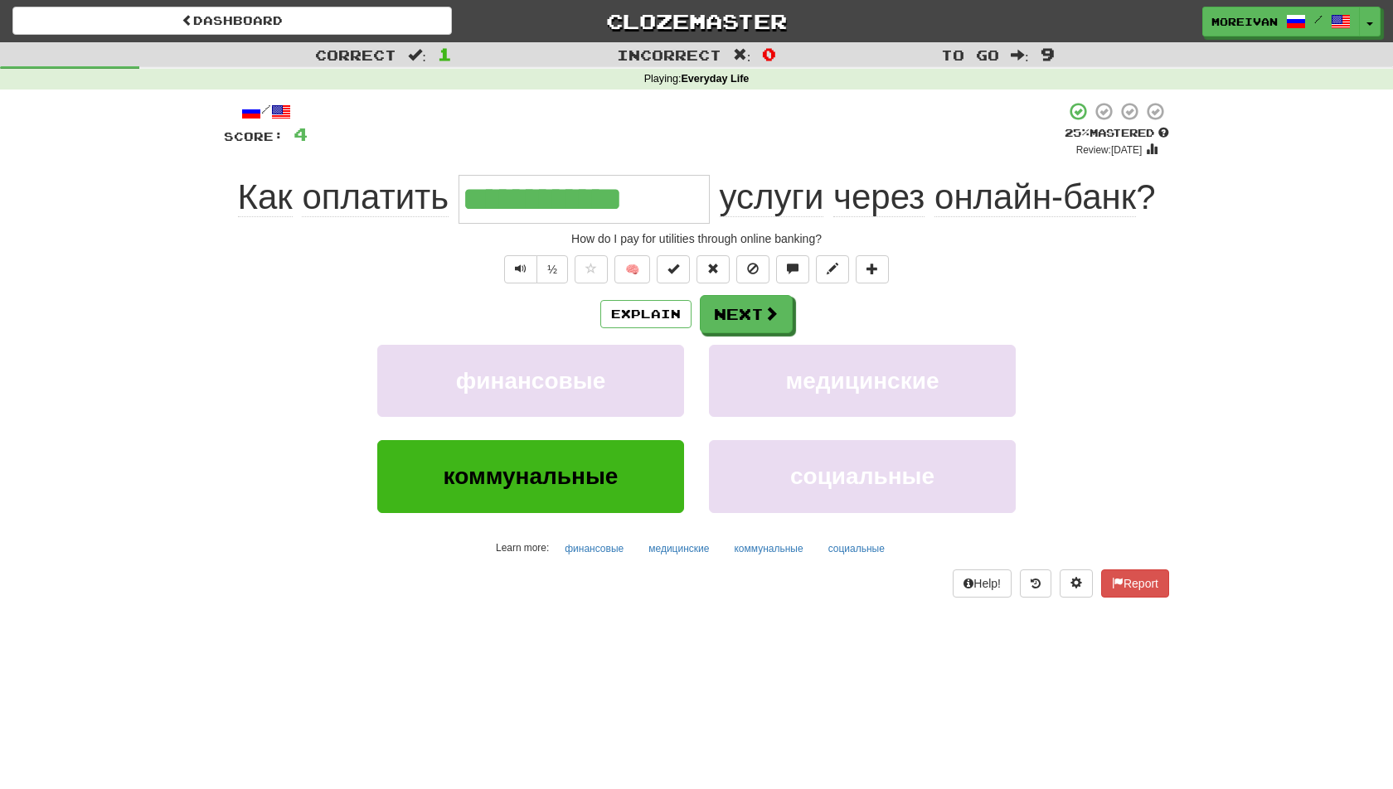
click at [779, 215] on span "услуги" at bounding box center [772, 197] width 104 height 40
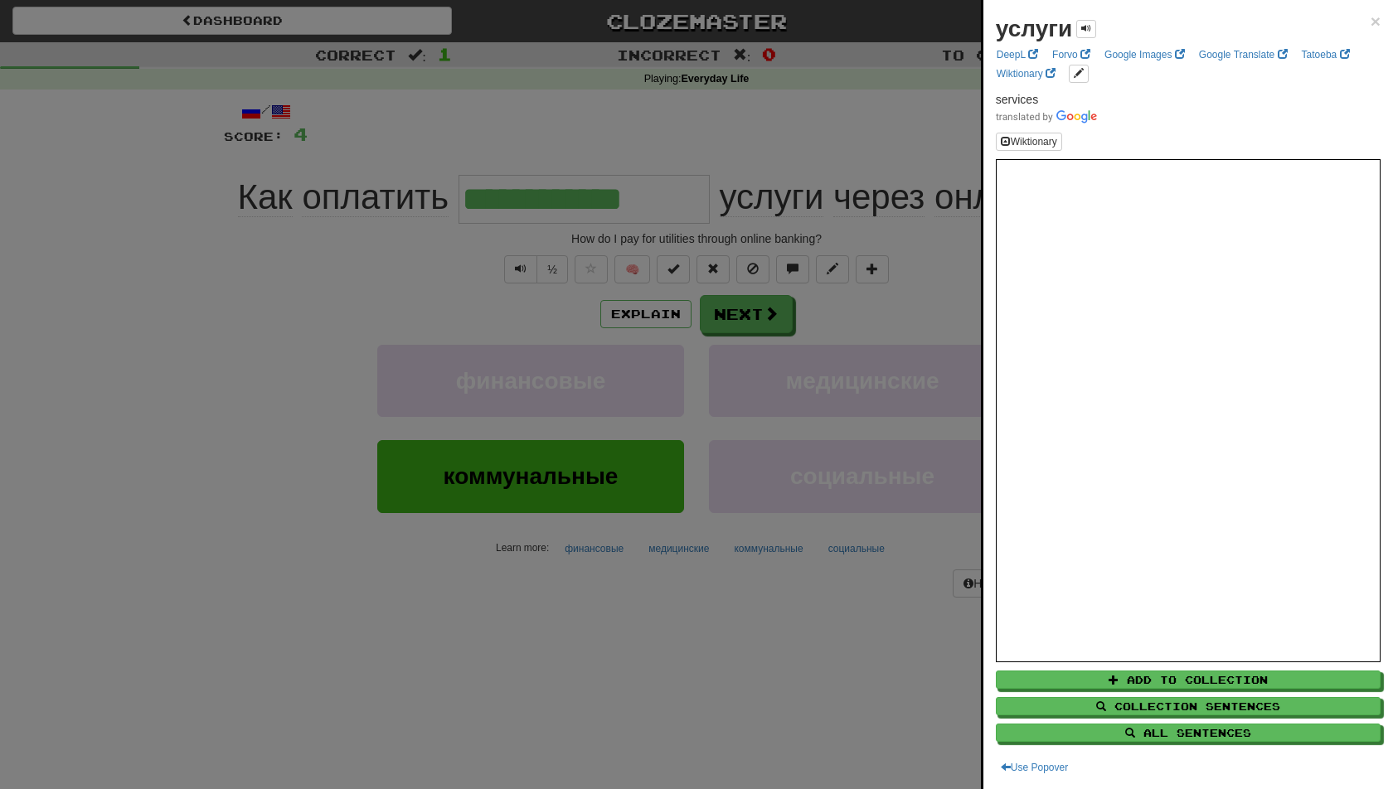
click at [815, 301] on div at bounding box center [696, 394] width 1393 height 789
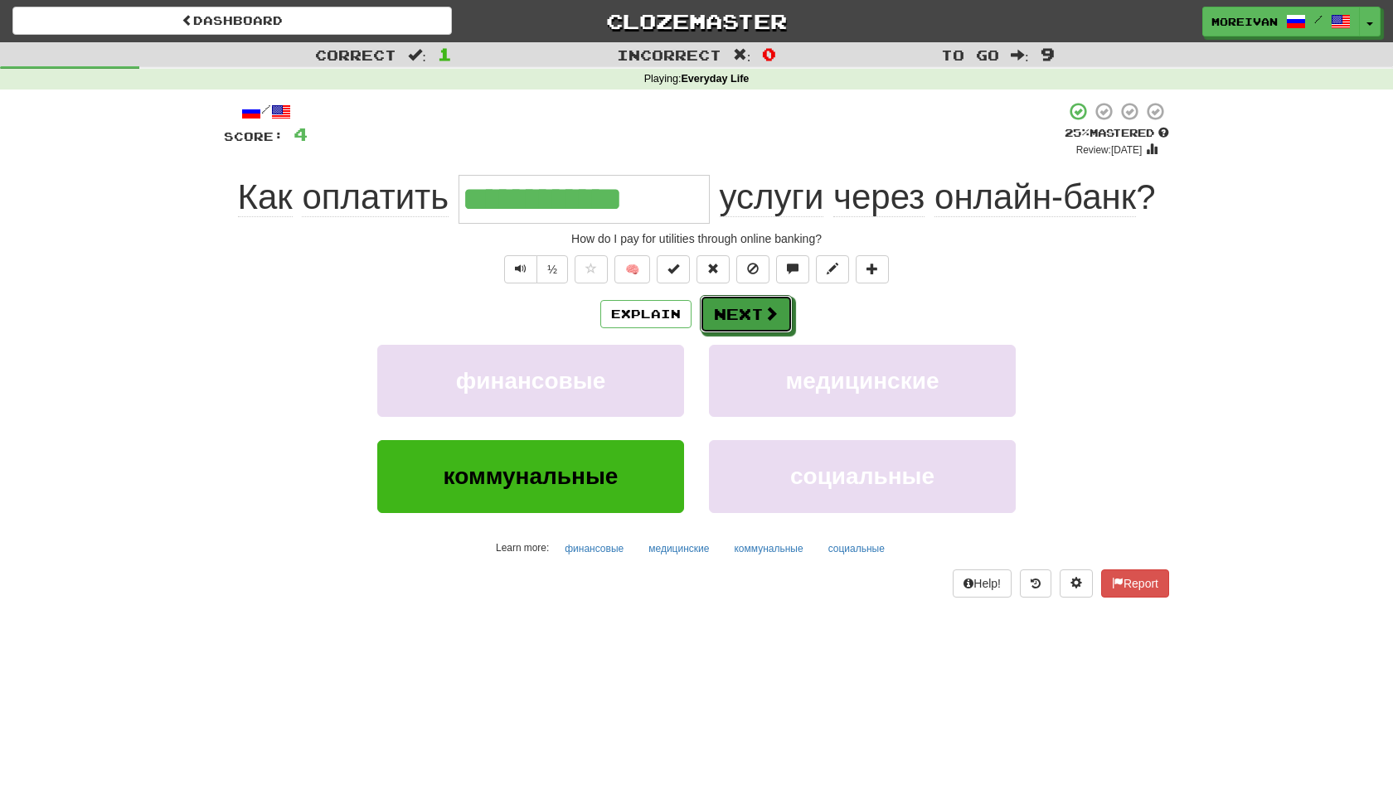
click at [786, 307] on button "Next" at bounding box center [746, 314] width 93 height 38
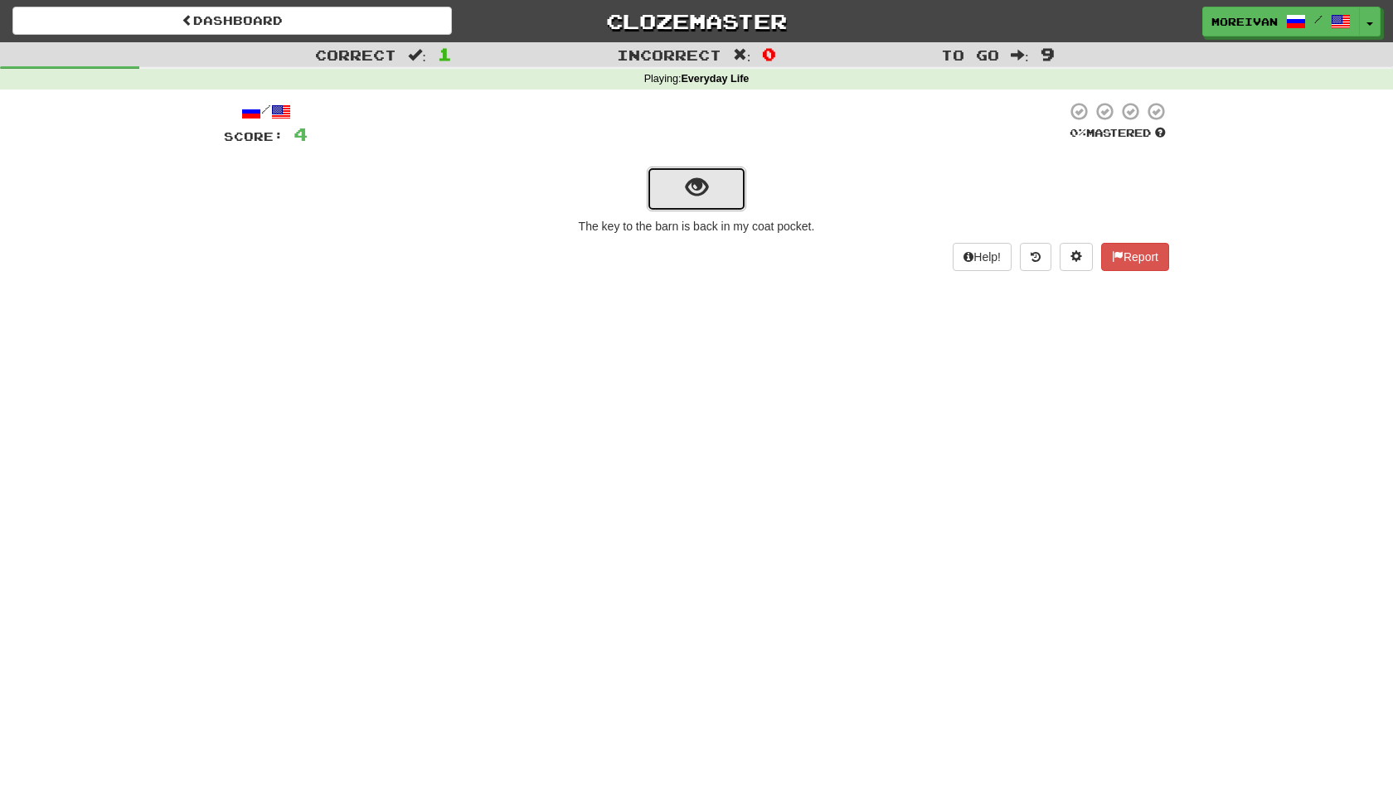
click at [732, 187] on button "show sentence" at bounding box center [696, 189] width 99 height 45
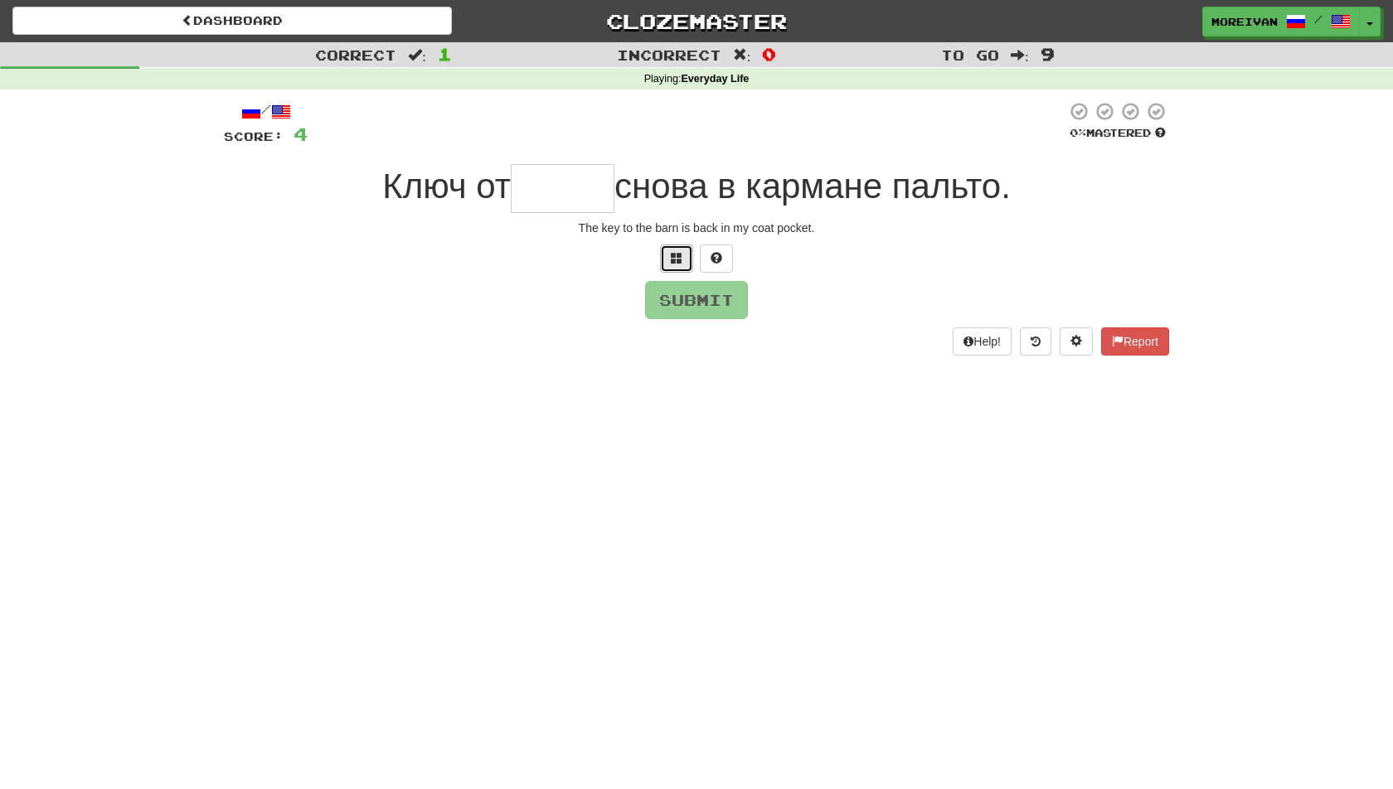
click at [665, 259] on button at bounding box center [676, 259] width 33 height 28
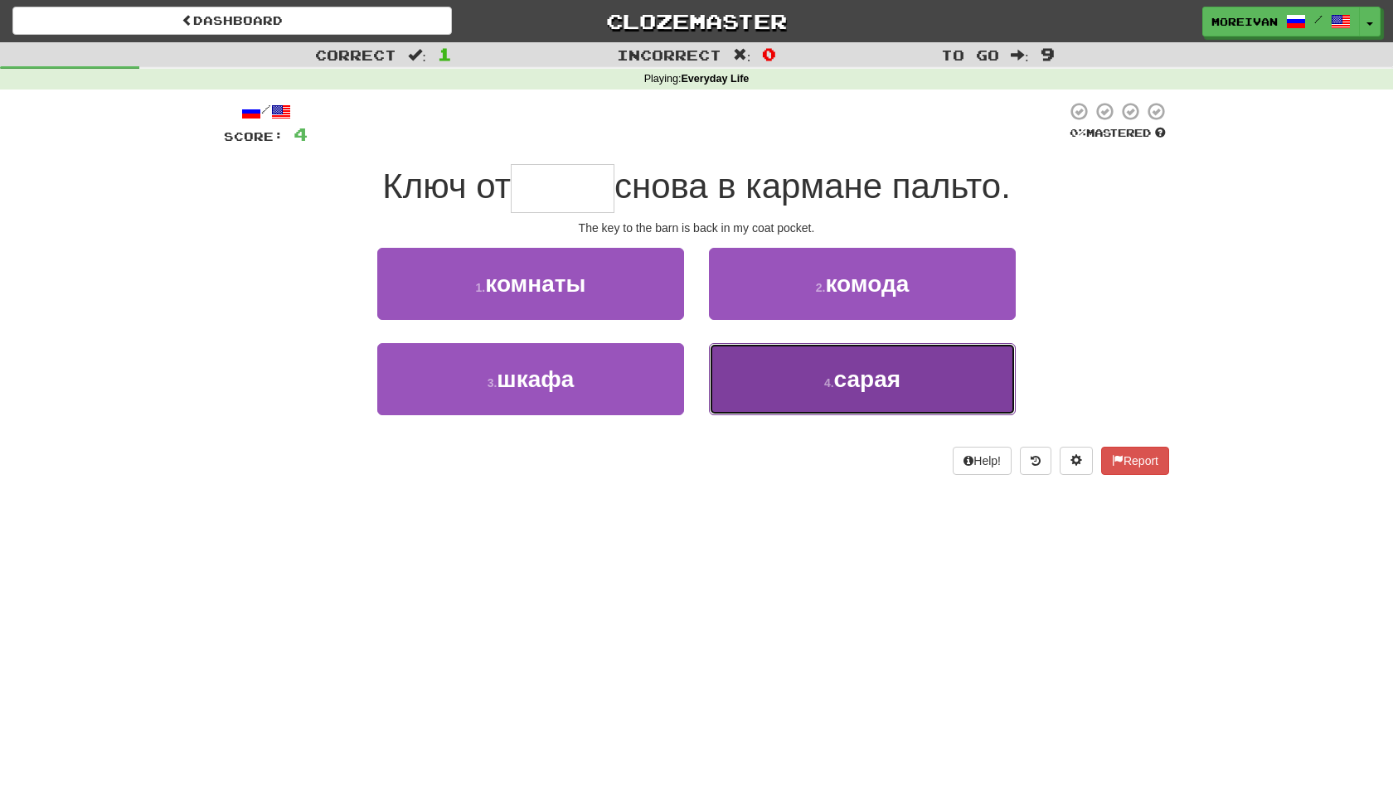
click at [740, 344] on button "4 . [GEOGRAPHIC_DATA]" at bounding box center [862, 379] width 307 height 72
type input "*****"
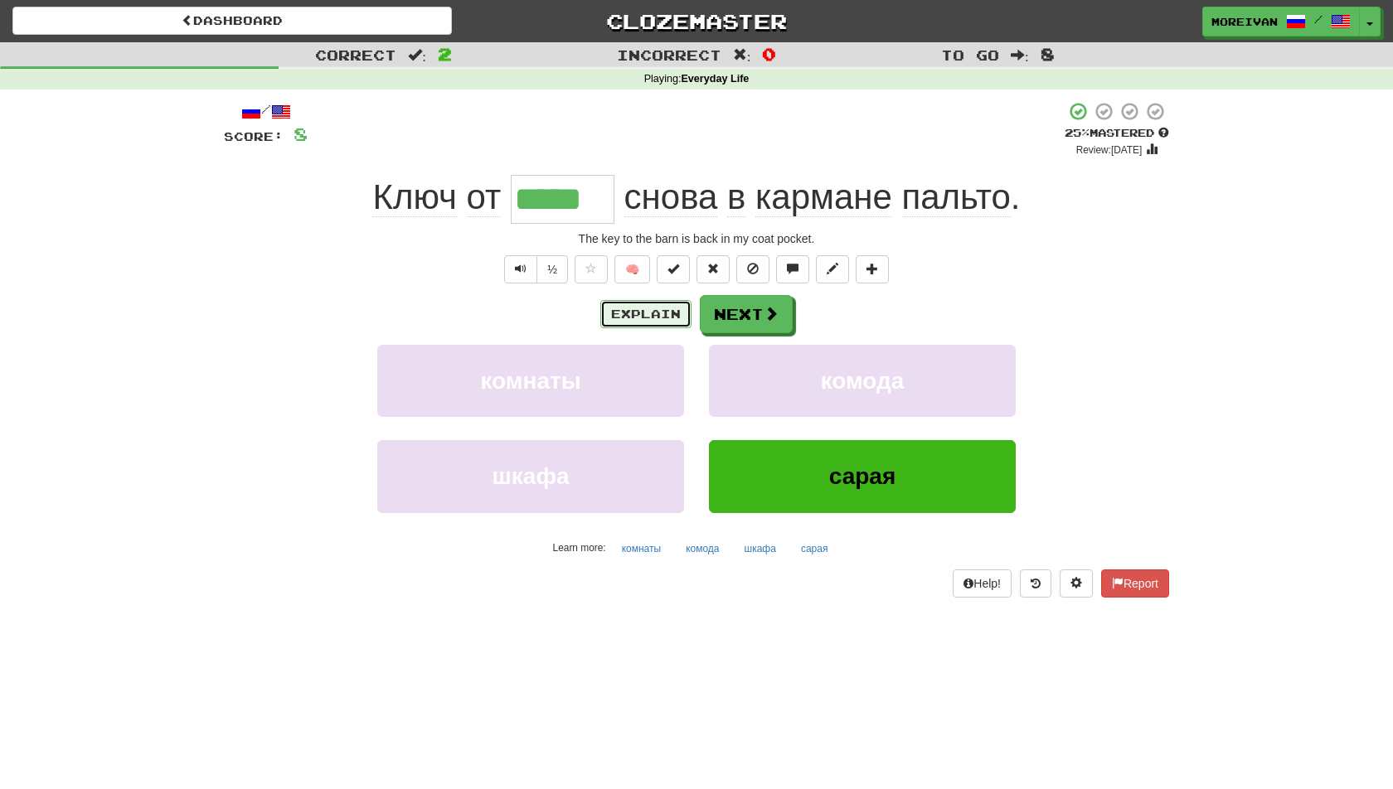
click at [647, 321] on button "Explain" at bounding box center [645, 314] width 91 height 28
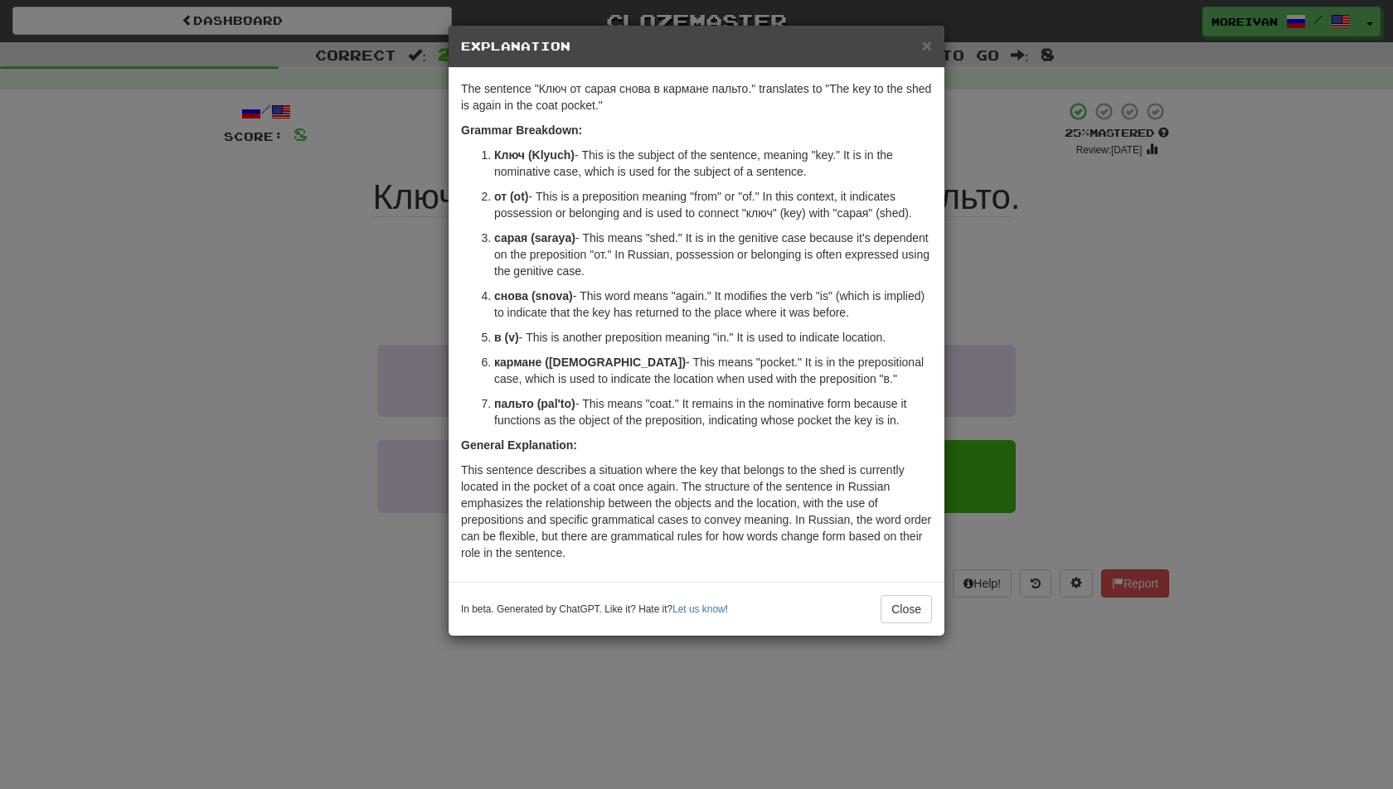
click at [343, 235] on div "× Explanation The sentence "Ключ от сарая снова в кармане пальто." translates t…" at bounding box center [696, 394] width 1393 height 789
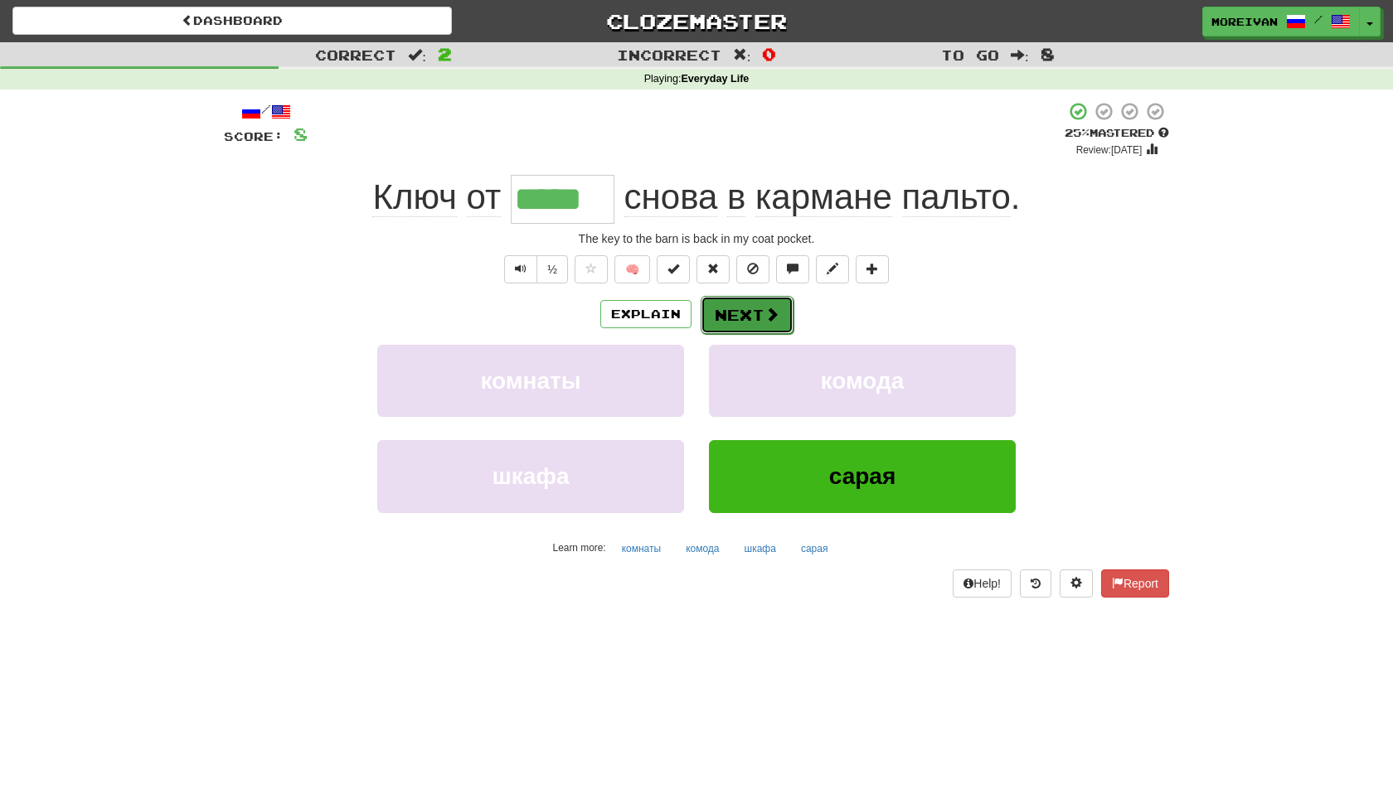
click at [755, 306] on button "Next" at bounding box center [746, 315] width 93 height 38
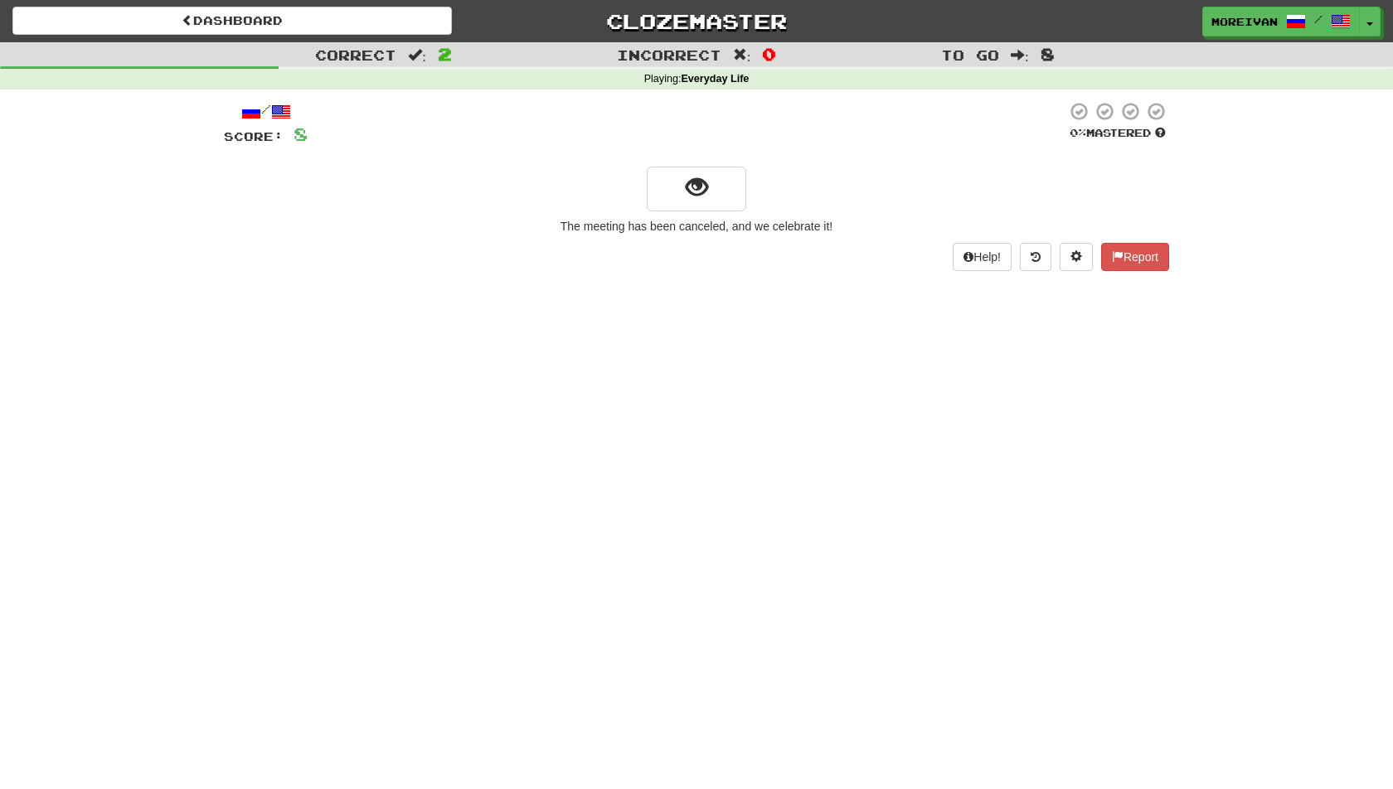
click at [666, 167] on div at bounding box center [696, 187] width 945 height 47
click at [691, 193] on span "show sentence" at bounding box center [697, 188] width 22 height 22
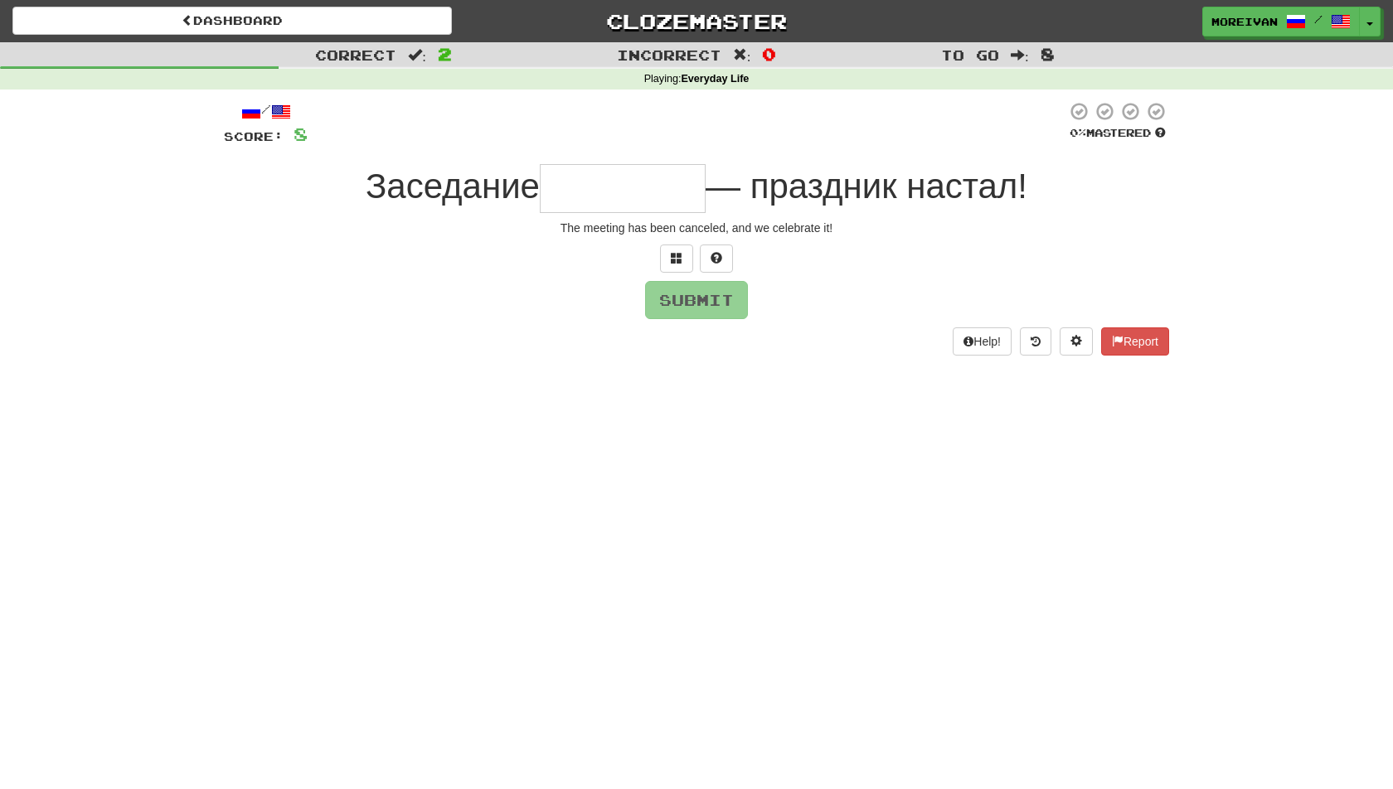
type input "*"
click at [671, 252] on span at bounding box center [677, 258] width 12 height 12
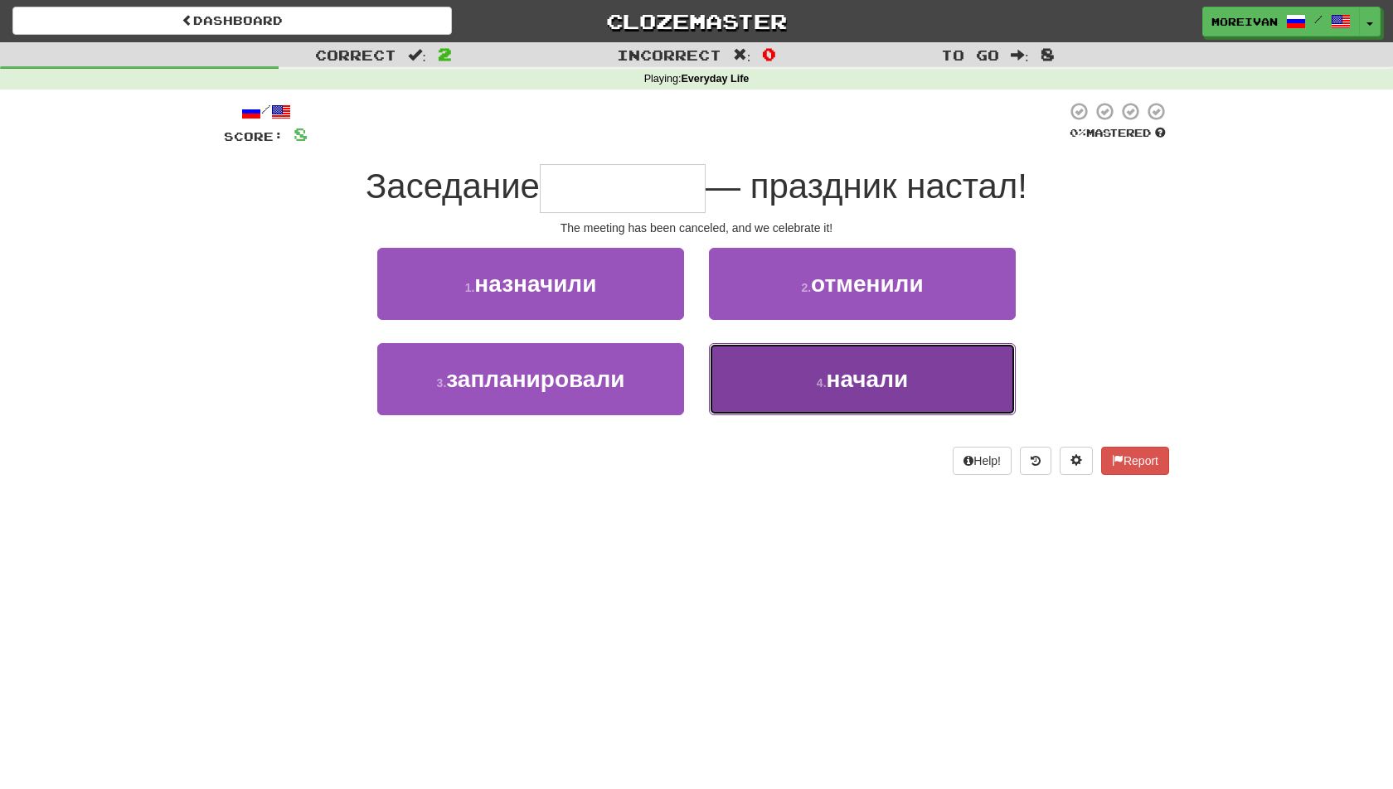
click at [778, 343] on button "4 . начали" at bounding box center [862, 379] width 307 height 72
type input "********"
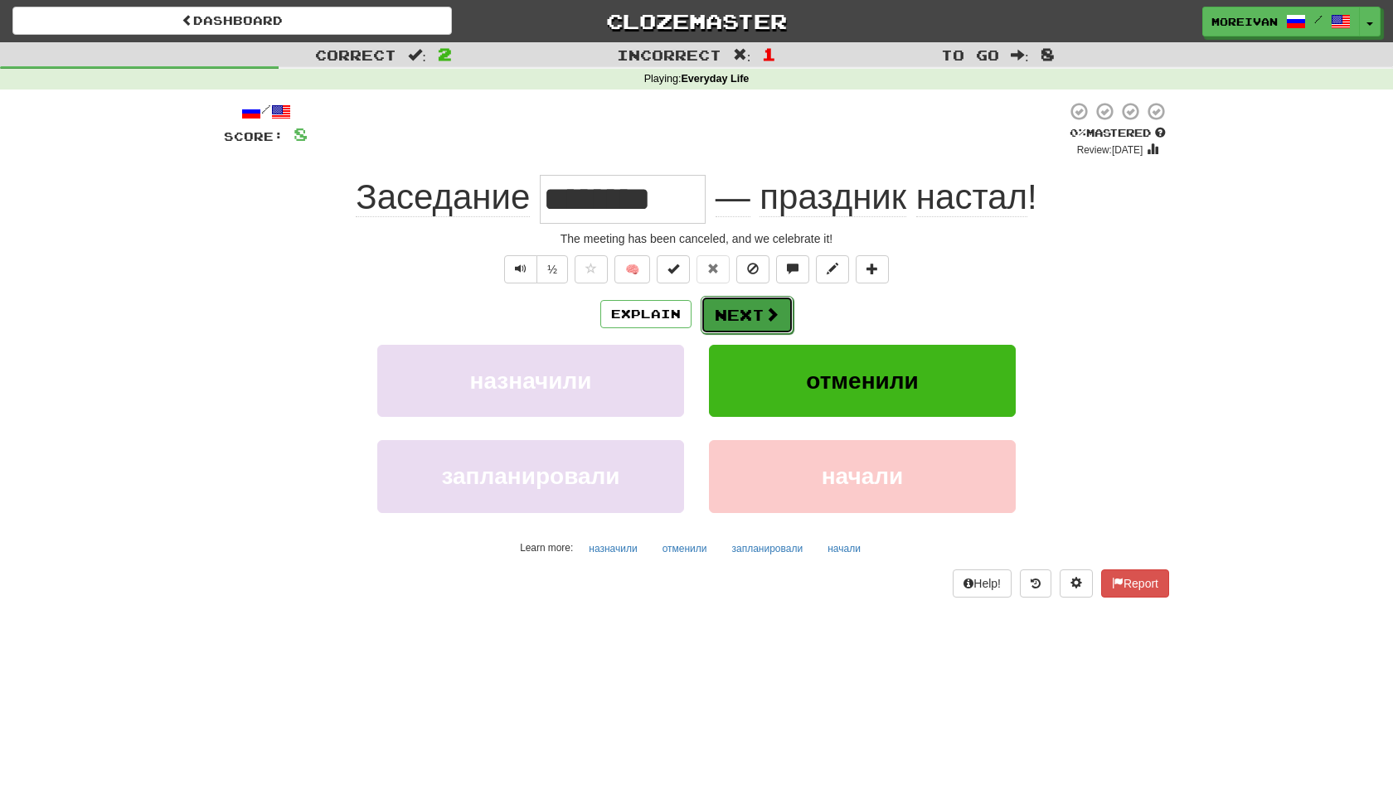
click at [761, 317] on button "Next" at bounding box center [746, 315] width 93 height 38
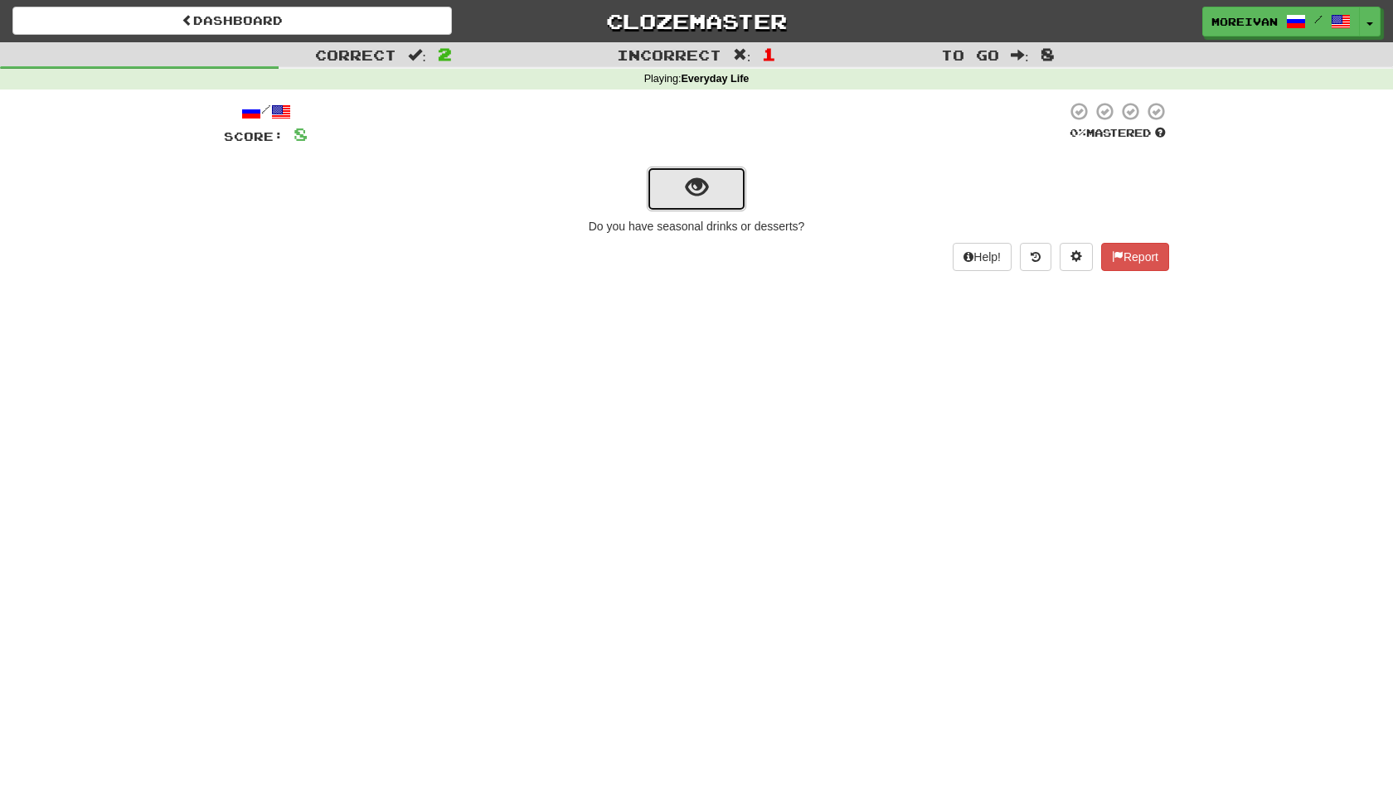
click at [715, 184] on button "show sentence" at bounding box center [696, 189] width 99 height 45
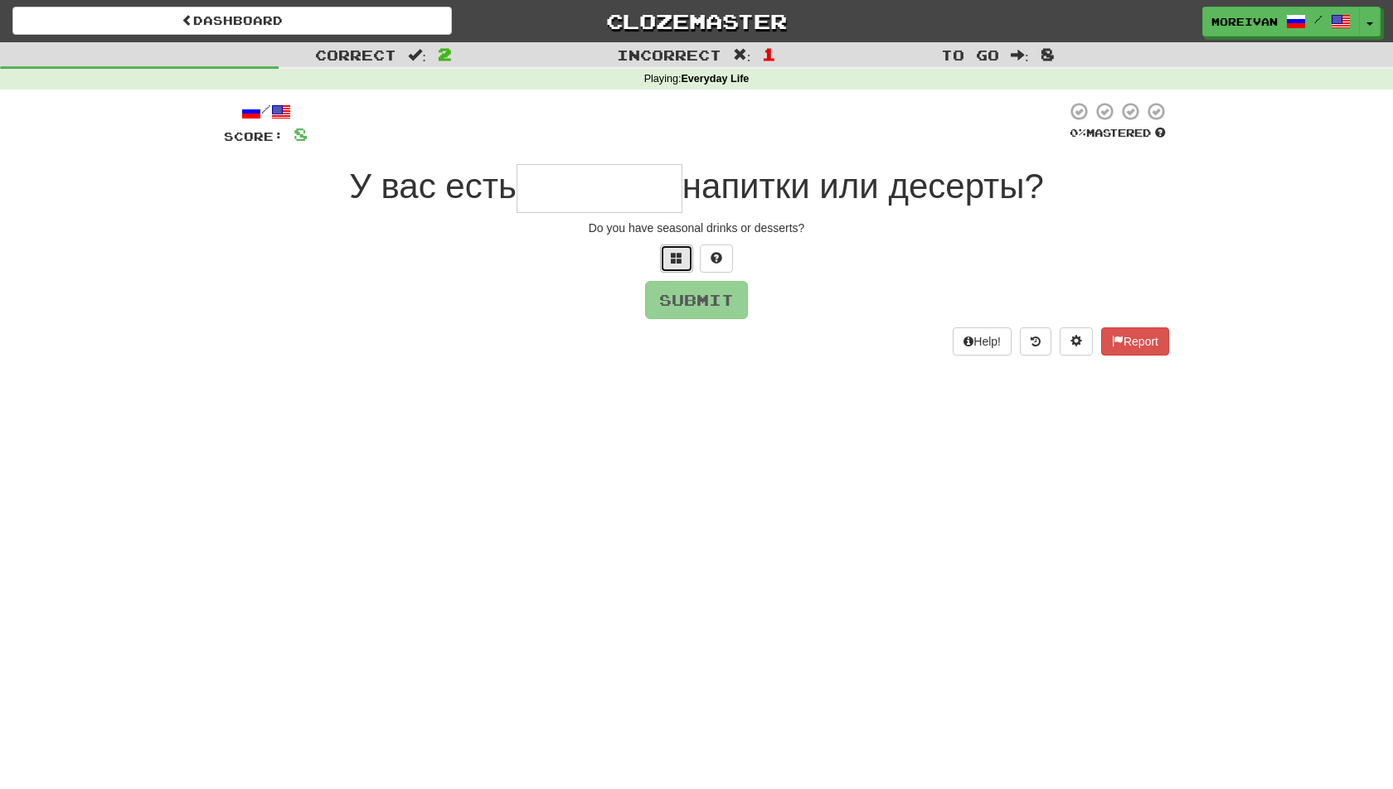
click at [687, 262] on button at bounding box center [676, 259] width 33 height 28
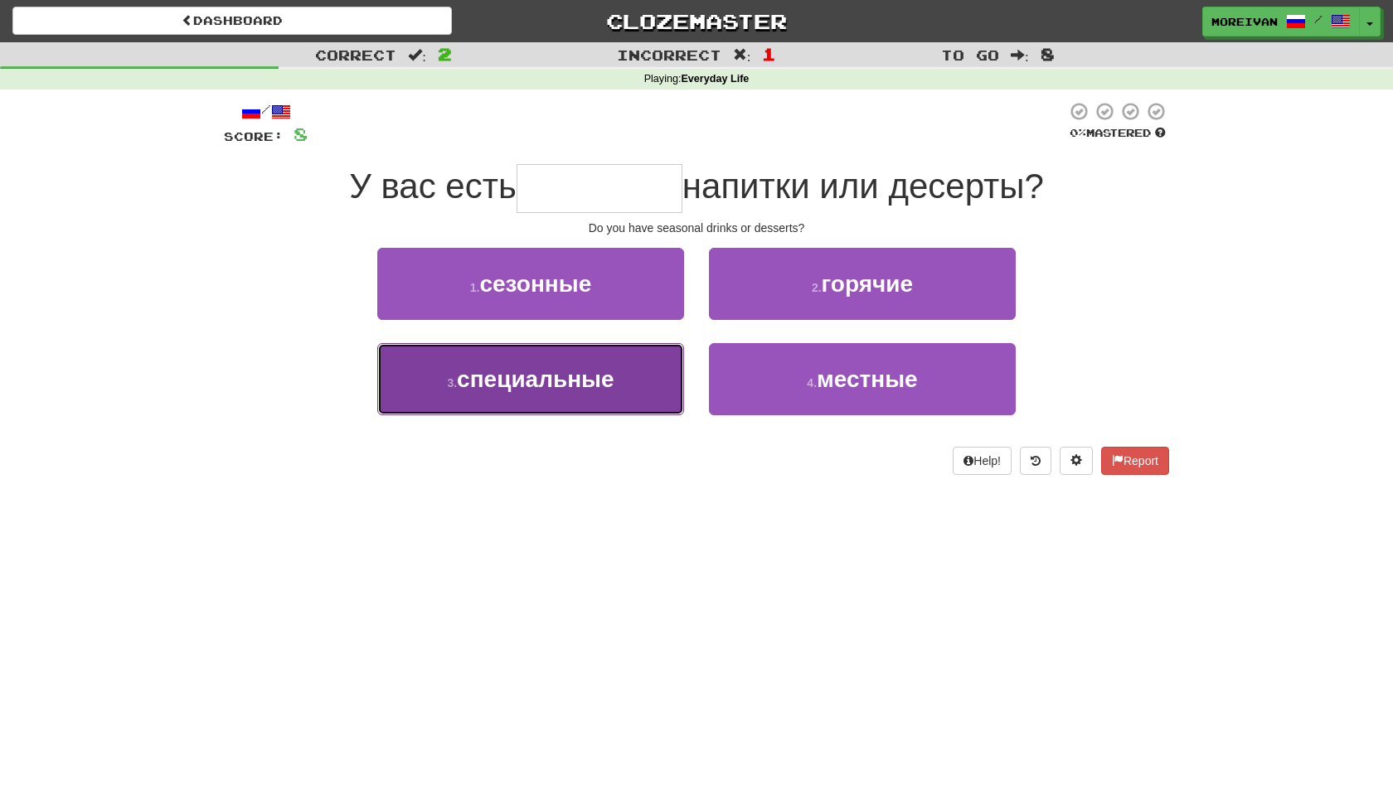
click at [648, 358] on button "3 . специальные" at bounding box center [530, 379] width 307 height 72
type input "********"
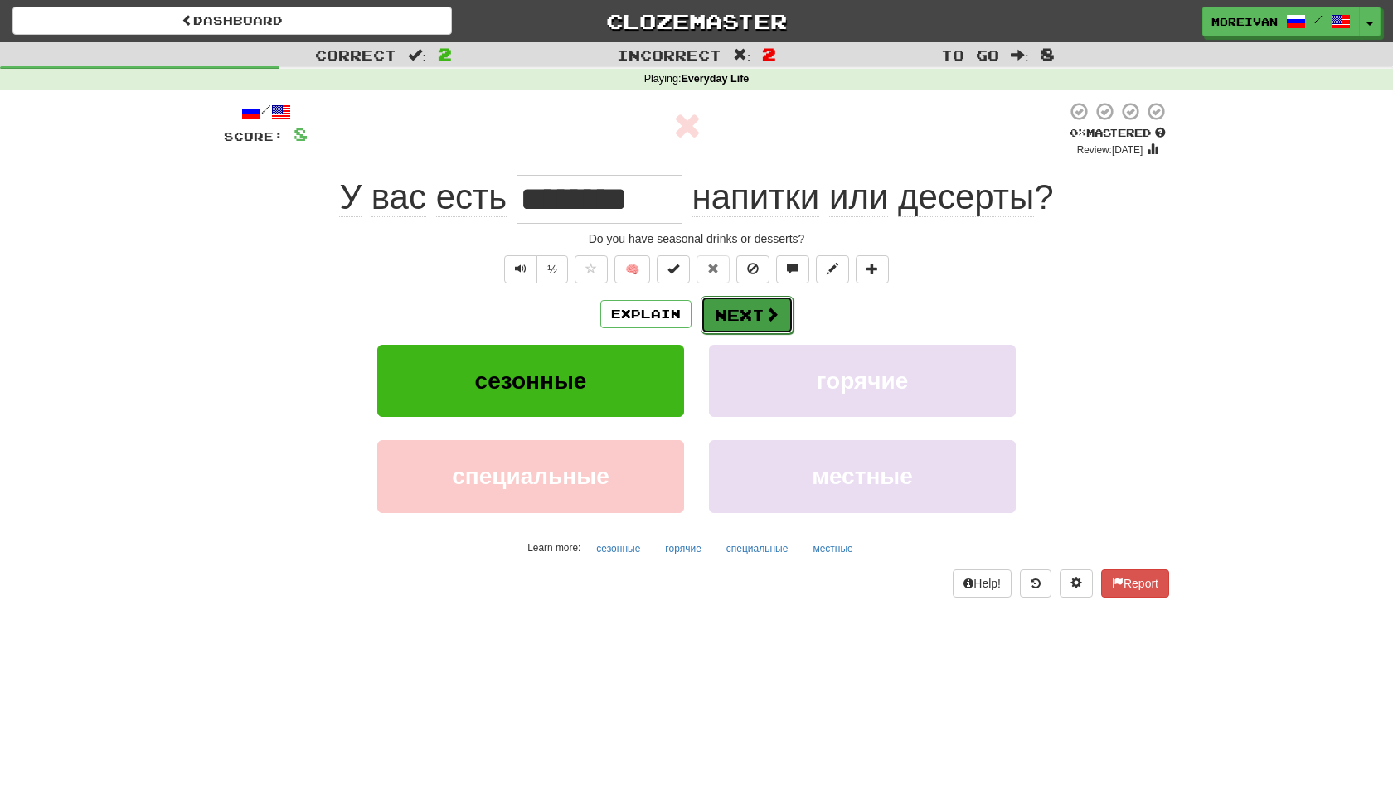
click at [714, 330] on button "Next" at bounding box center [746, 315] width 93 height 38
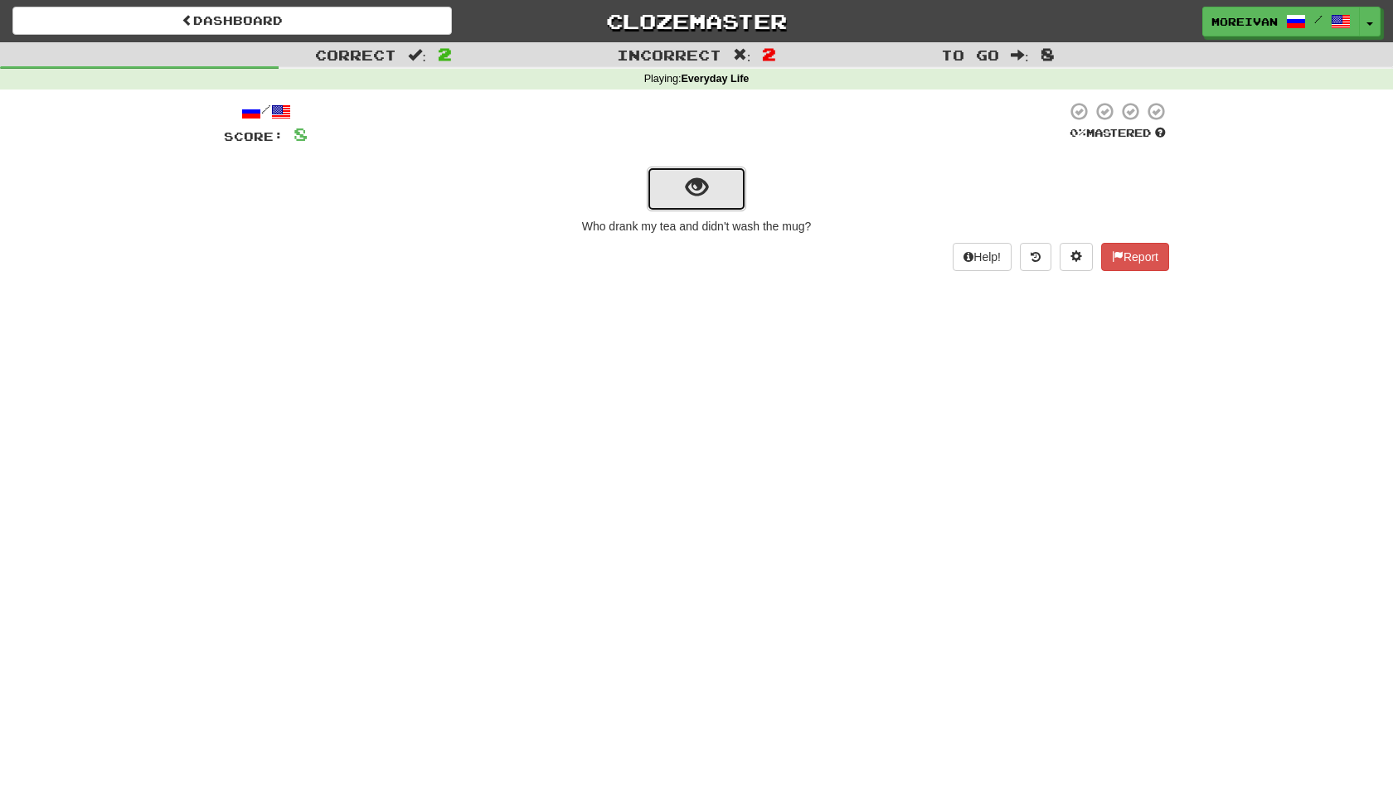
click at [718, 185] on button "show sentence" at bounding box center [696, 189] width 99 height 45
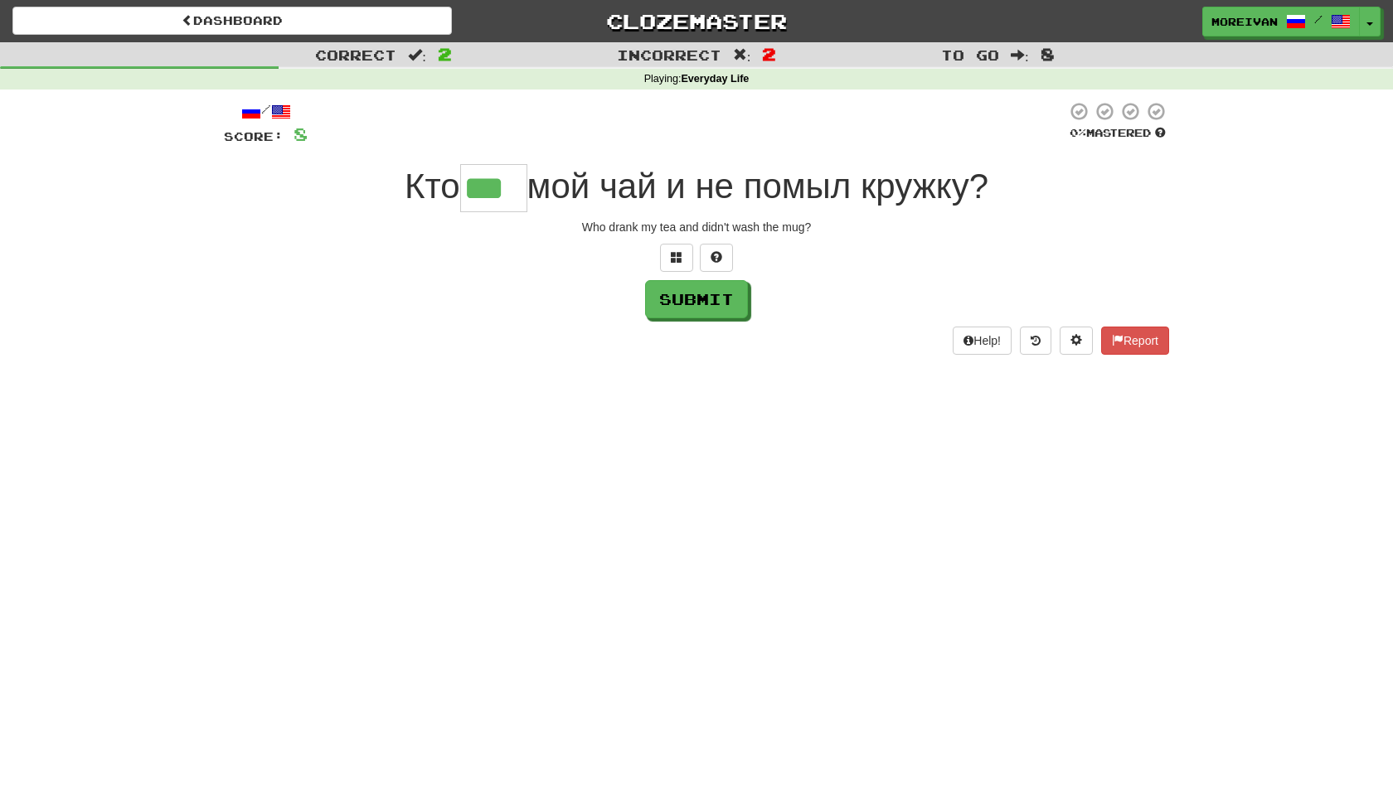
type input "***"
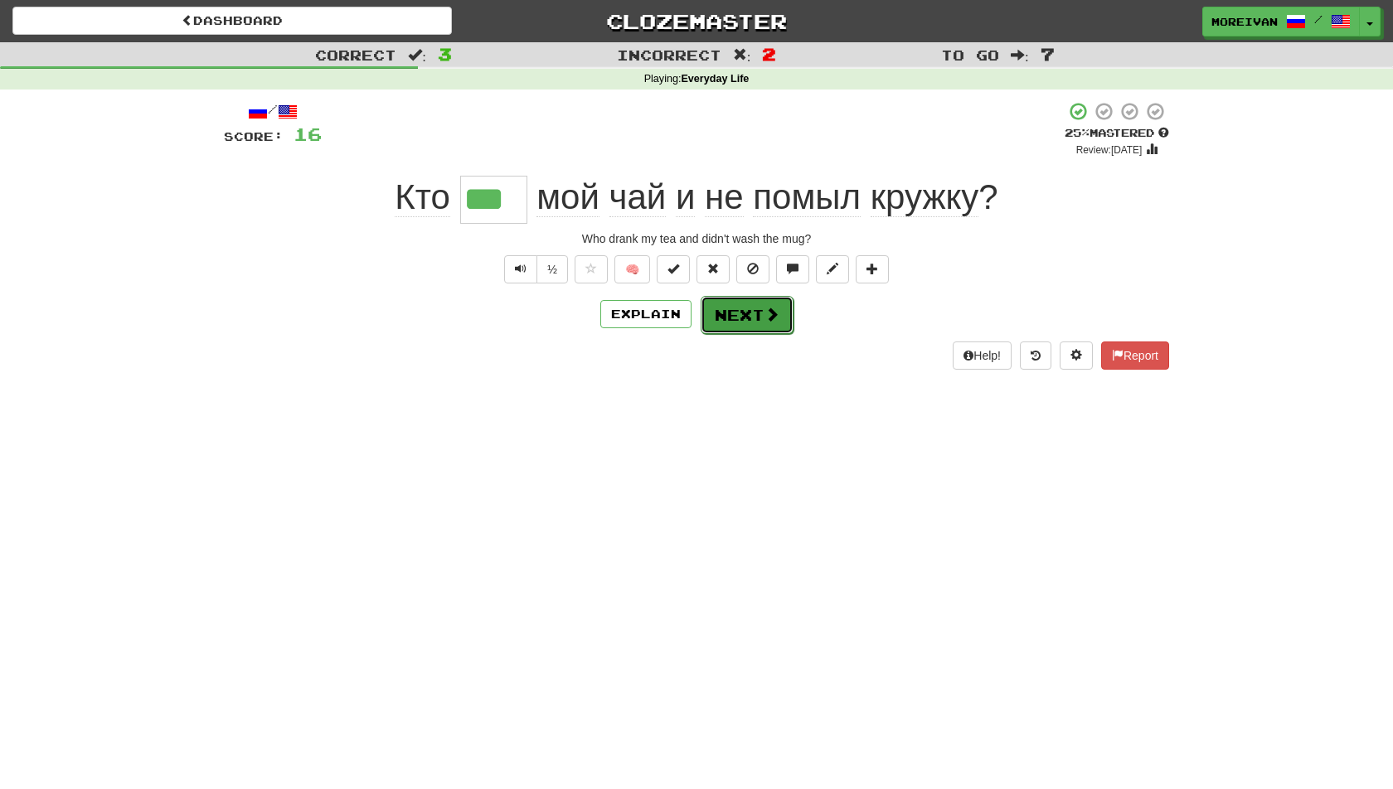
click at [746, 315] on button "Next" at bounding box center [746, 315] width 93 height 38
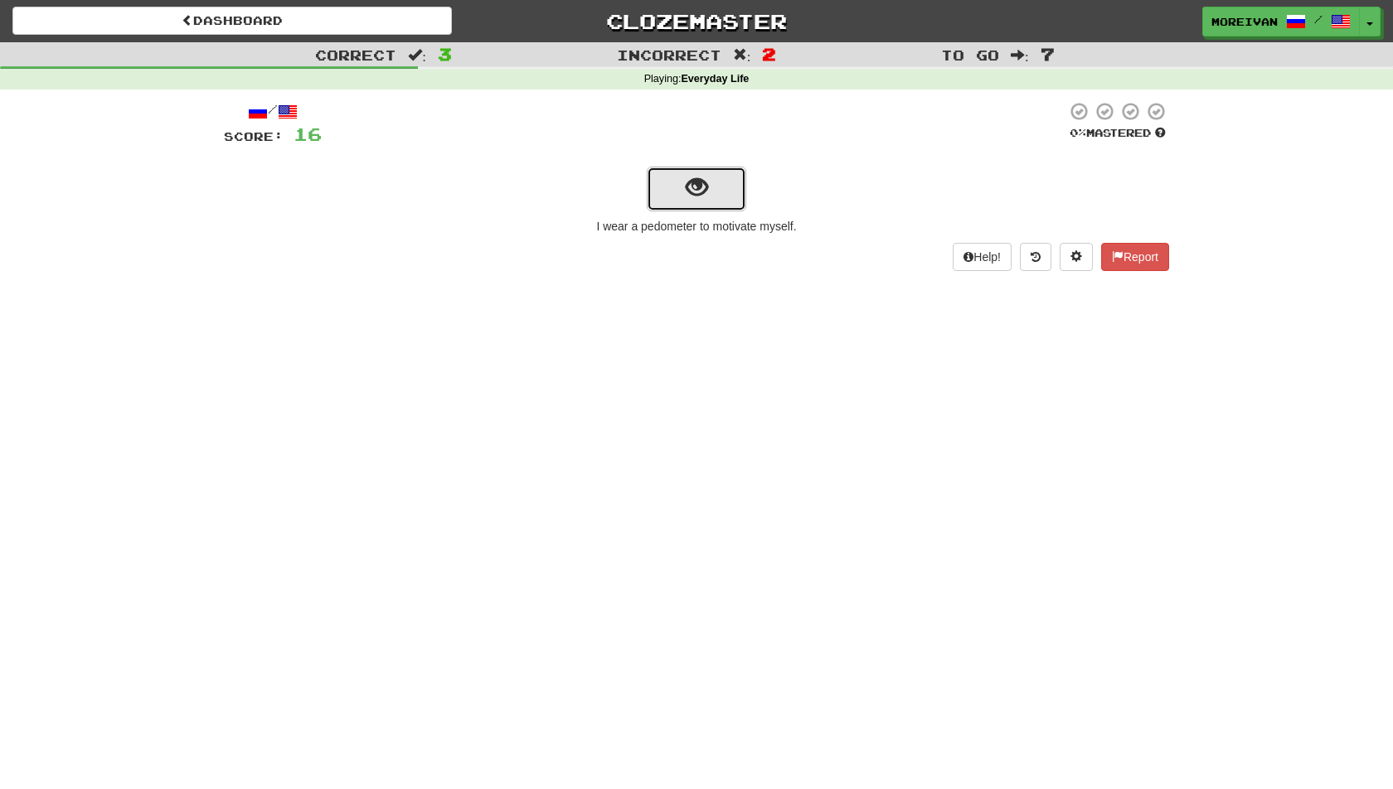
click at [728, 174] on button "show sentence" at bounding box center [696, 189] width 99 height 45
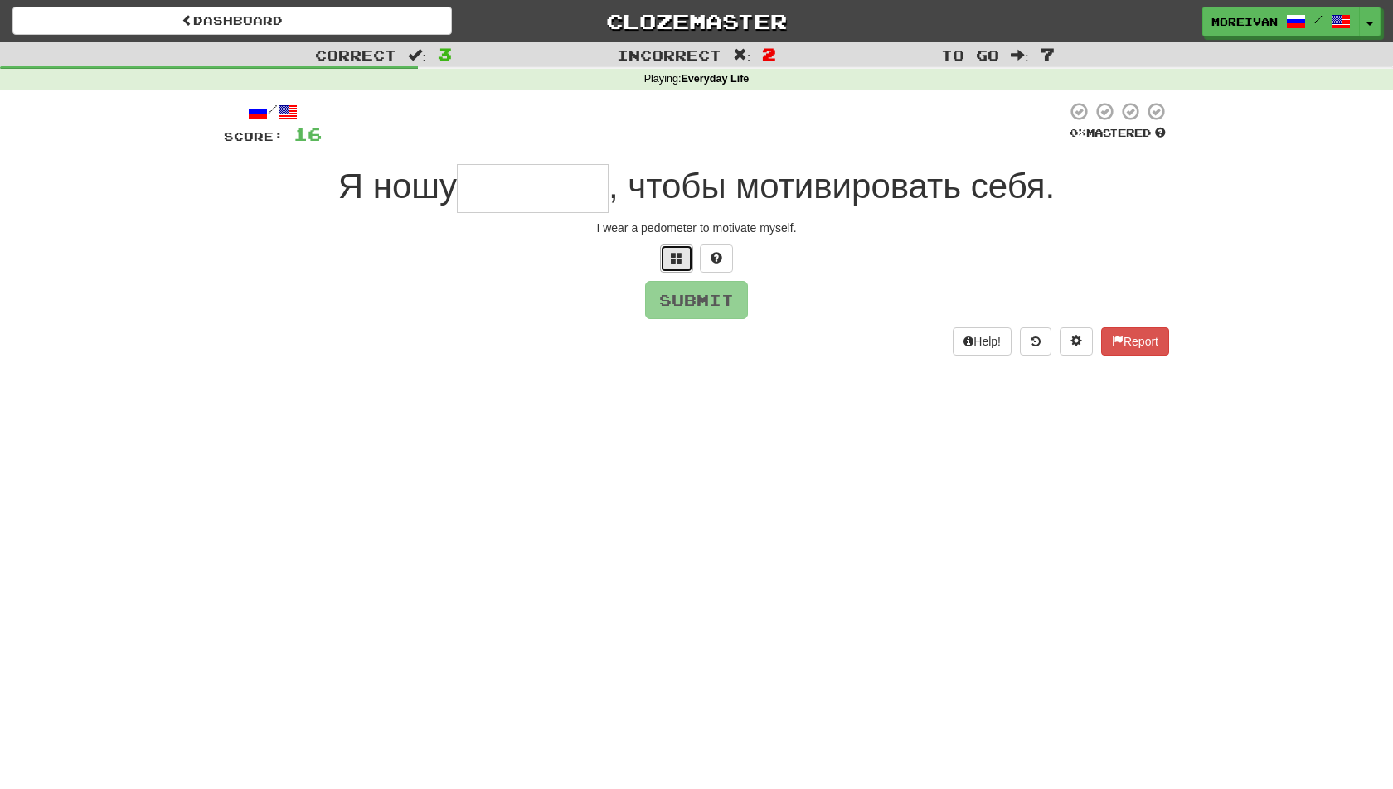
click at [662, 257] on button at bounding box center [676, 259] width 33 height 28
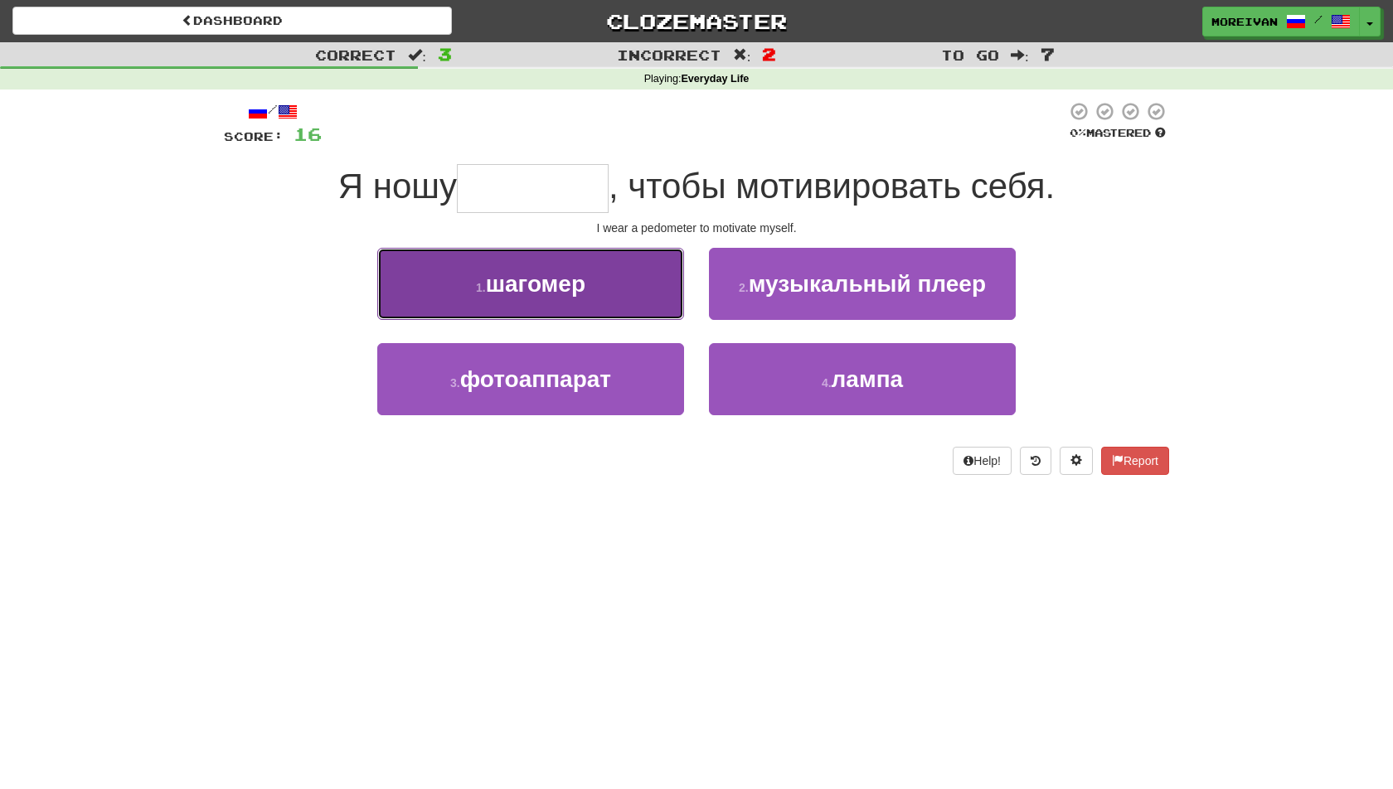
click at [658, 257] on button "1 . шагомер" at bounding box center [530, 284] width 307 height 72
type input "*******"
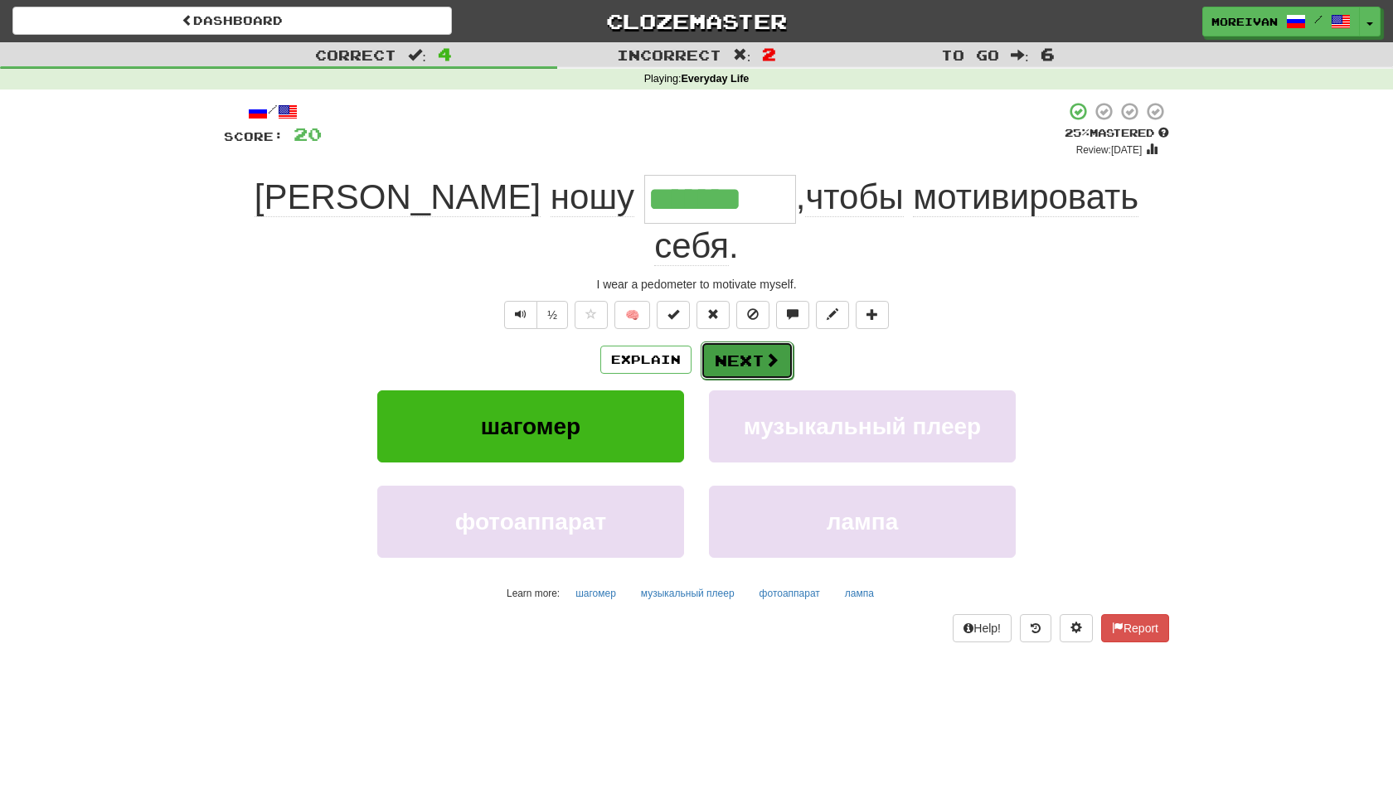
click at [738, 342] on button "Next" at bounding box center [746, 361] width 93 height 38
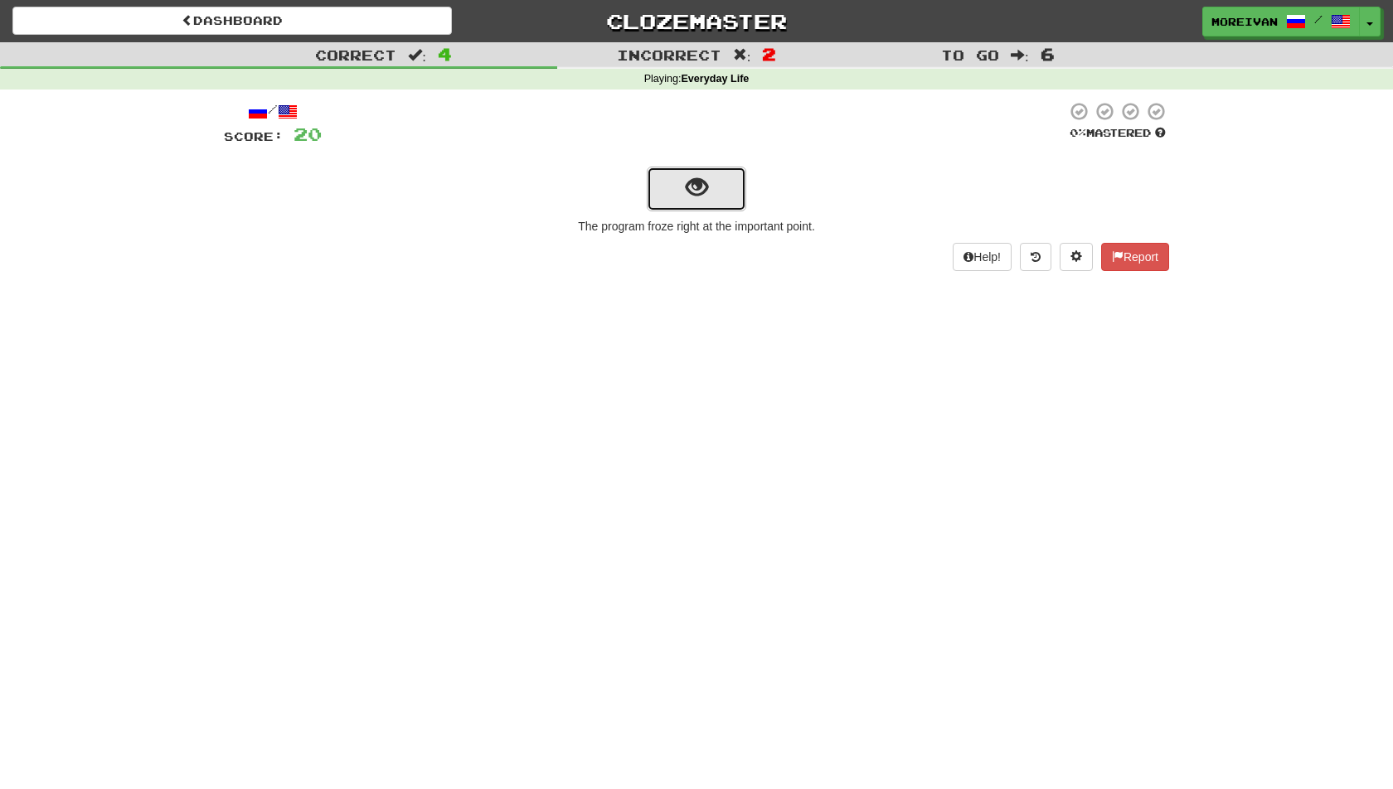
click at [707, 182] on button "show sentence" at bounding box center [696, 189] width 99 height 45
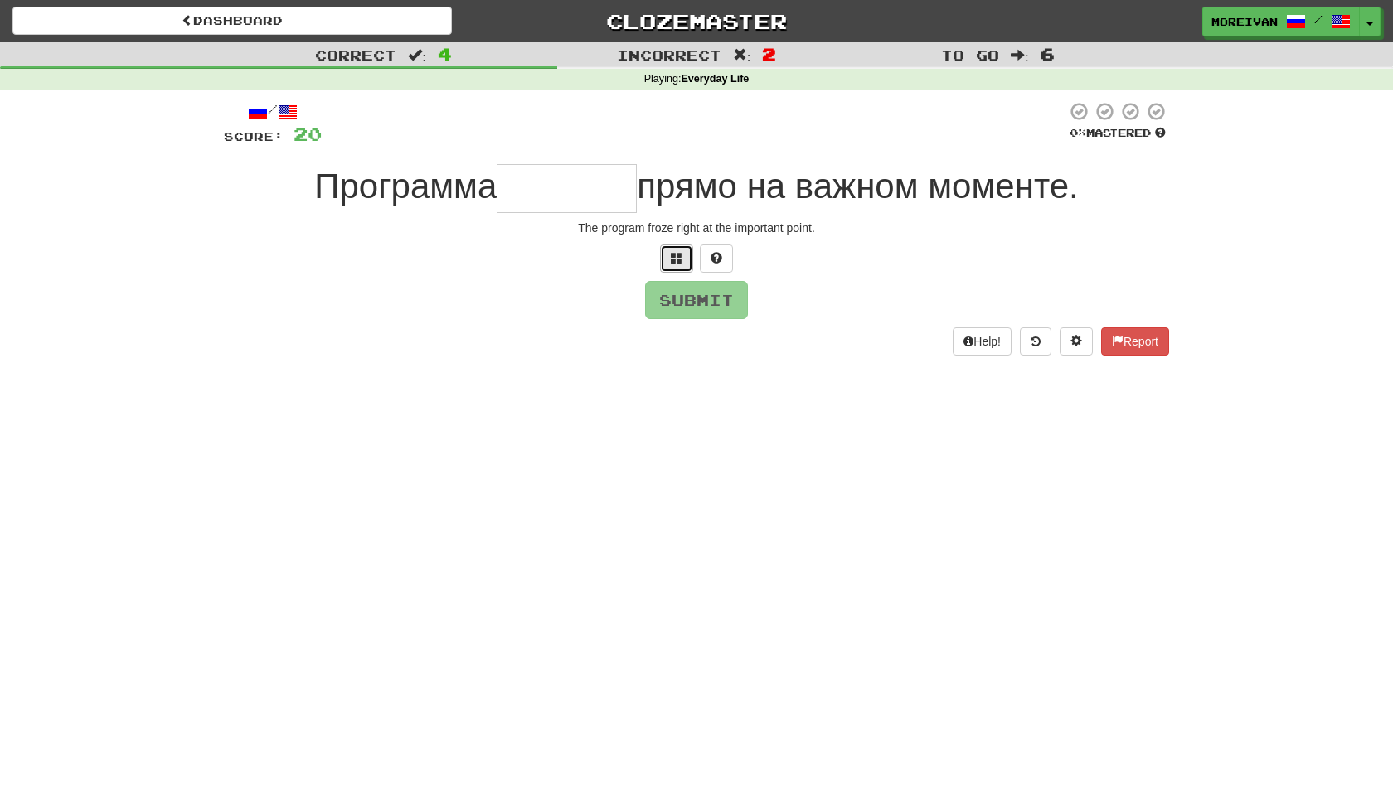
click at [666, 255] on button at bounding box center [676, 259] width 33 height 28
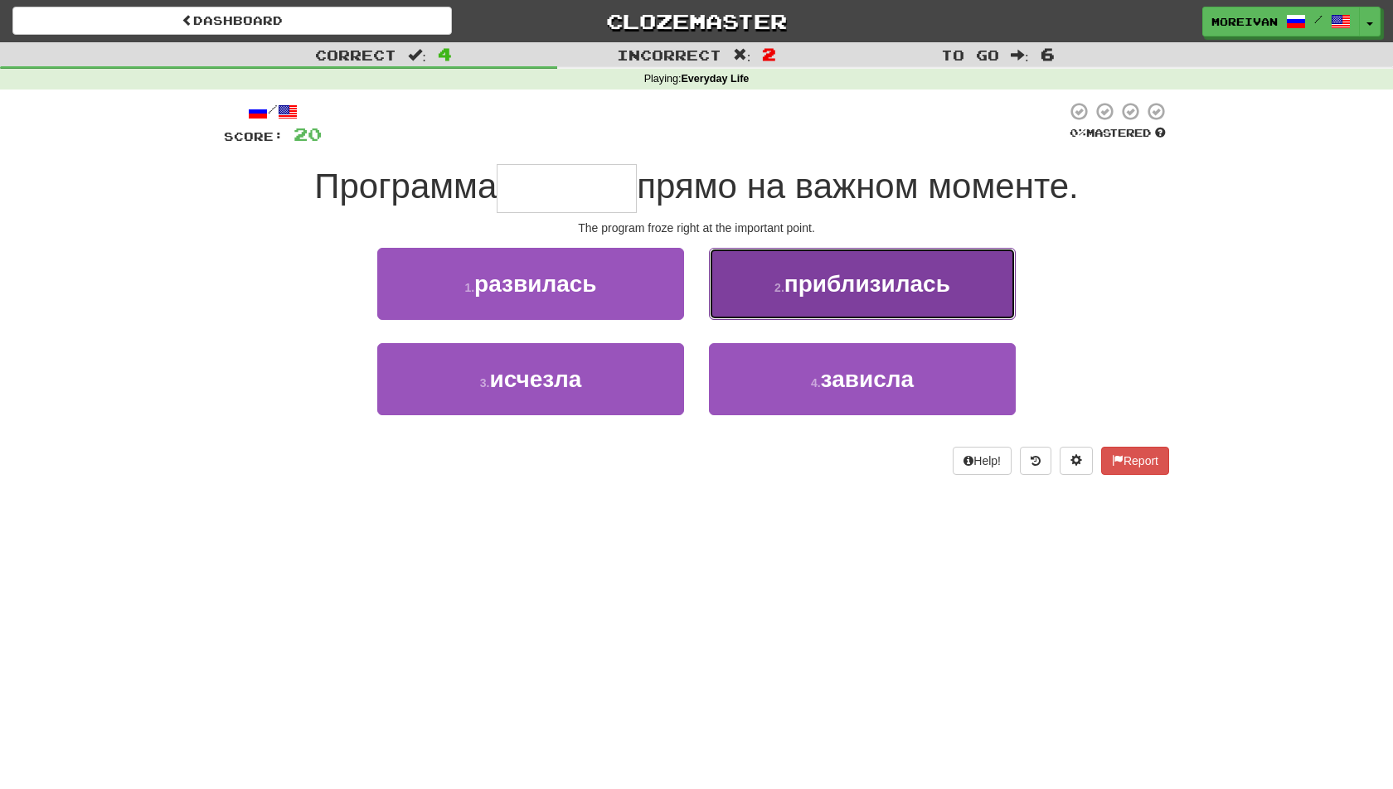
click at [730, 281] on button "2 . приблизилась" at bounding box center [862, 284] width 307 height 72
type input "*******"
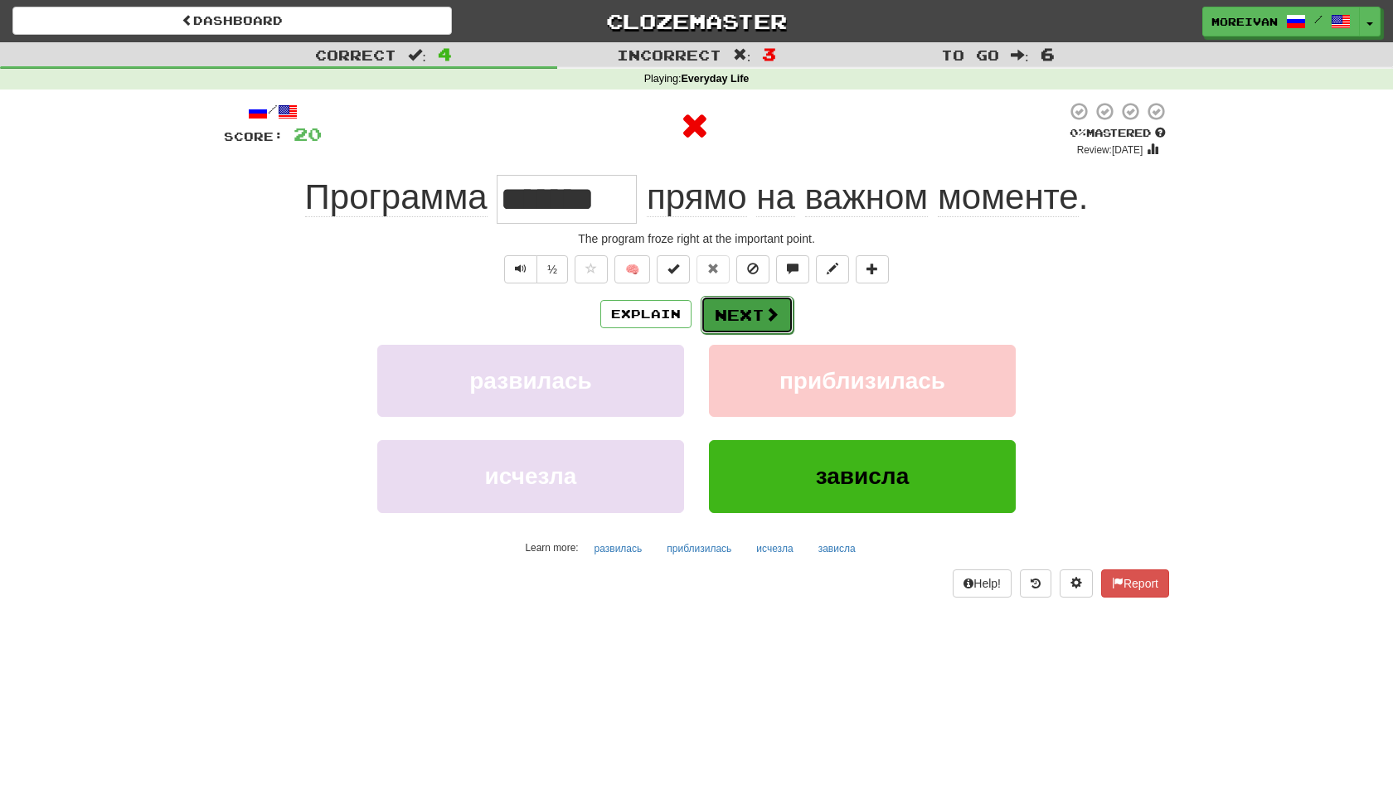
click at [738, 311] on button "Next" at bounding box center [746, 315] width 93 height 38
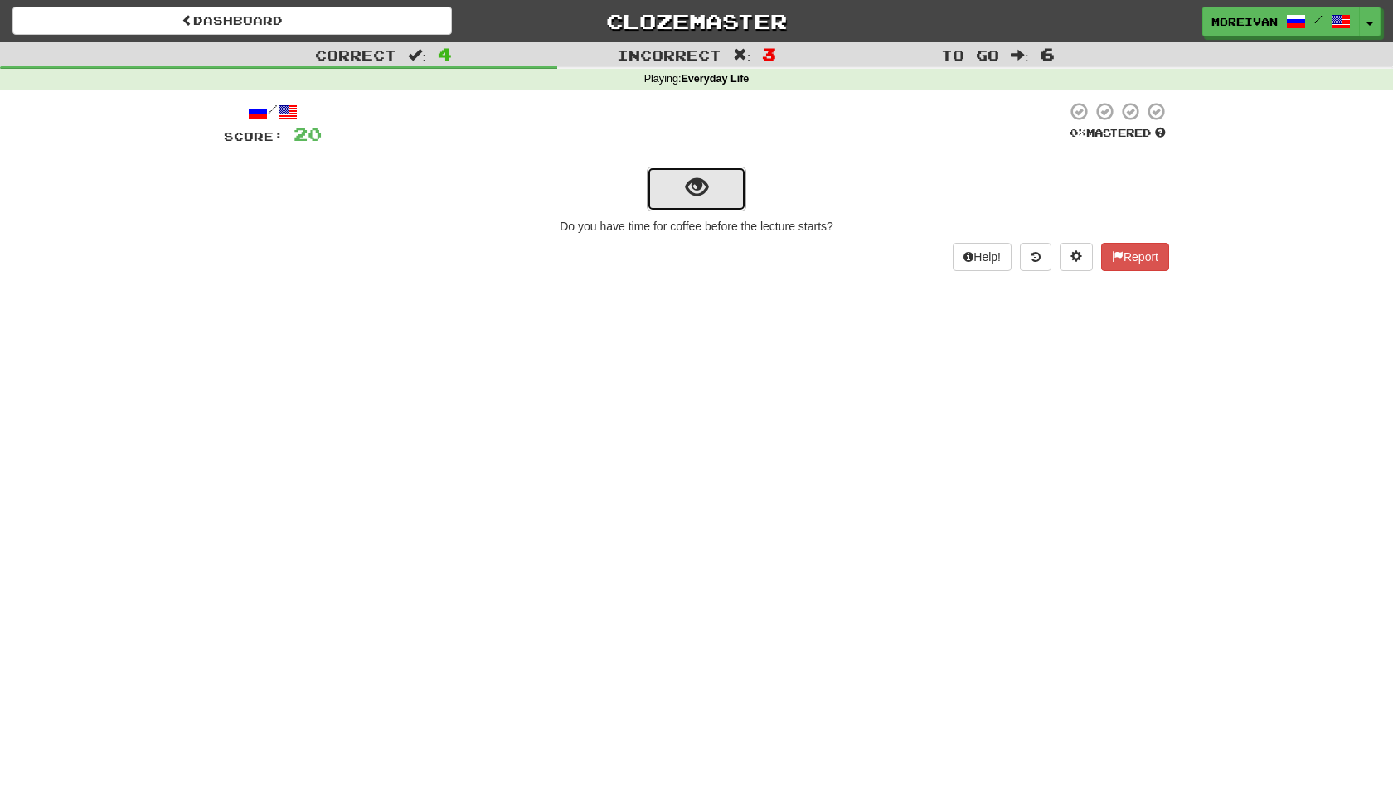
click at [697, 182] on span "show sentence" at bounding box center [697, 188] width 22 height 22
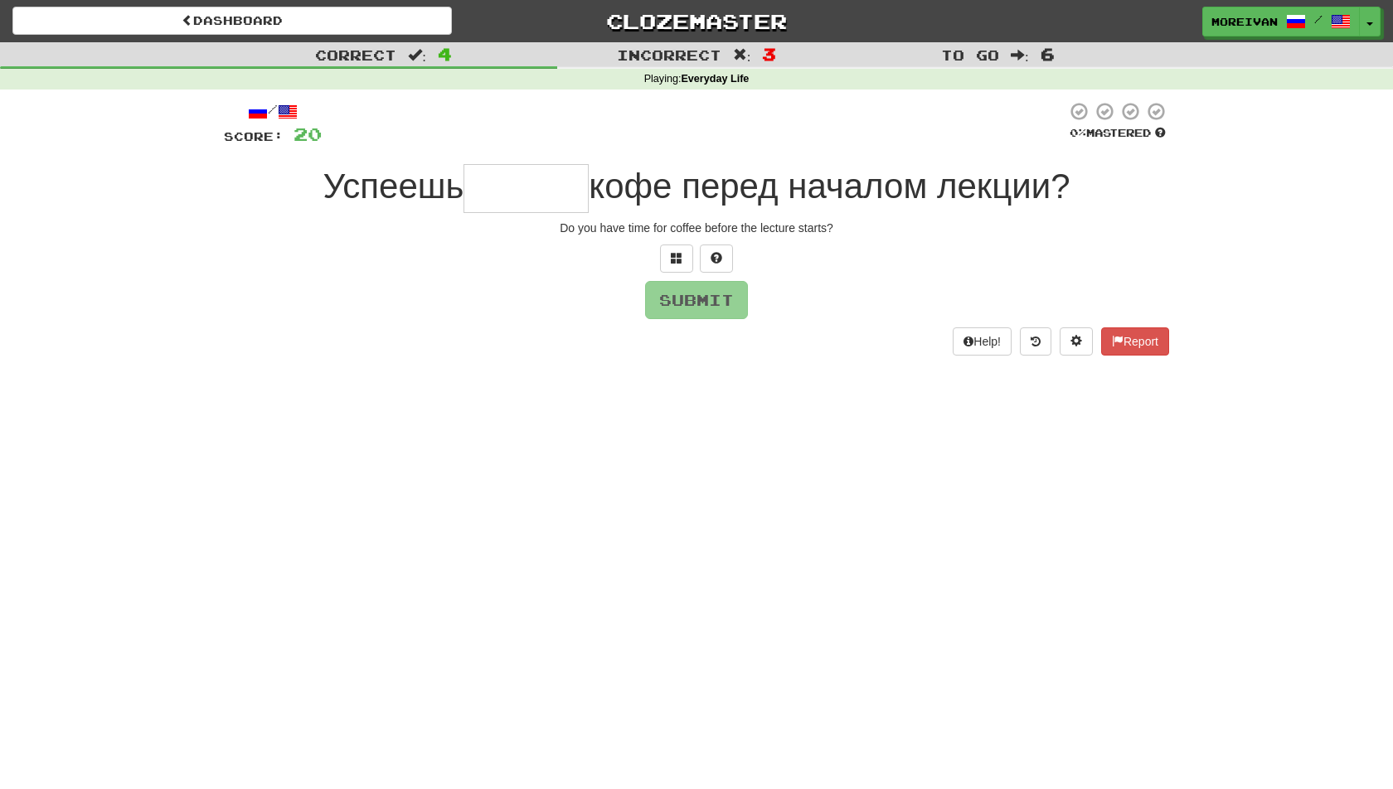
type input "*"
click at [661, 255] on button at bounding box center [676, 259] width 33 height 28
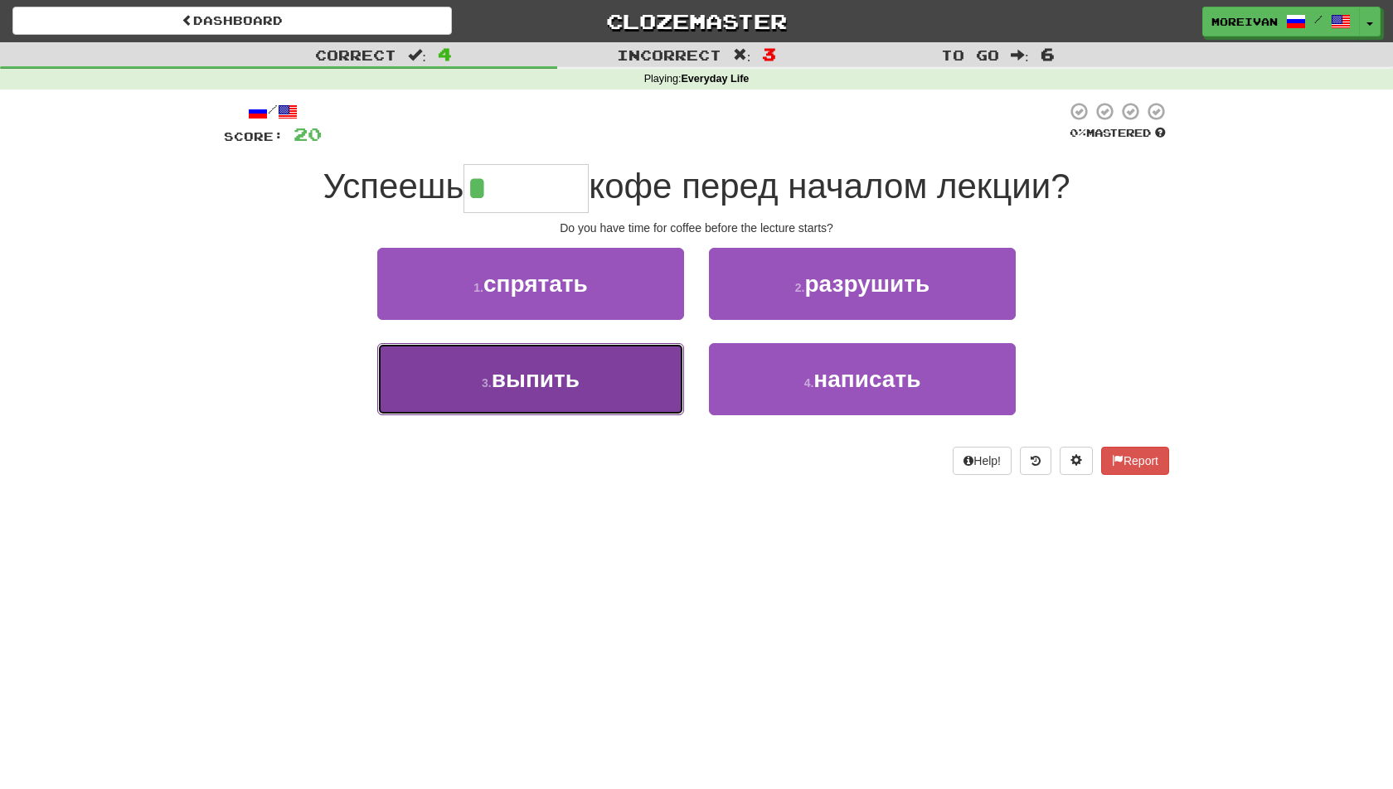
click at [620, 403] on button "3 . выпить" at bounding box center [530, 379] width 307 height 72
type input "******"
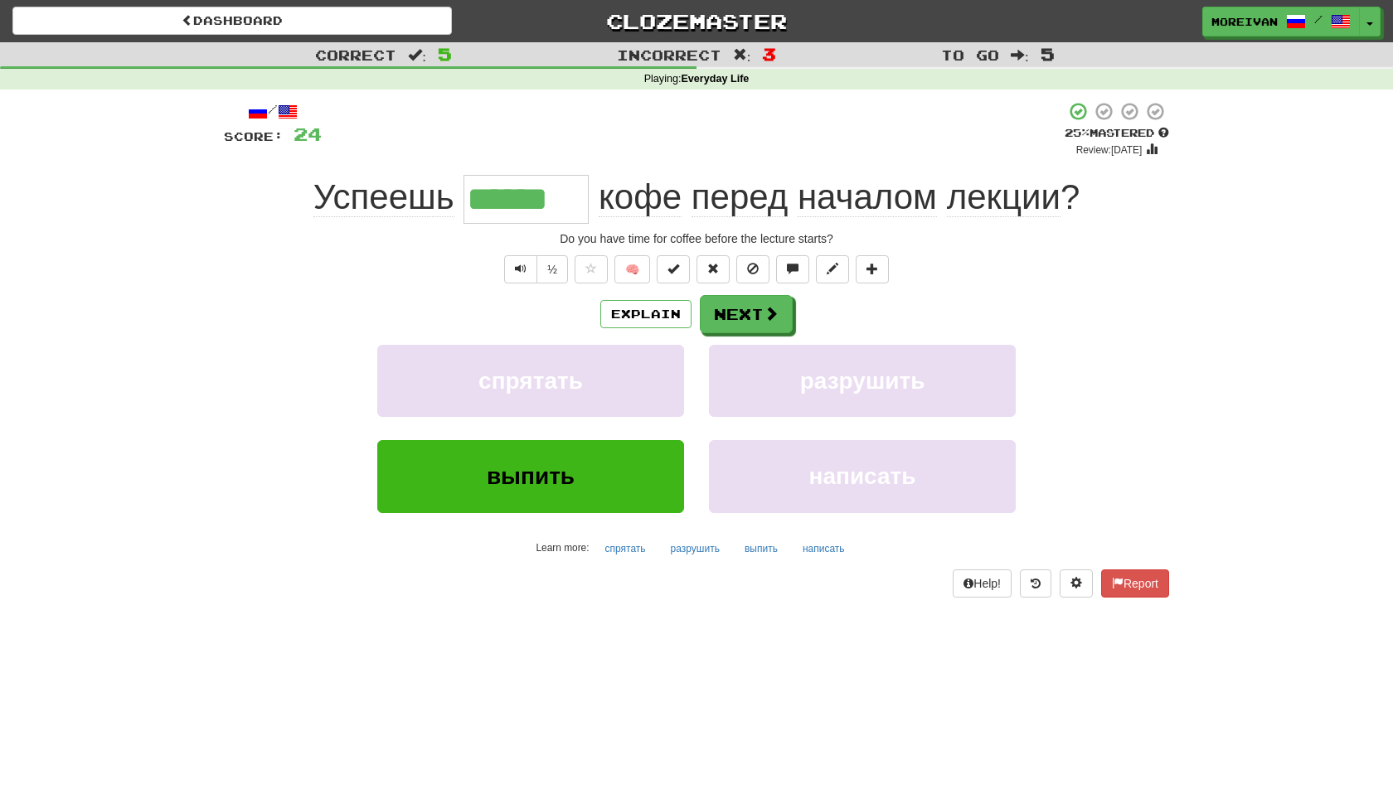
click at [424, 201] on span "Успеешь" at bounding box center [383, 197] width 141 height 40
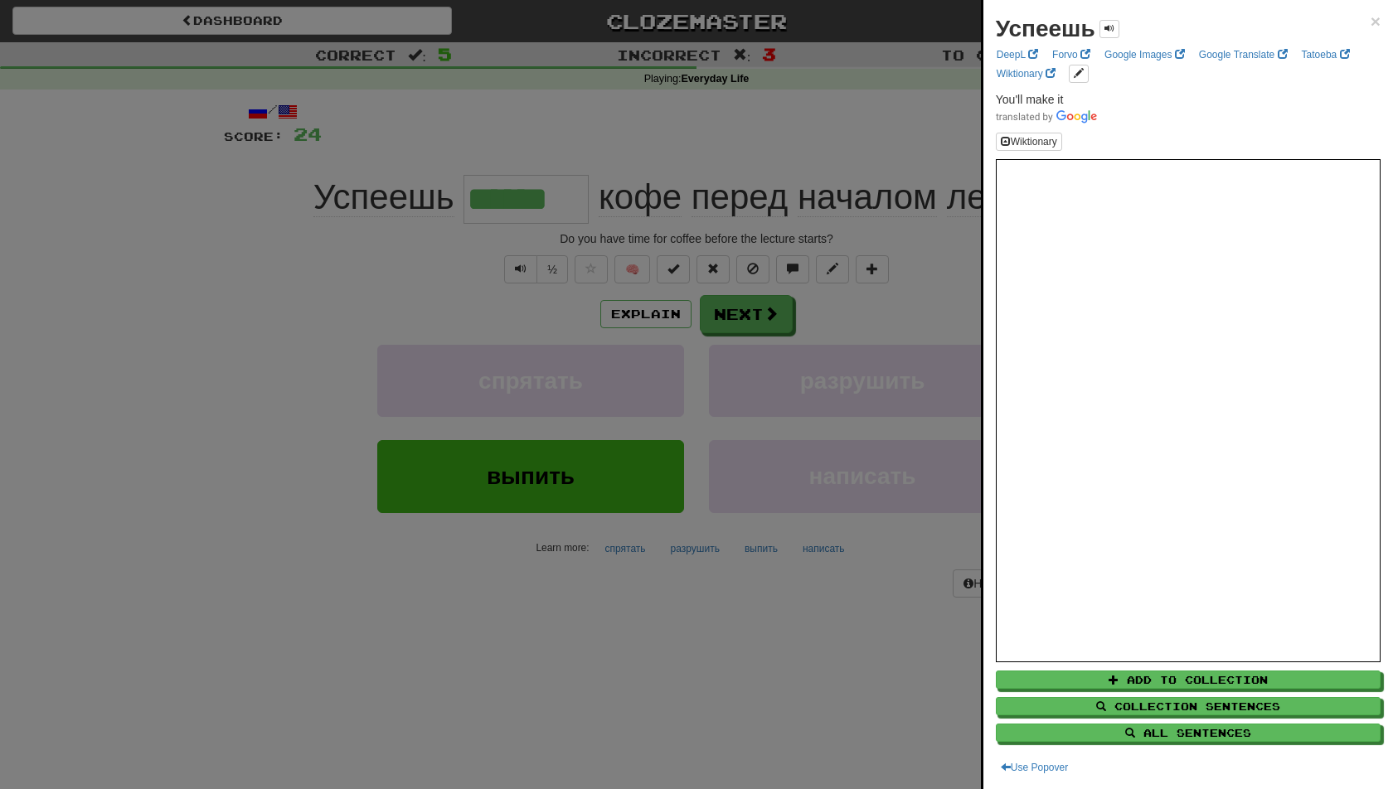
click at [767, 201] on div at bounding box center [696, 394] width 1393 height 789
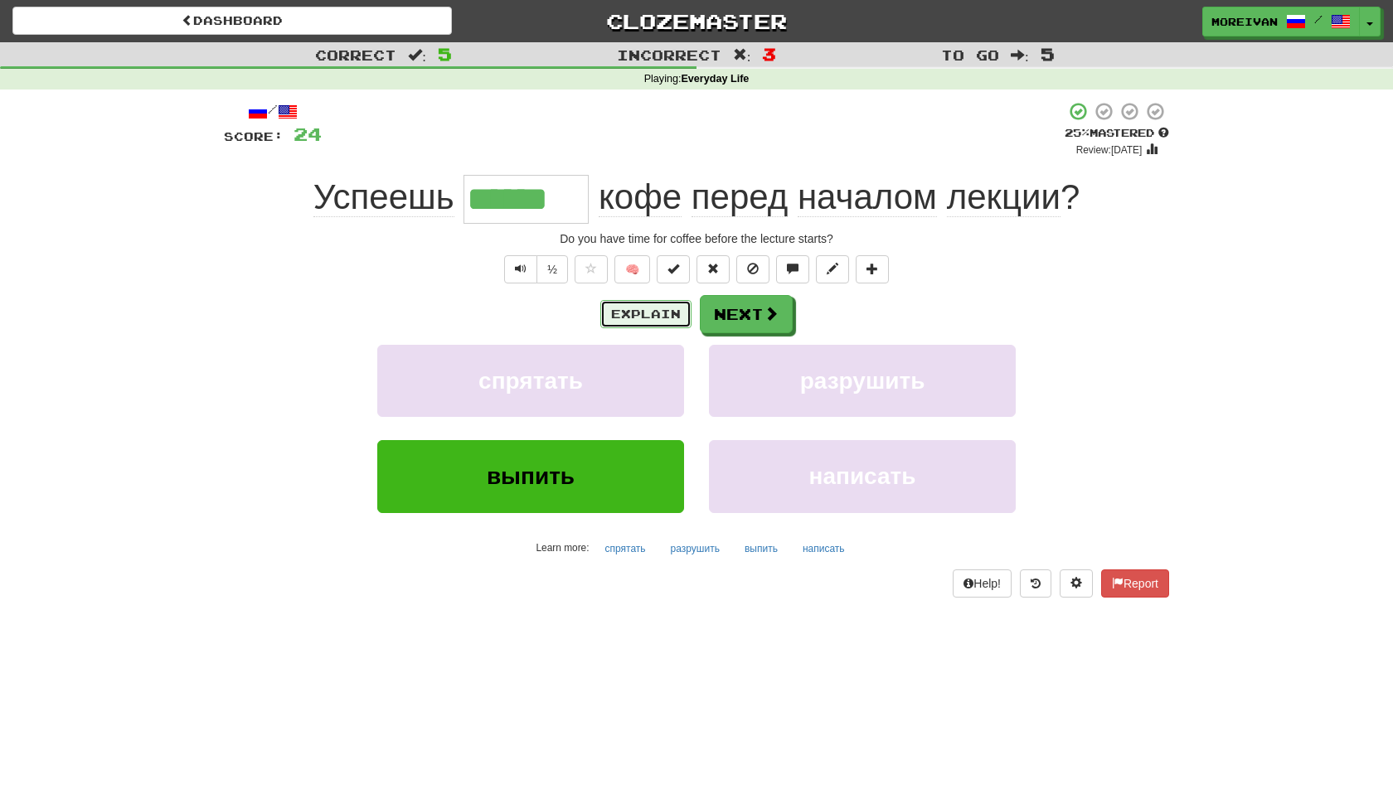
click at [666, 309] on button "Explain" at bounding box center [645, 314] width 91 height 28
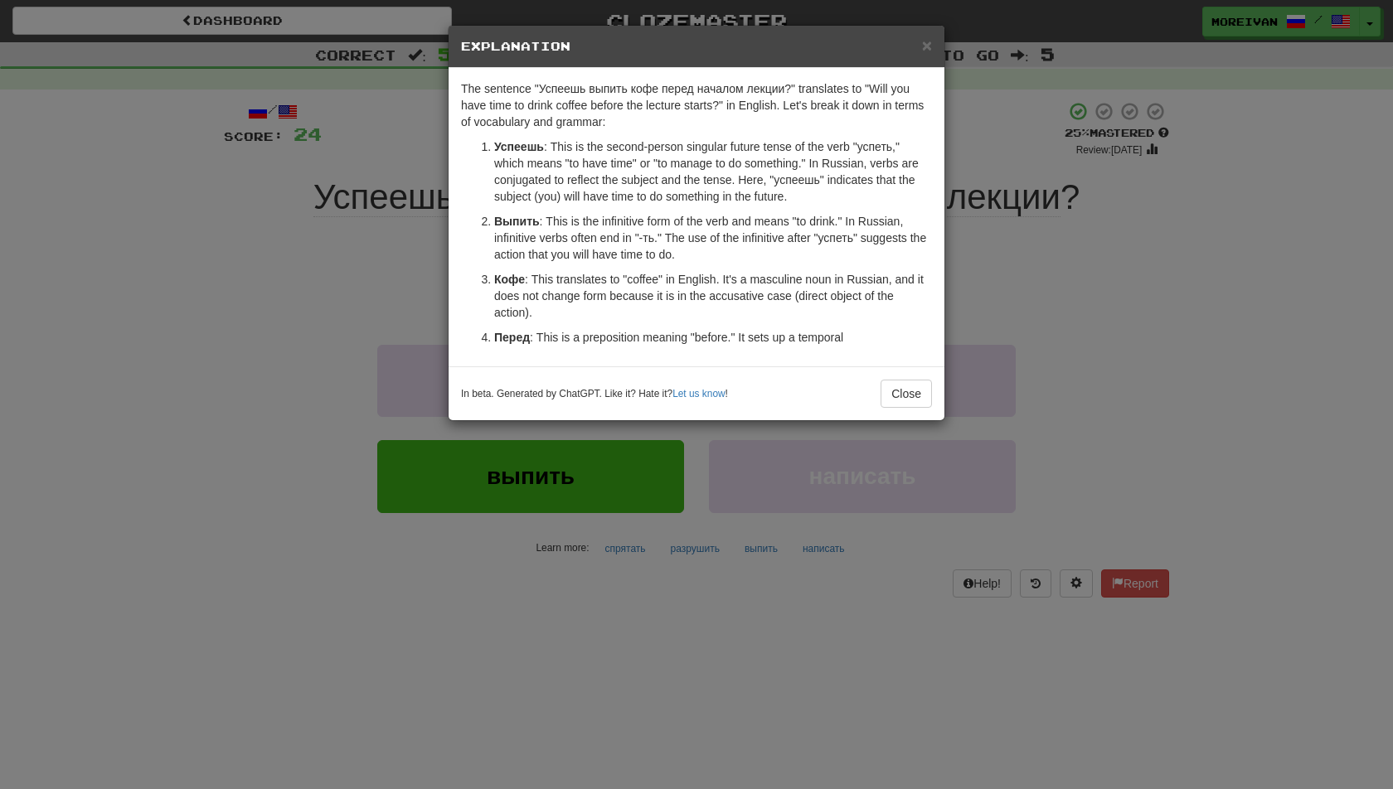
click at [266, 196] on div "× Explanation The sentence "Успеешь выпить кофе перед началом лекции?" translat…" at bounding box center [696, 394] width 1393 height 789
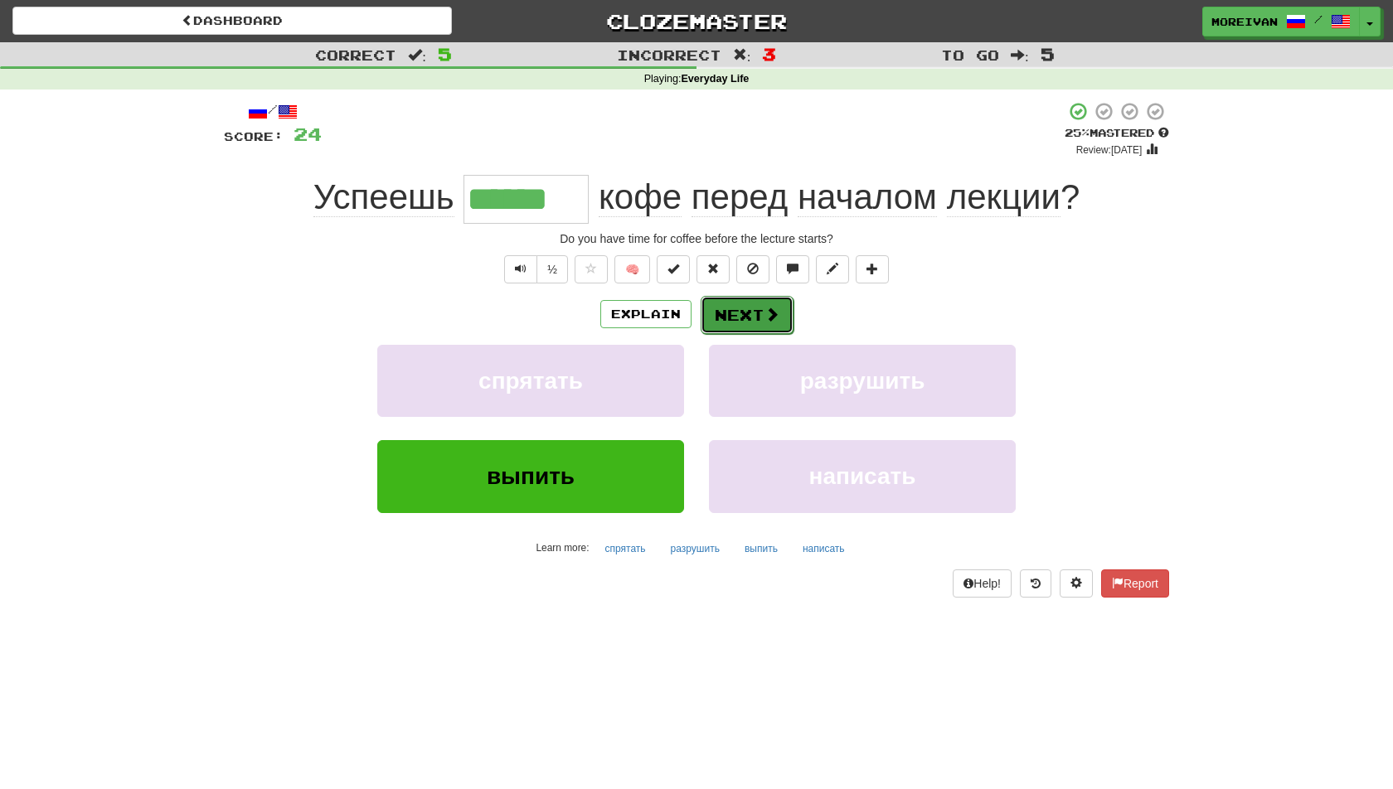
click at [727, 322] on button "Next" at bounding box center [746, 315] width 93 height 38
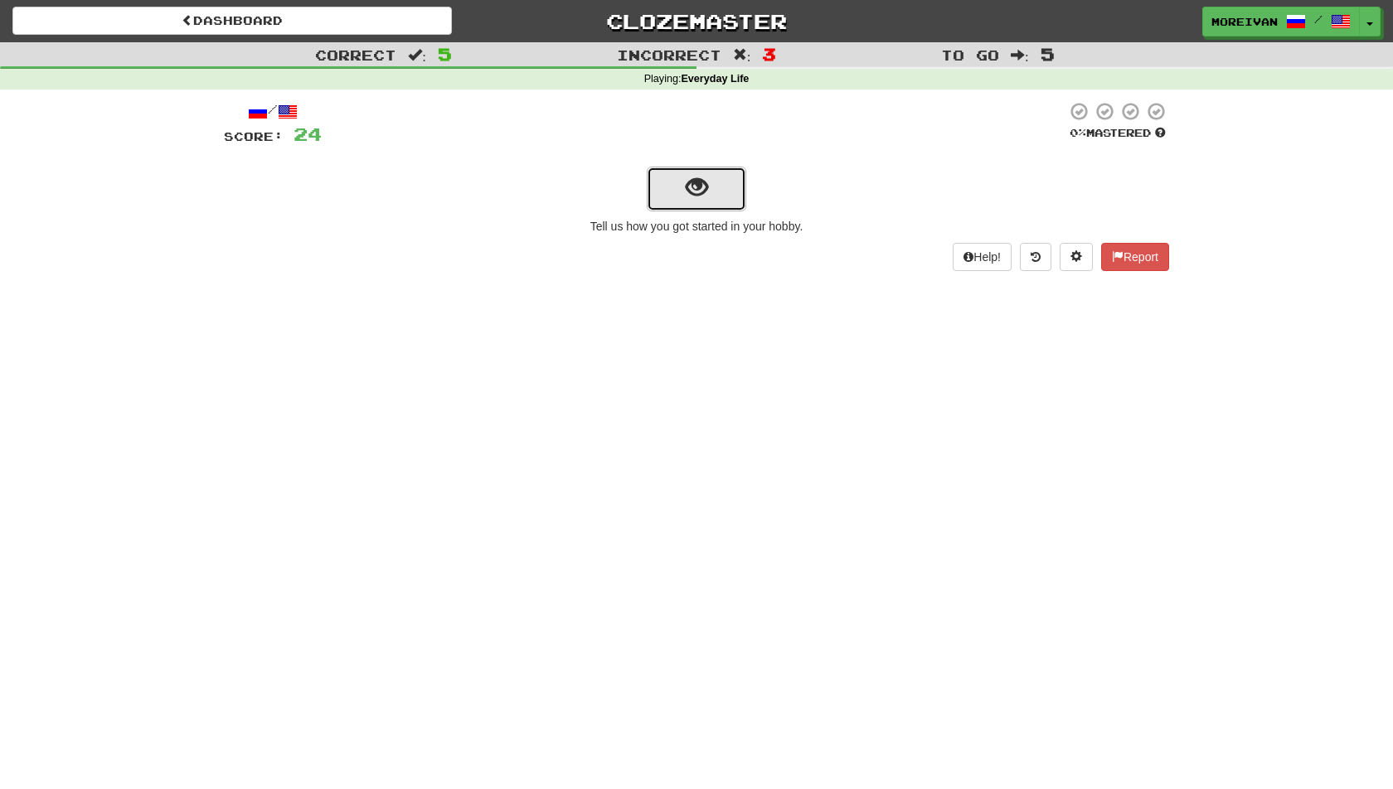
click at [687, 171] on button "show sentence" at bounding box center [696, 189] width 99 height 45
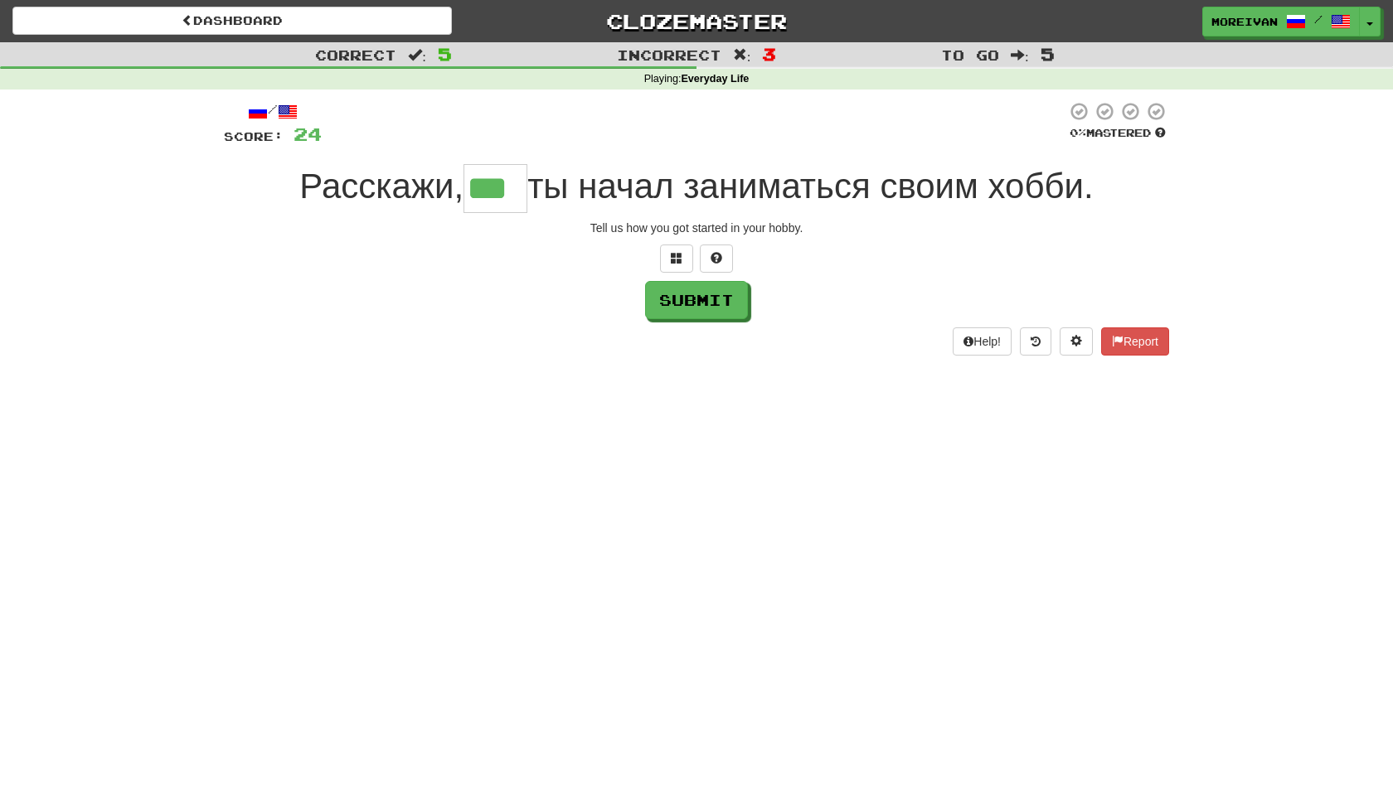
type input "***"
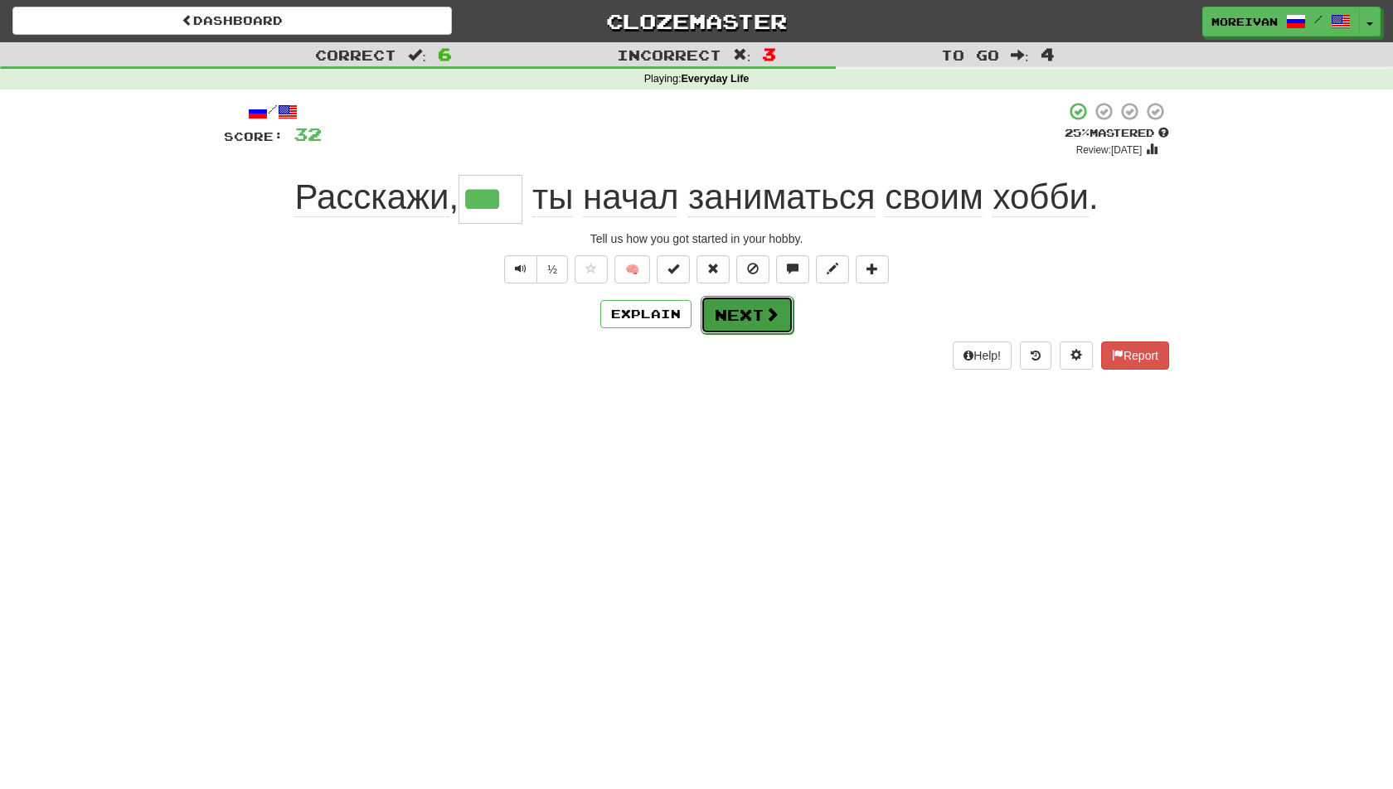
click at [740, 317] on button "Next" at bounding box center [746, 315] width 93 height 38
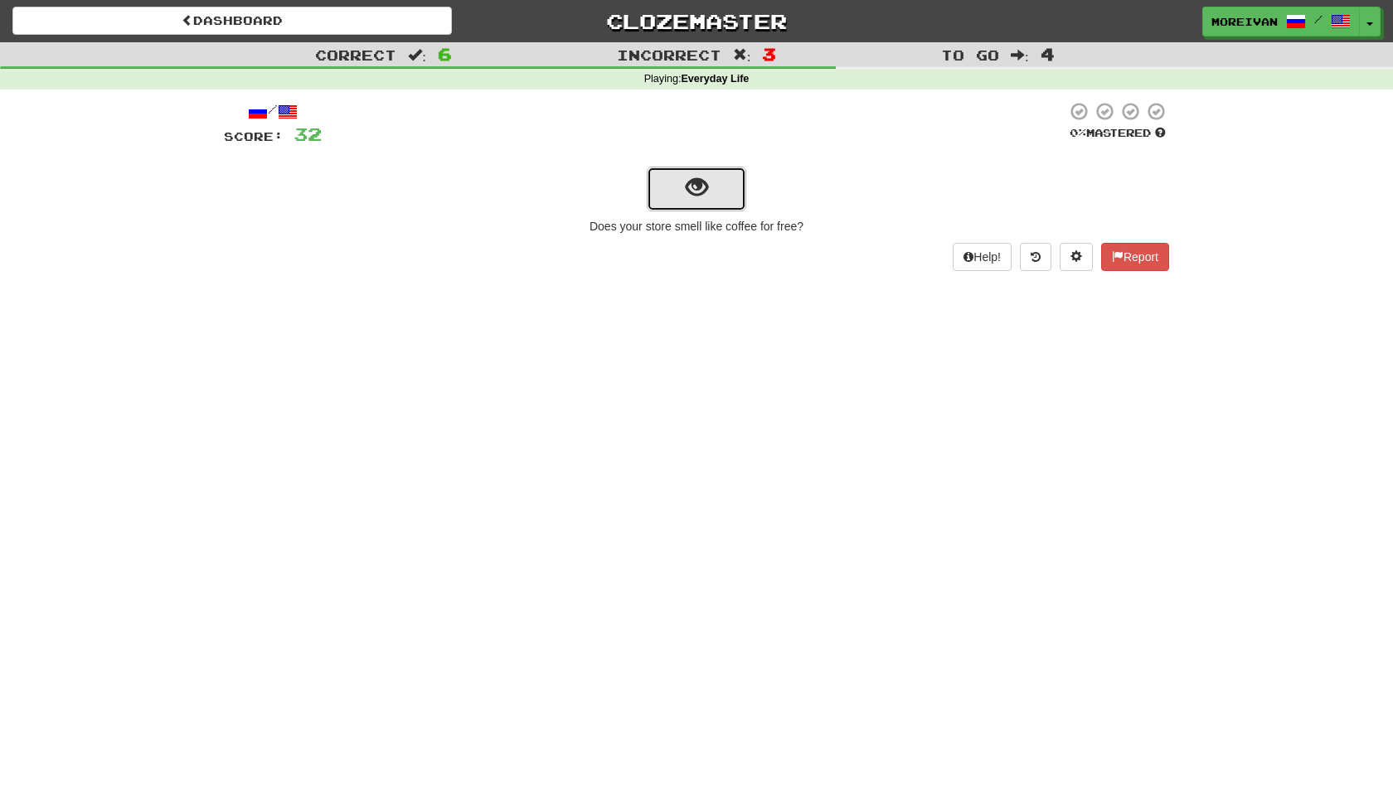
click at [709, 188] on button "show sentence" at bounding box center [696, 189] width 99 height 45
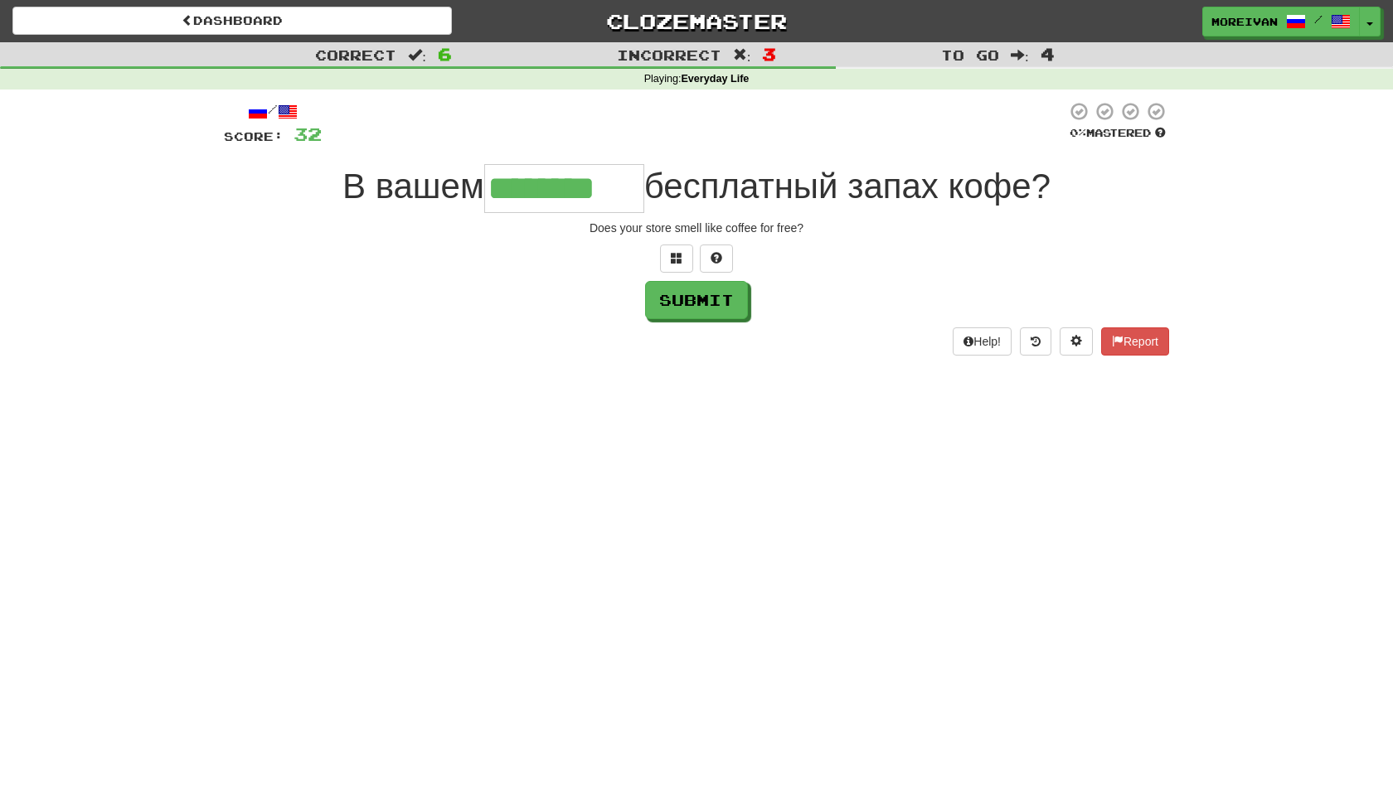
type input "********"
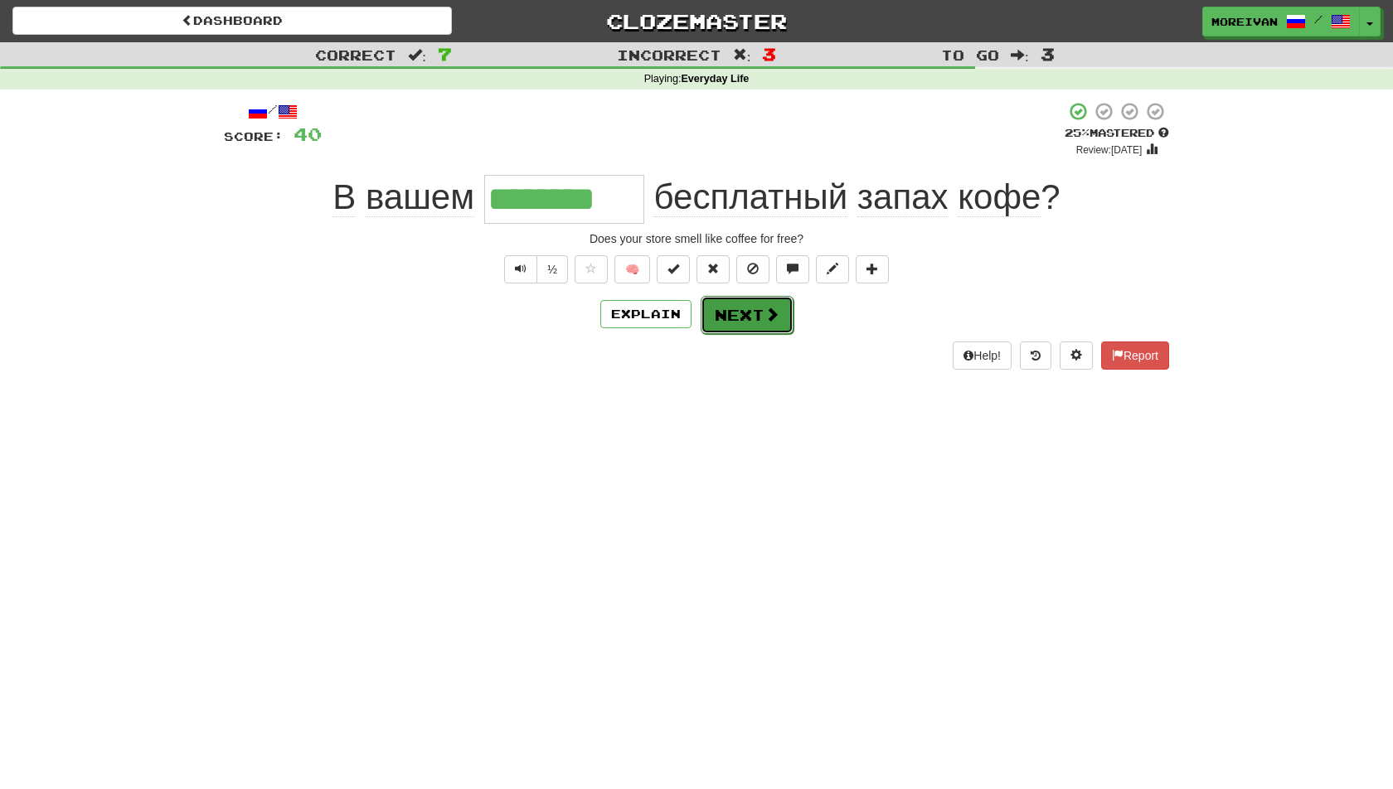
click at [751, 302] on button "Next" at bounding box center [746, 315] width 93 height 38
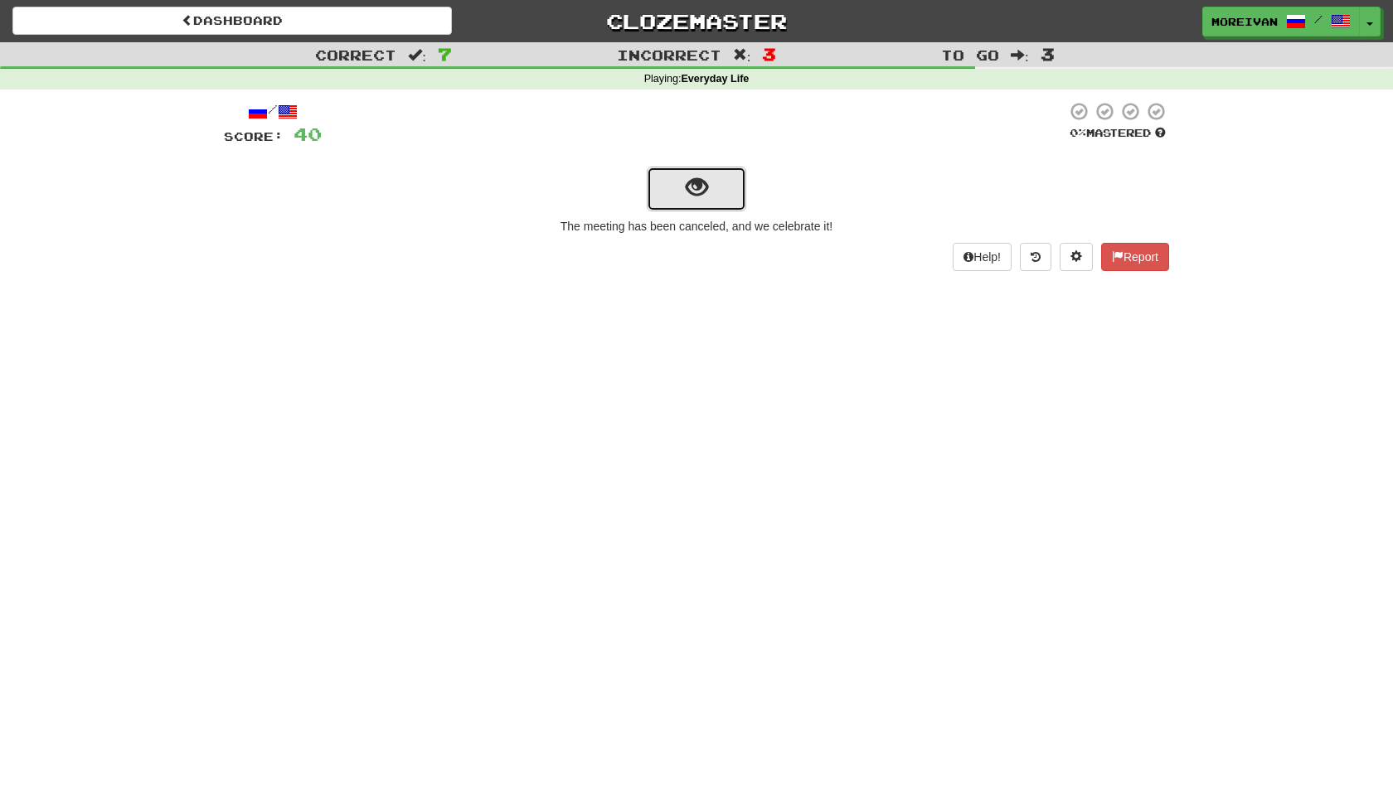
click at [722, 209] on button "show sentence" at bounding box center [696, 189] width 99 height 45
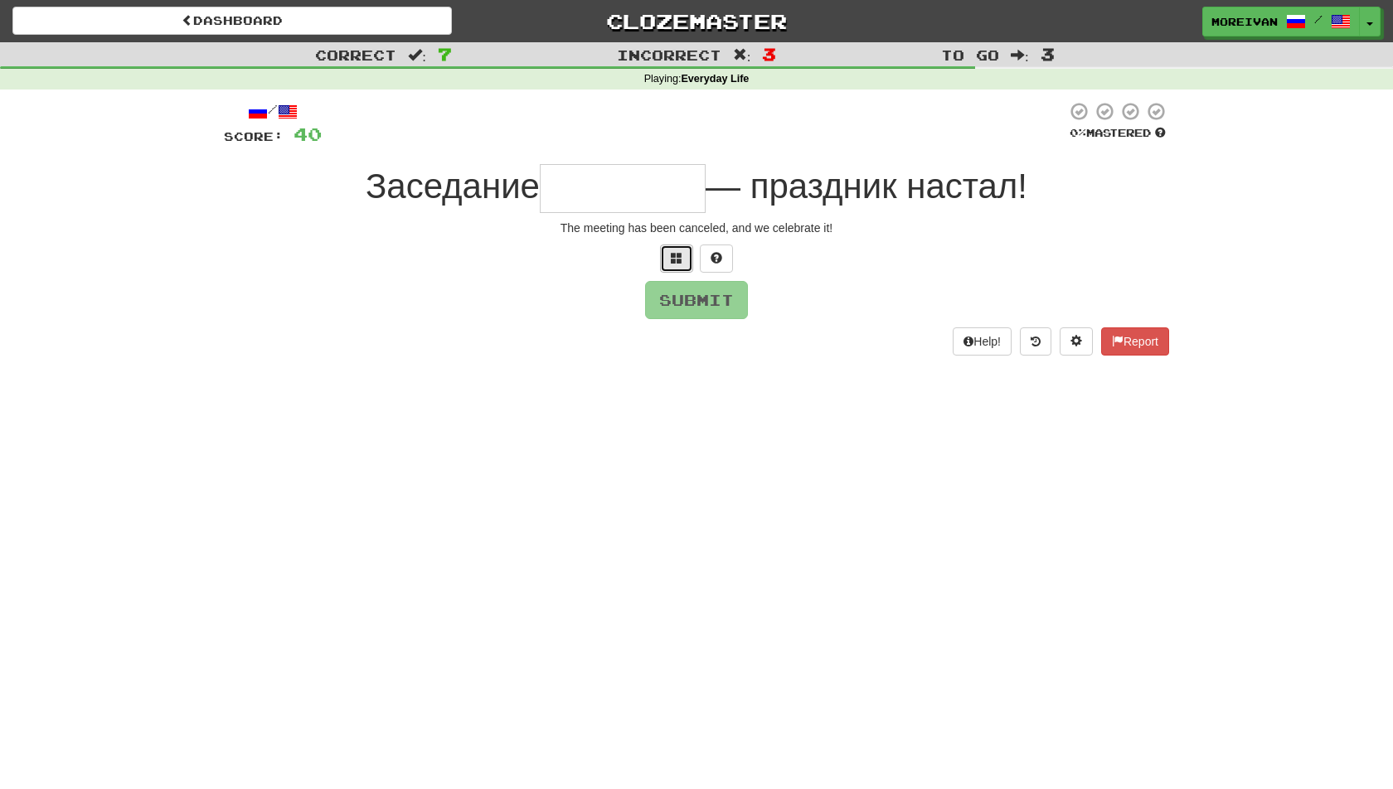
click at [663, 251] on button at bounding box center [676, 259] width 33 height 28
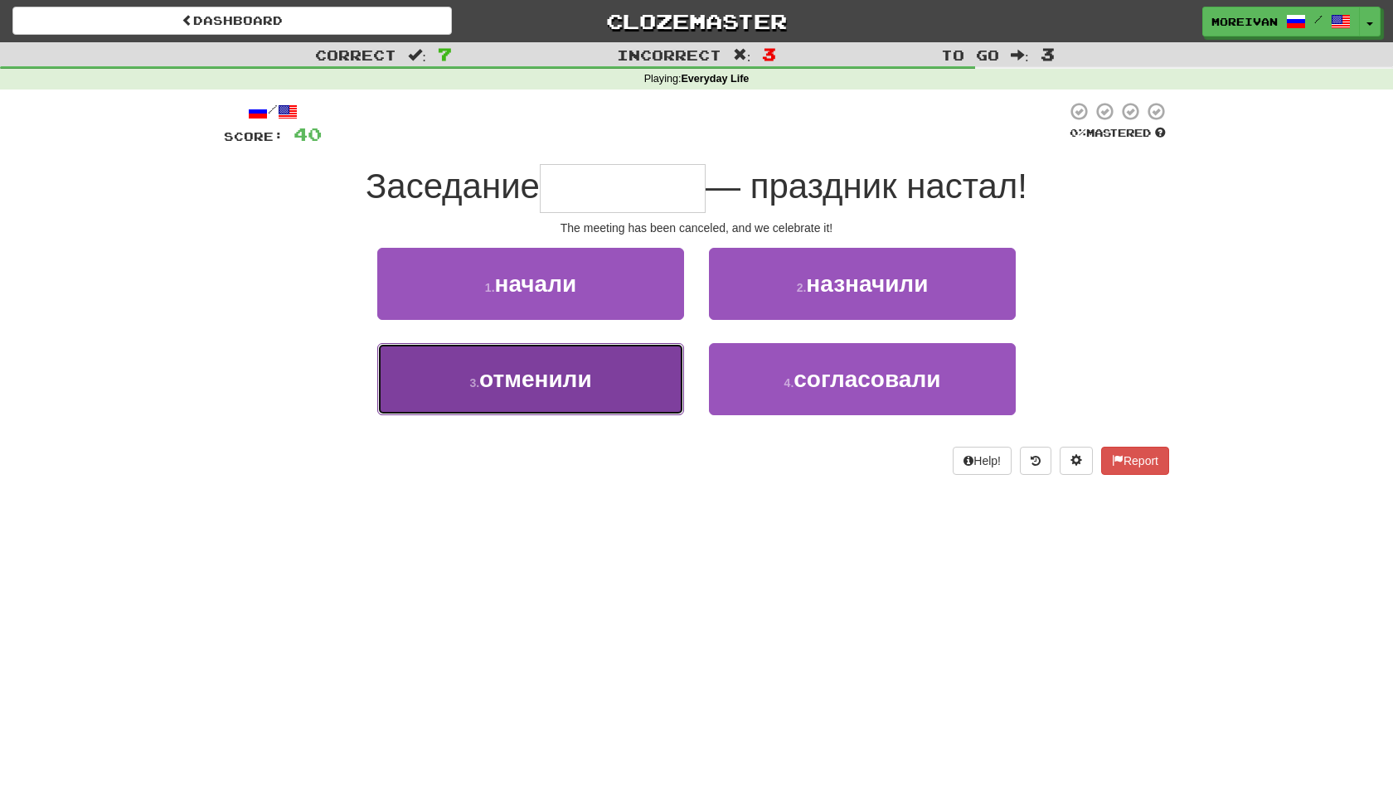
click at [642, 354] on button "3 . отменили" at bounding box center [530, 379] width 307 height 72
type input "********"
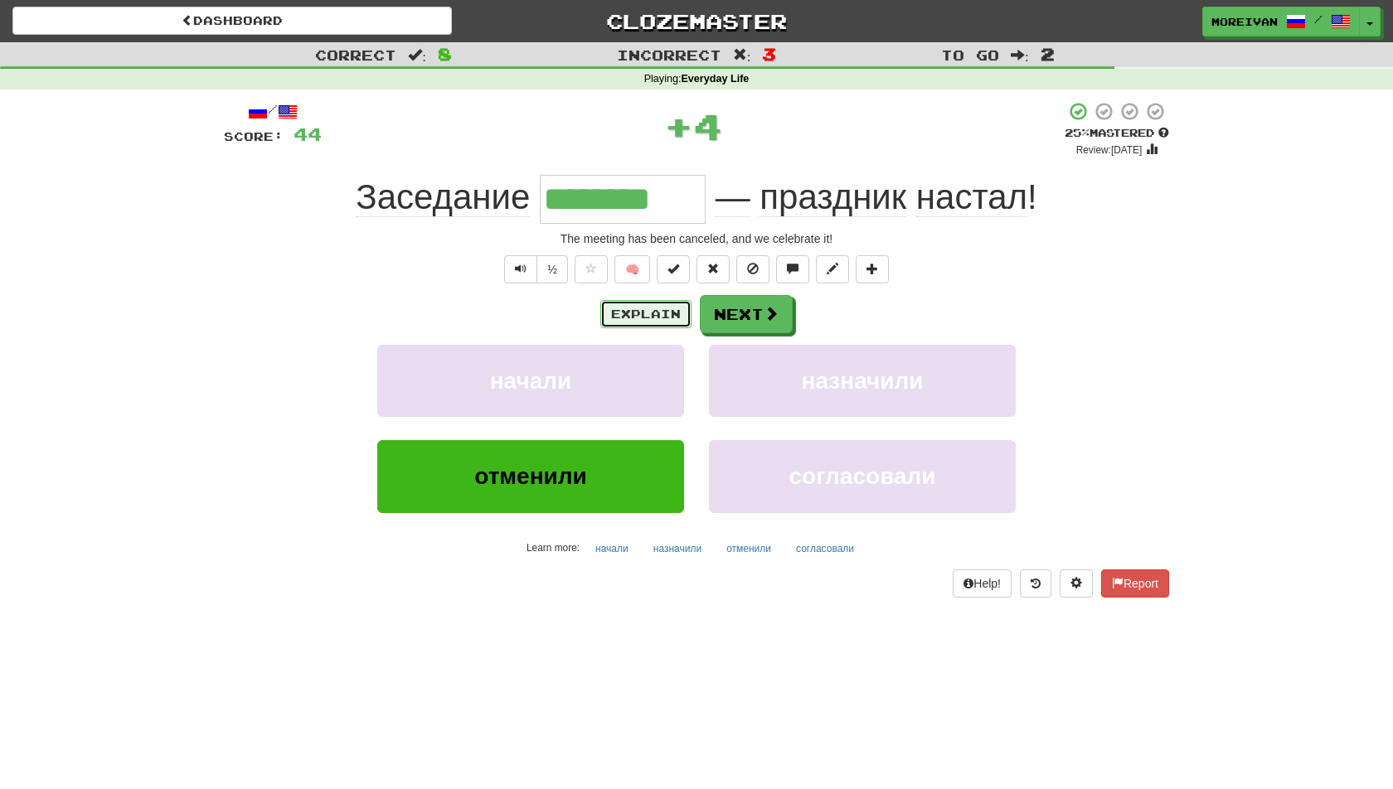
click at [635, 308] on button "Explain" at bounding box center [645, 314] width 91 height 28
